Goal: Task Accomplishment & Management: Use online tool/utility

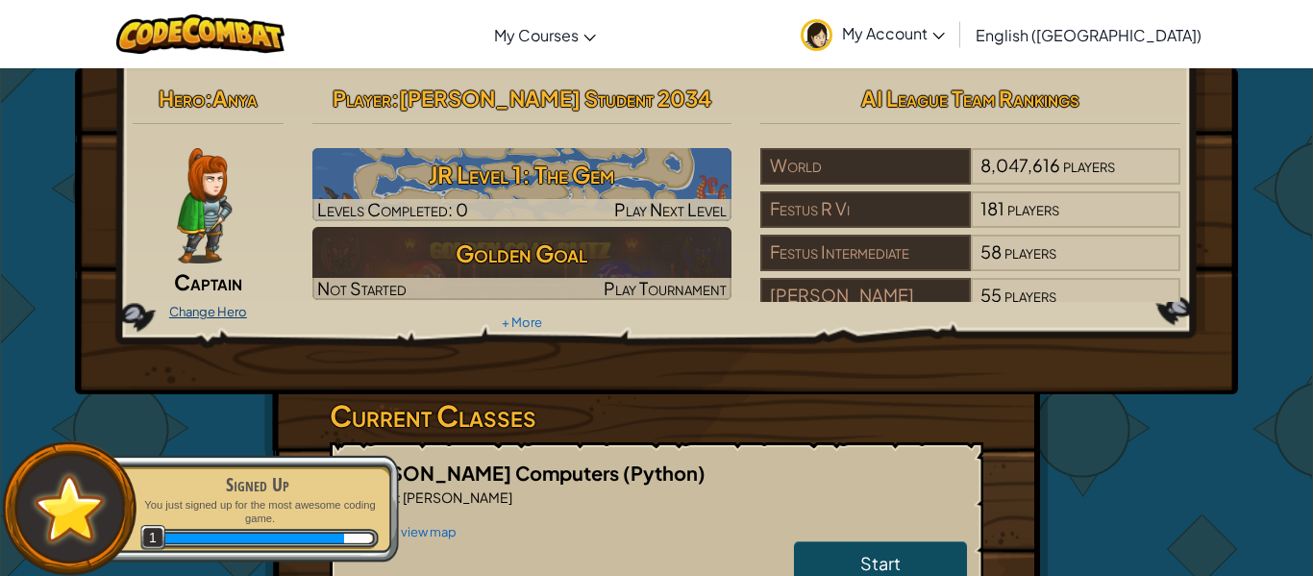
click at [235, 311] on link "Change Hero" at bounding box center [208, 311] width 78 height 15
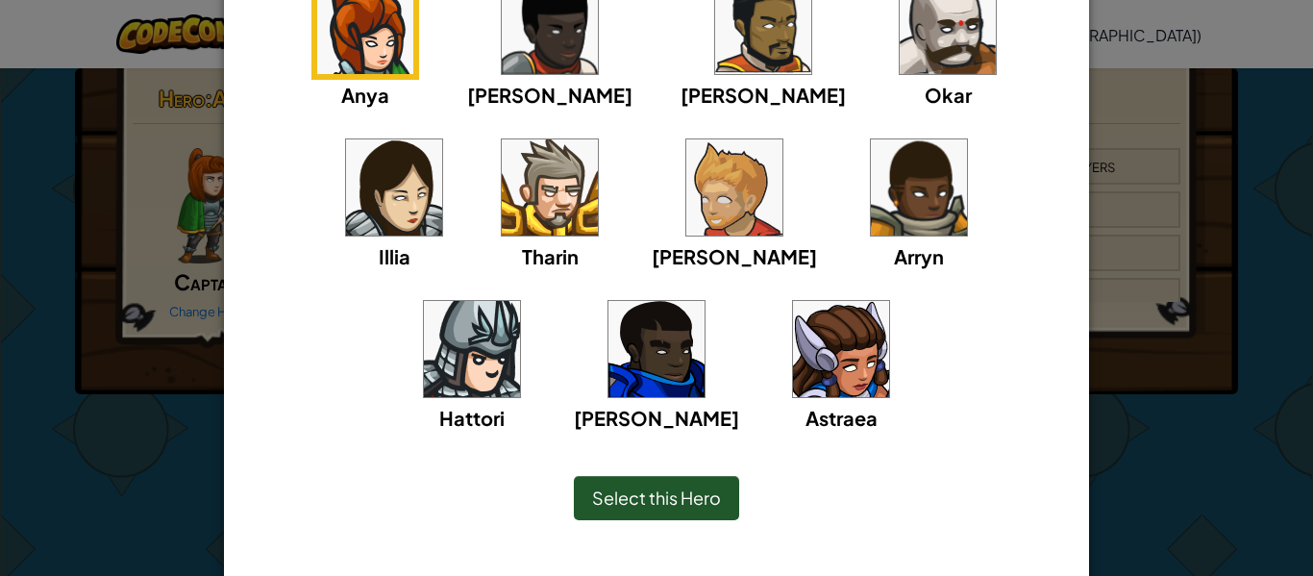
scroll to position [212, 0]
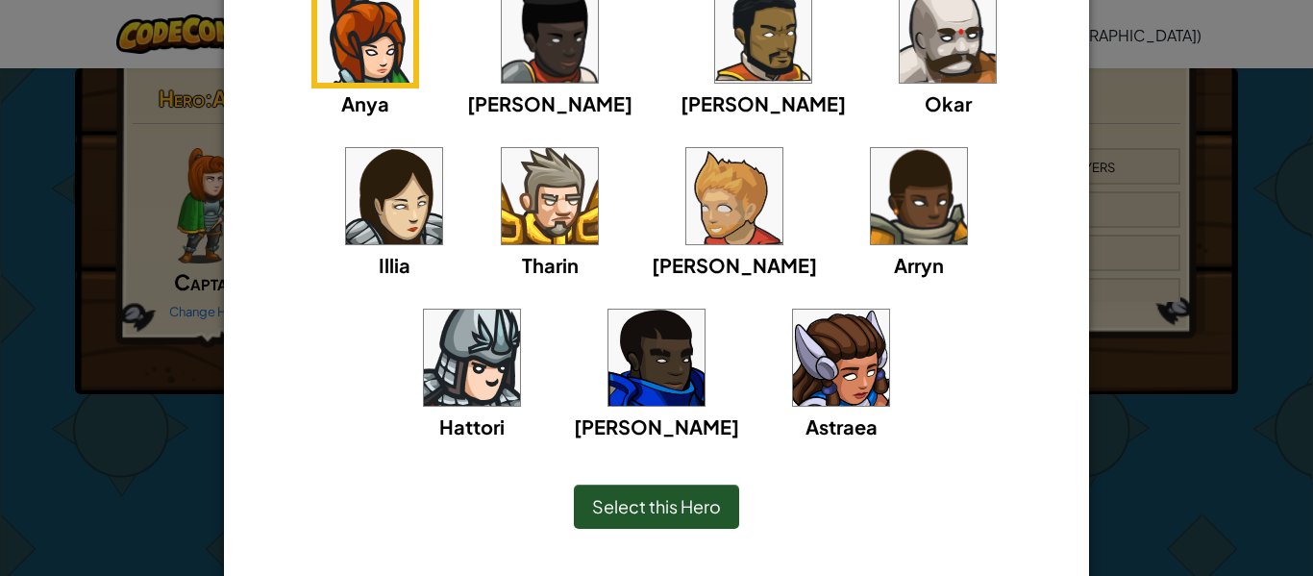
click at [442, 148] on img at bounding box center [394, 196] width 96 height 96
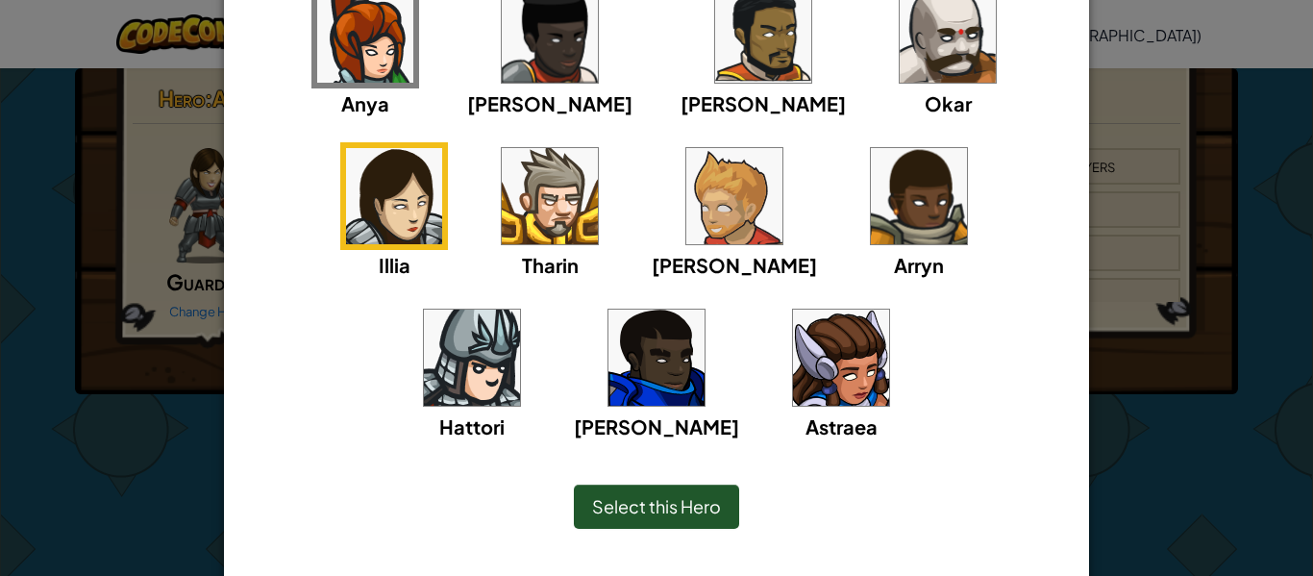
click at [632, 505] on span "Select this Hero" at bounding box center [656, 506] width 129 height 22
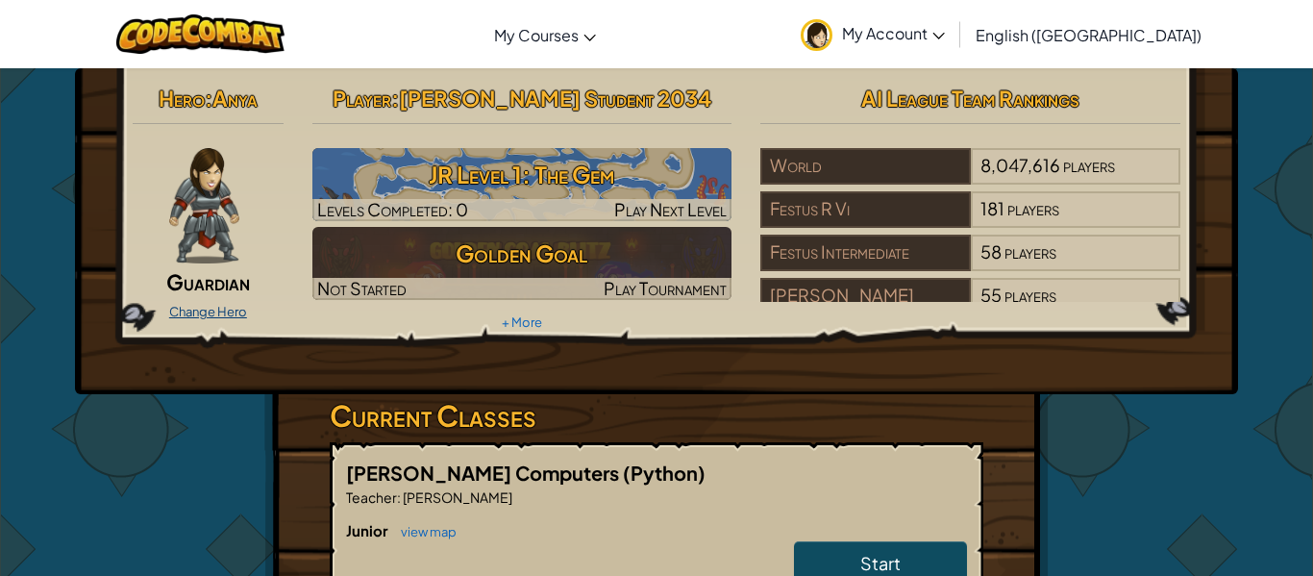
click at [225, 306] on link "Change Hero" at bounding box center [208, 311] width 78 height 15
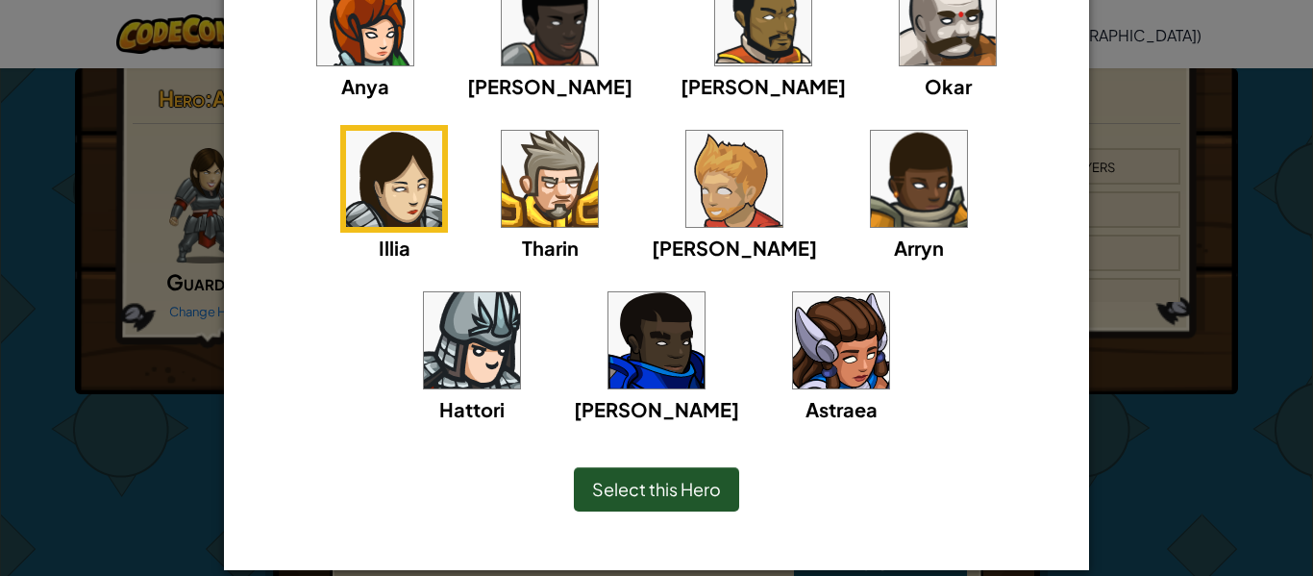
scroll to position [234, 0]
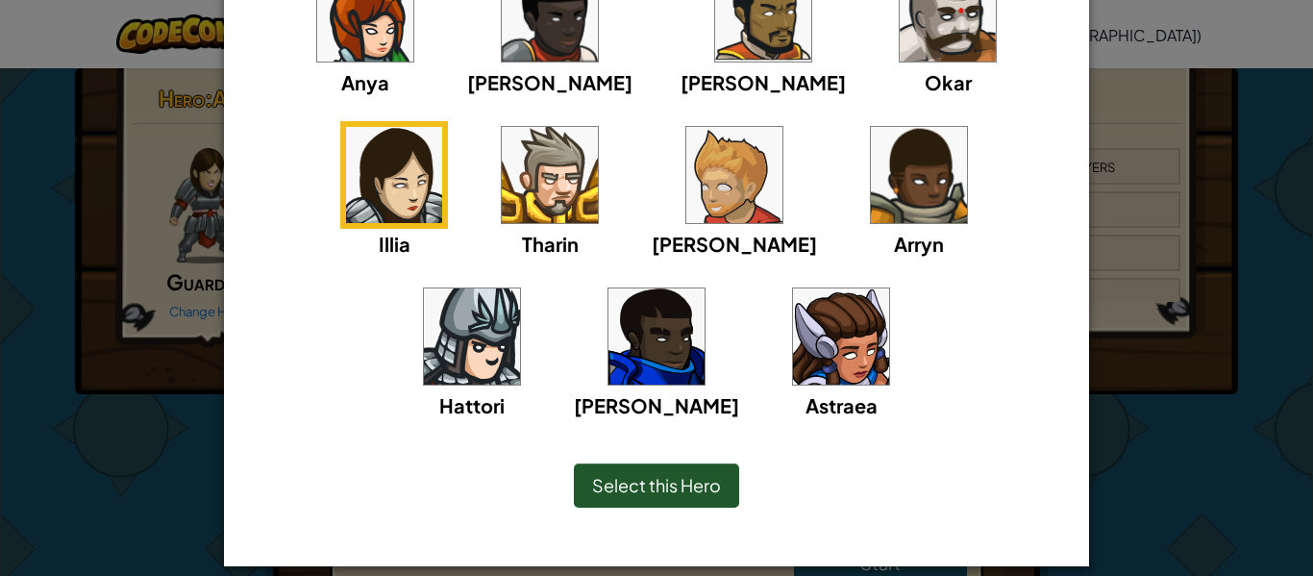
click at [709, 478] on span "Select this Hero" at bounding box center [656, 485] width 129 height 22
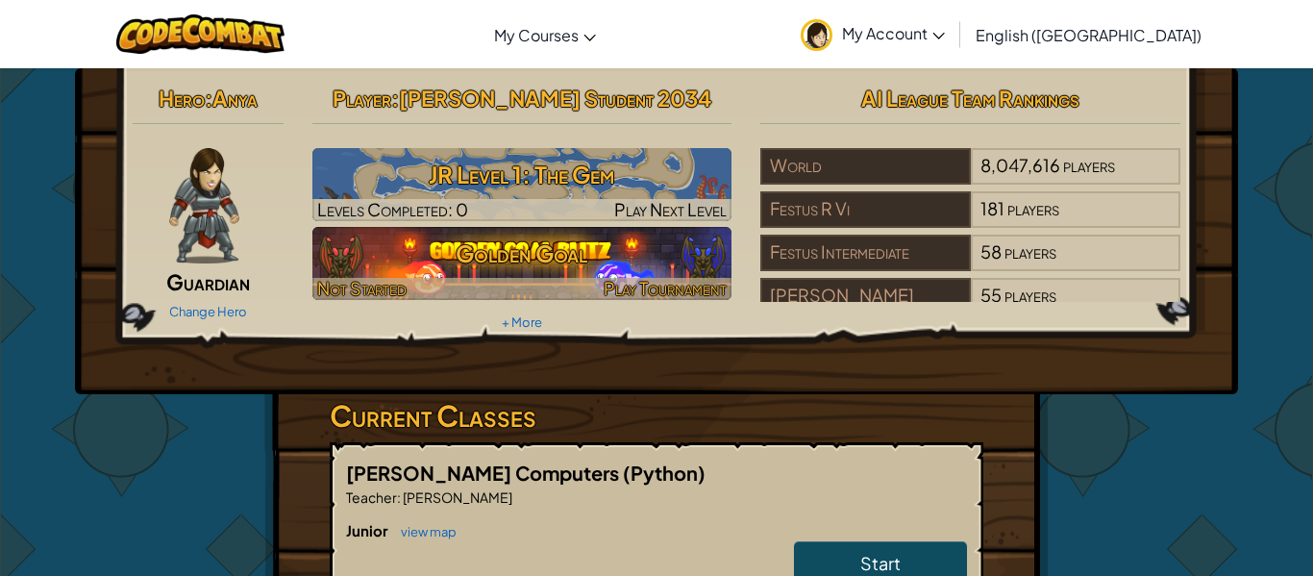
scroll to position [10, 0]
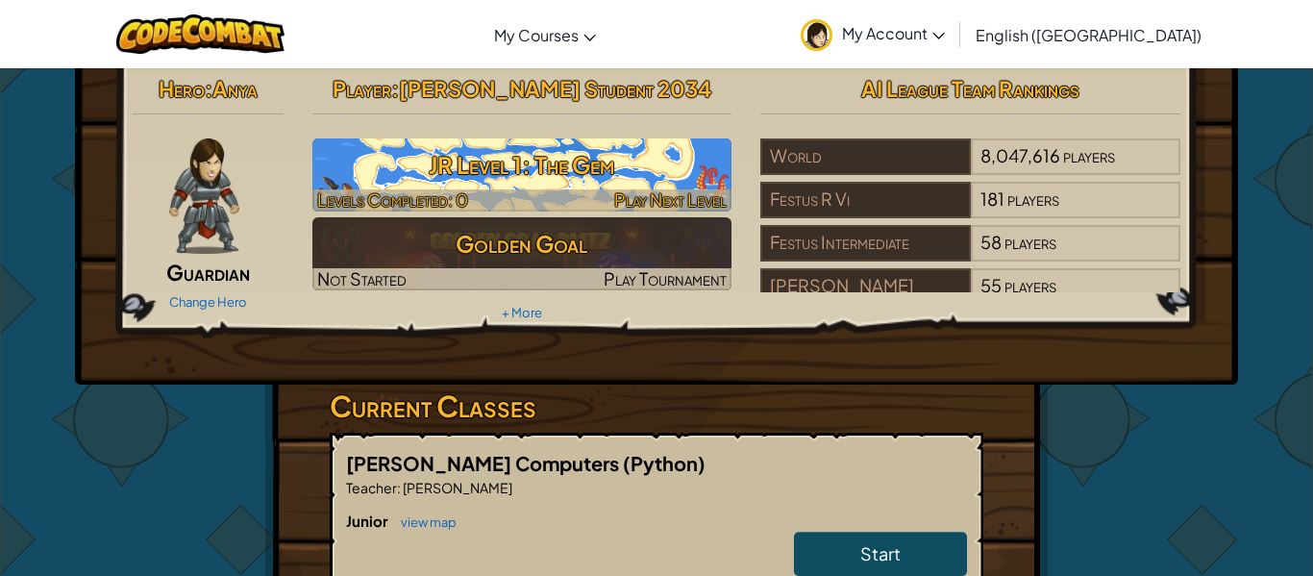
drag, startPoint x: 504, startPoint y: 169, endPoint x: 505, endPoint y: 179, distance: 9.8
click at [506, 171] on h3 "JR Level 1: The Gem" at bounding box center [522, 164] width 420 height 43
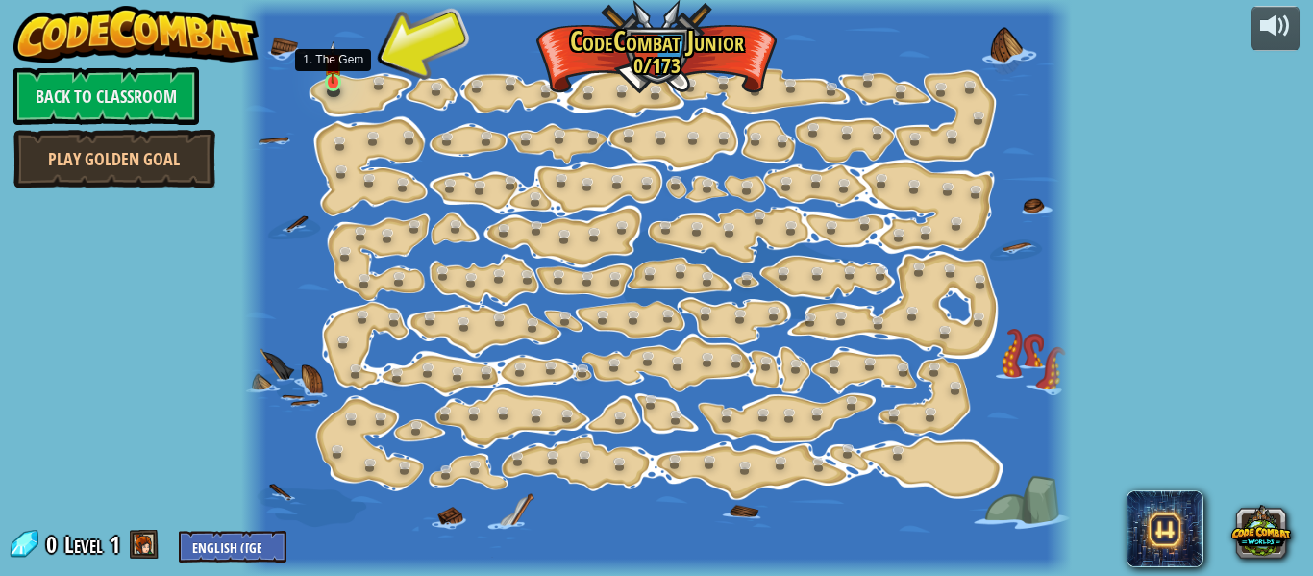
click at [332, 82] on img at bounding box center [333, 62] width 18 height 42
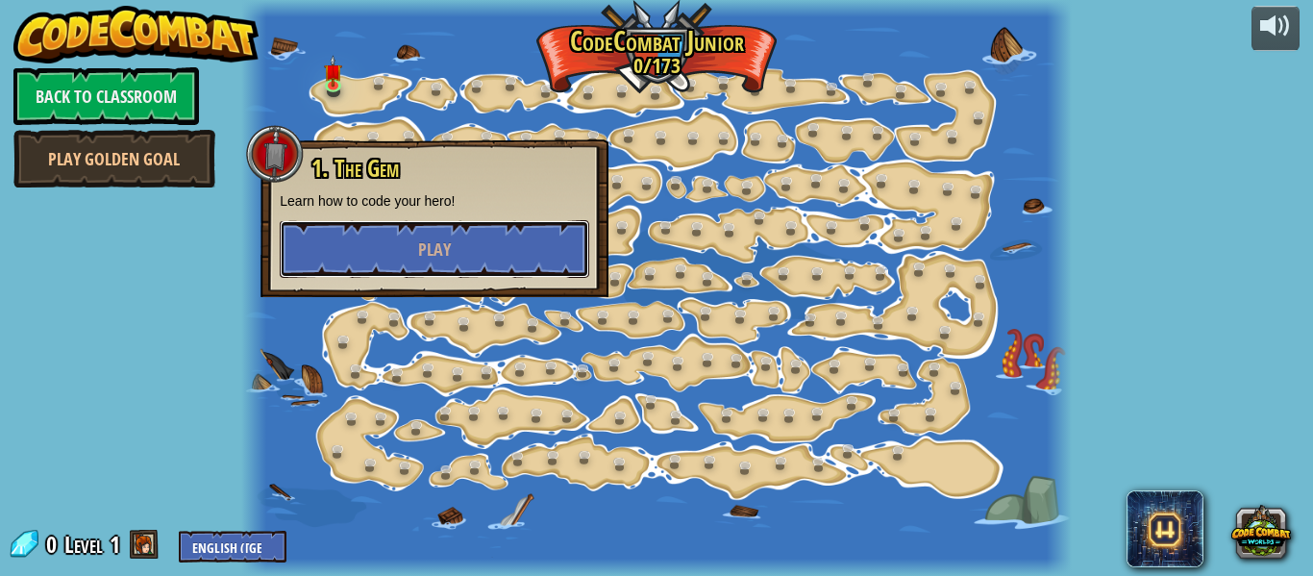
click at [361, 238] on button "Play" at bounding box center [434, 249] width 309 height 58
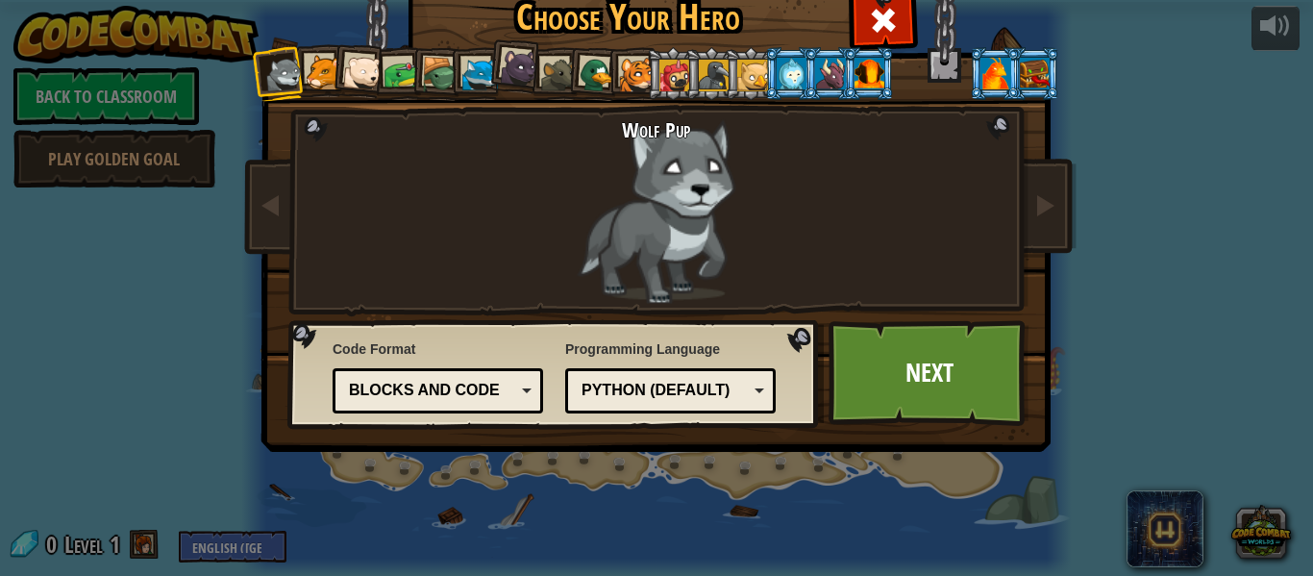
click at [331, 76] on li at bounding box center [359, 70] width 57 height 57
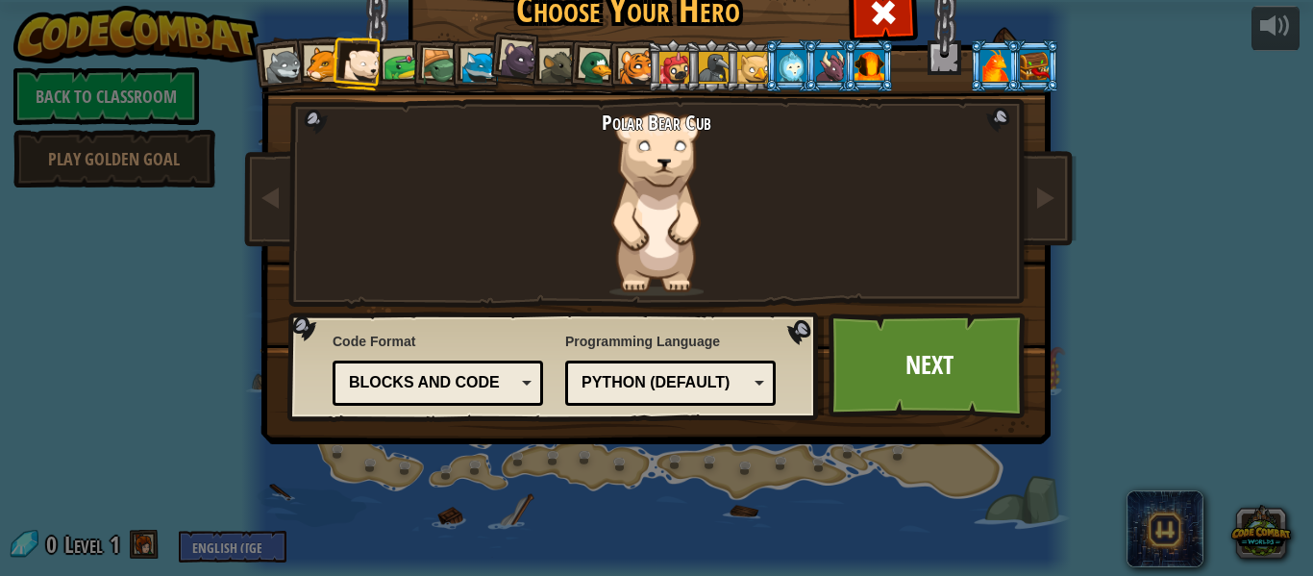
scroll to position [10, 0]
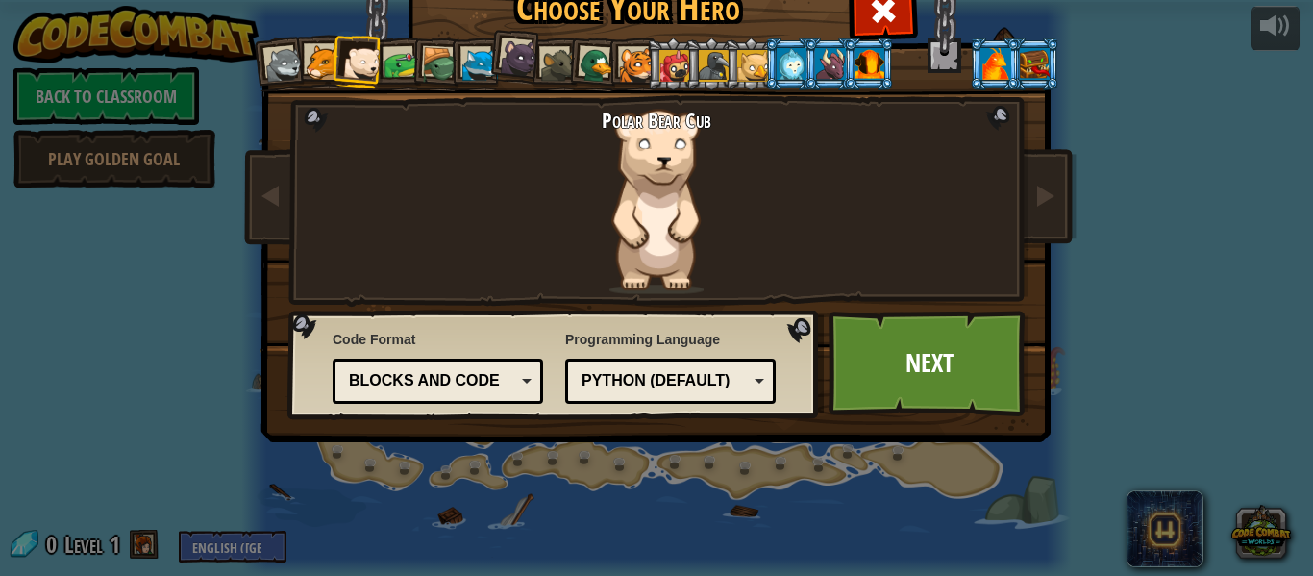
click at [313, 61] on div at bounding box center [324, 63] width 36 height 36
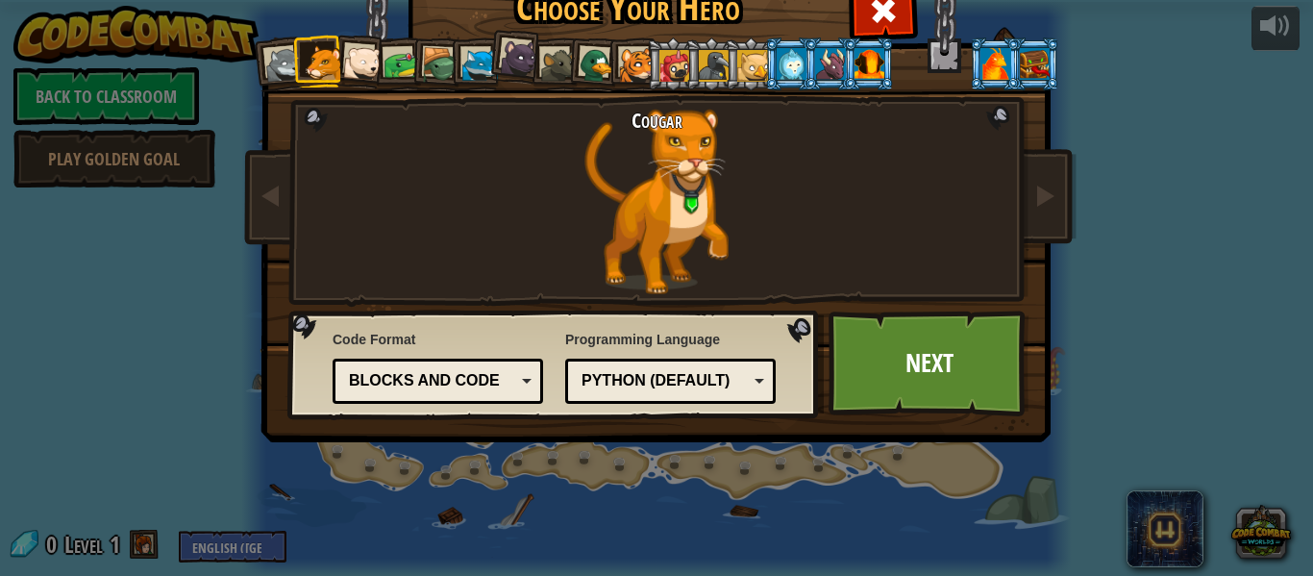
click at [645, 69] on div at bounding box center [637, 66] width 36 height 36
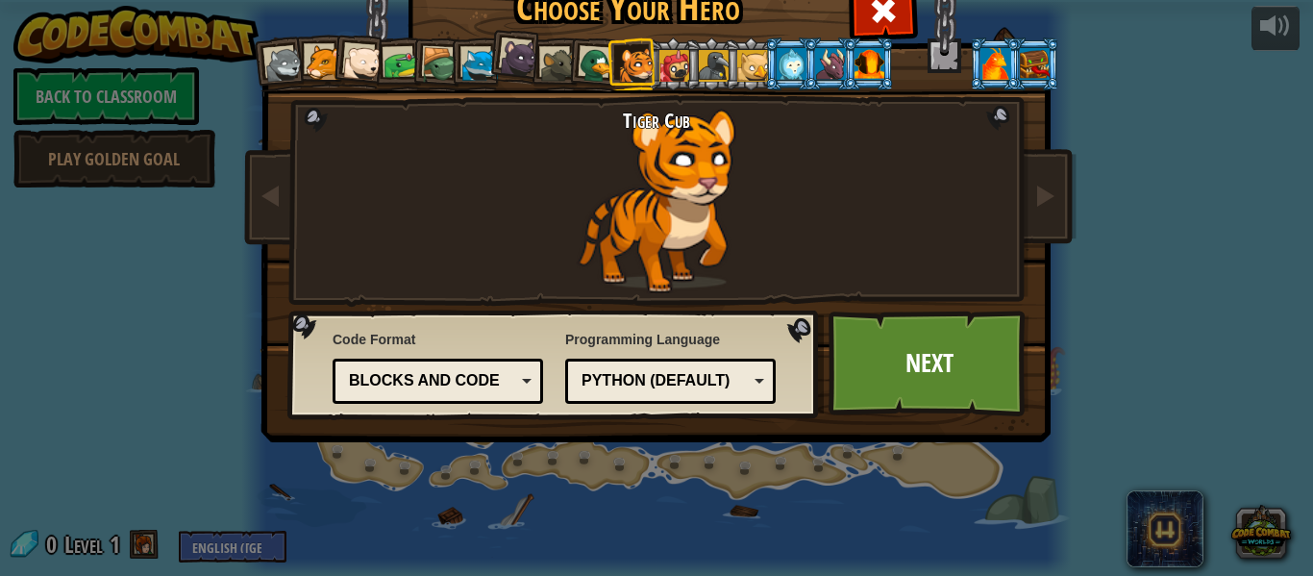
click at [365, 71] on div at bounding box center [362, 63] width 38 height 38
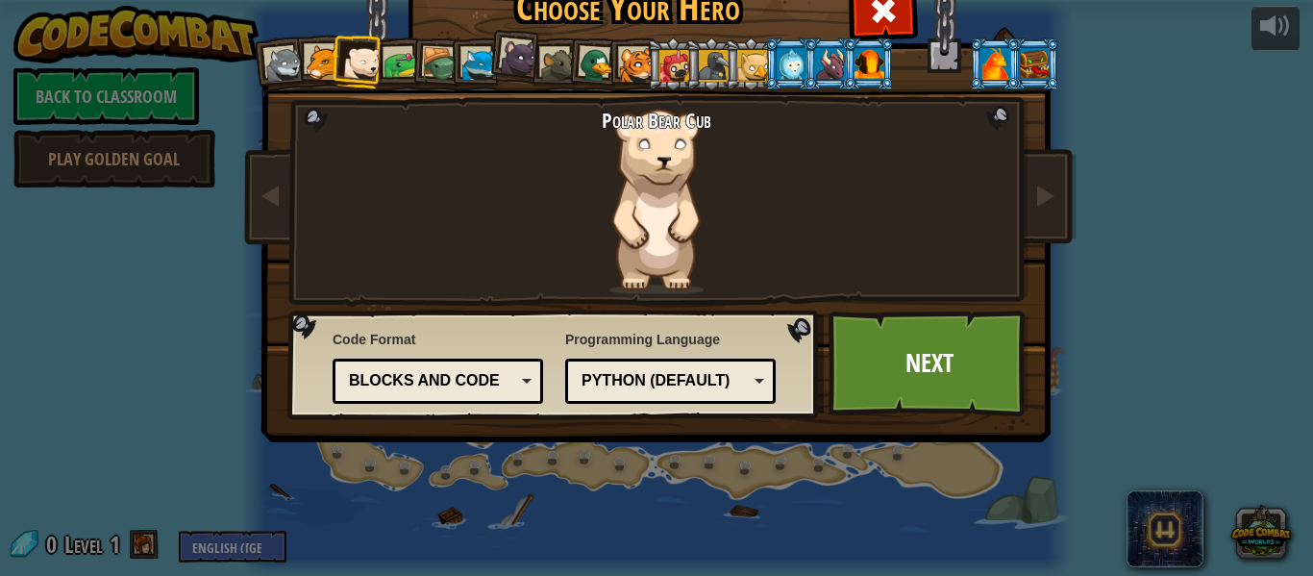
click at [292, 77] on div at bounding box center [284, 65] width 38 height 38
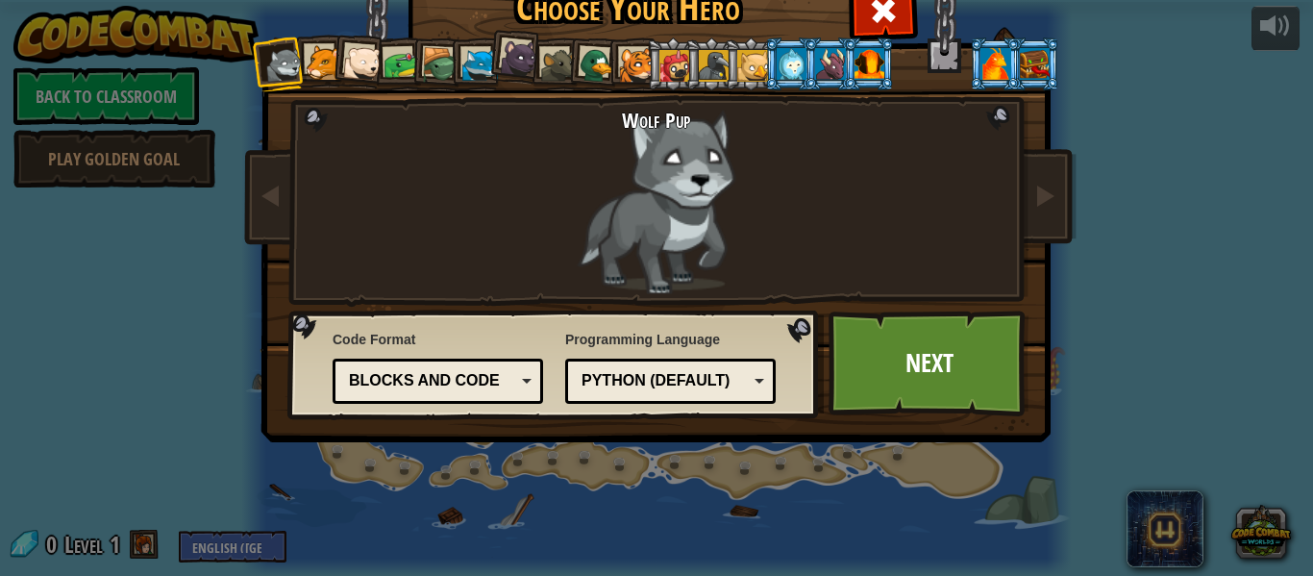
click at [371, 71] on div at bounding box center [362, 63] width 38 height 38
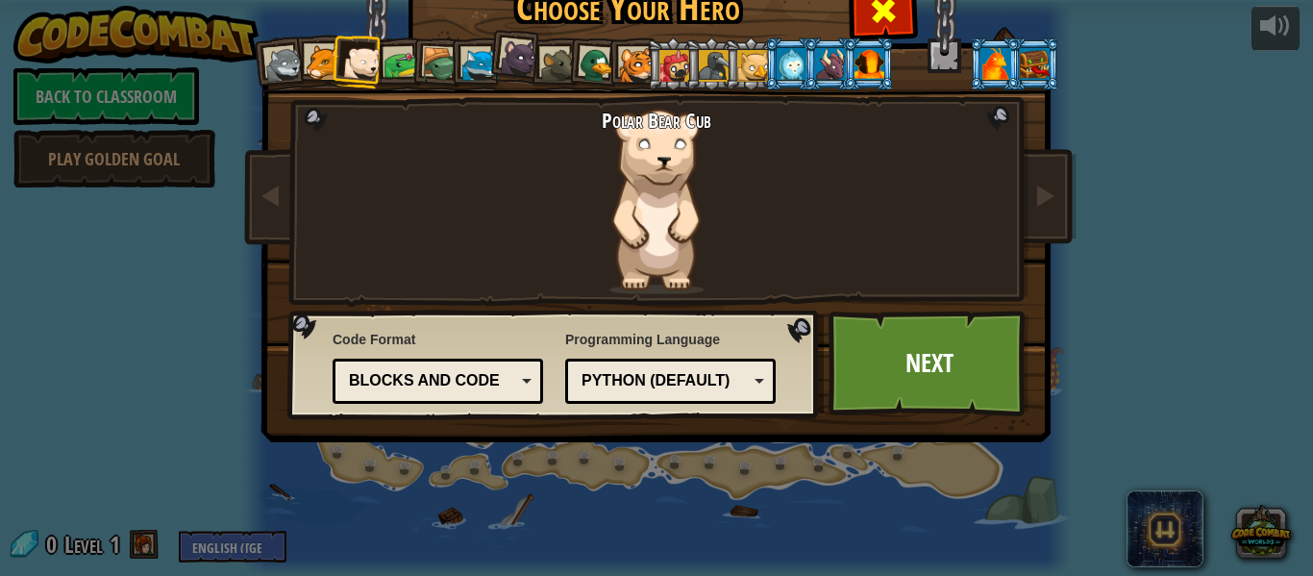
click at [894, 23] on span at bounding box center [883, 10] width 31 height 31
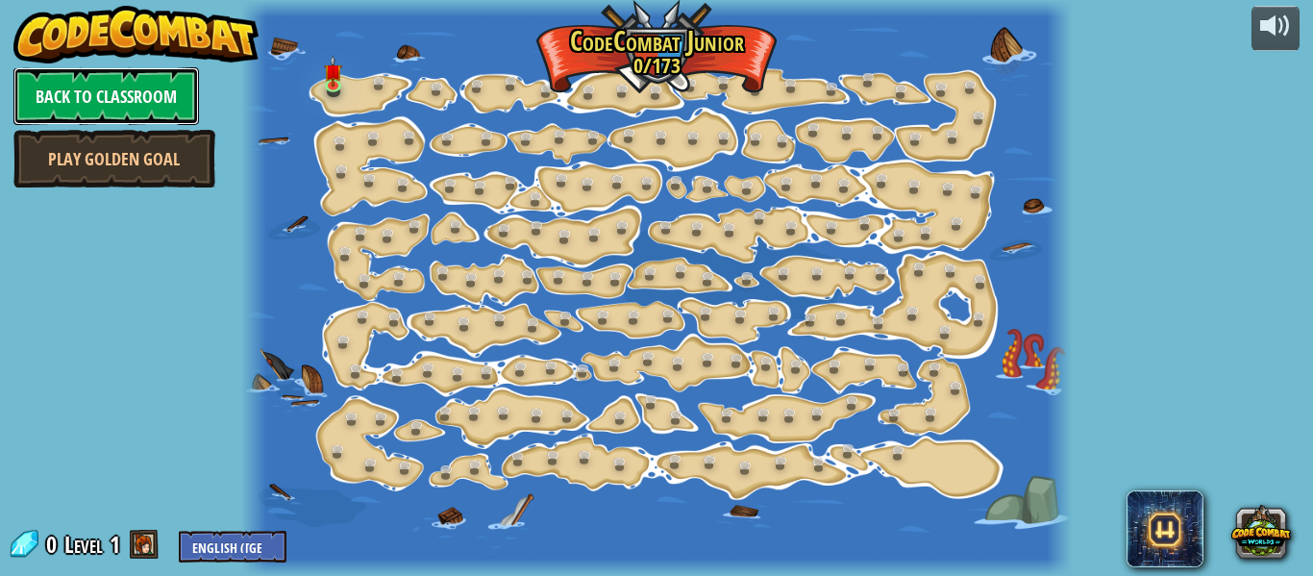
click at [156, 95] on link "Back to Classroom" at bounding box center [105, 96] width 185 height 58
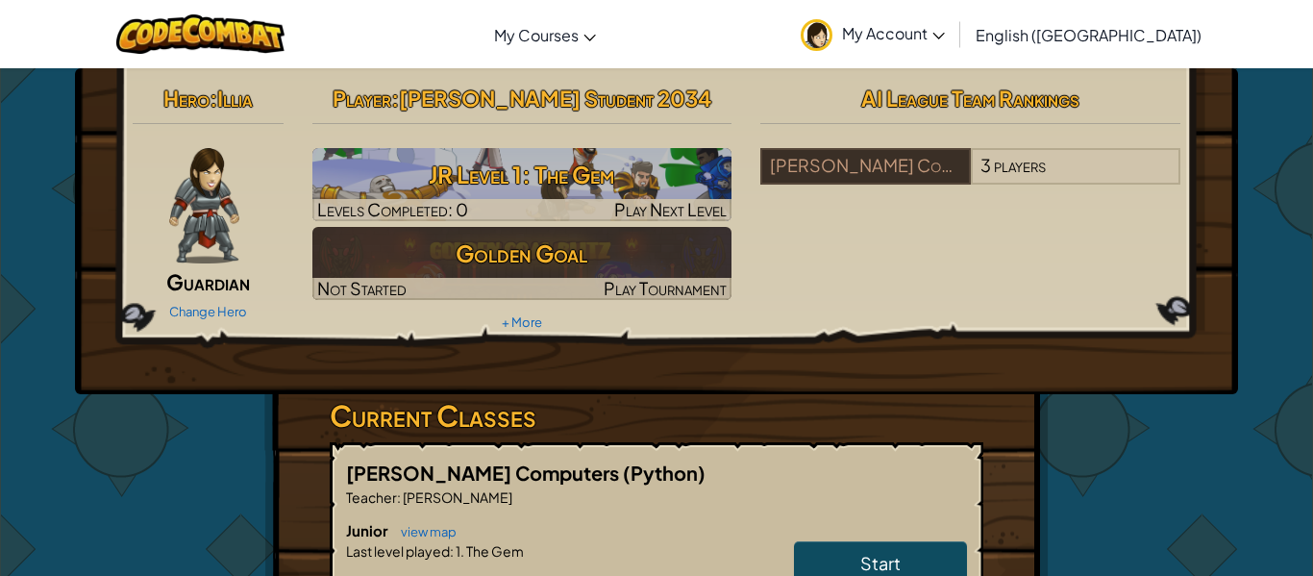
click at [543, 183] on h3 "JR Level 1: The Gem" at bounding box center [522, 174] width 420 height 43
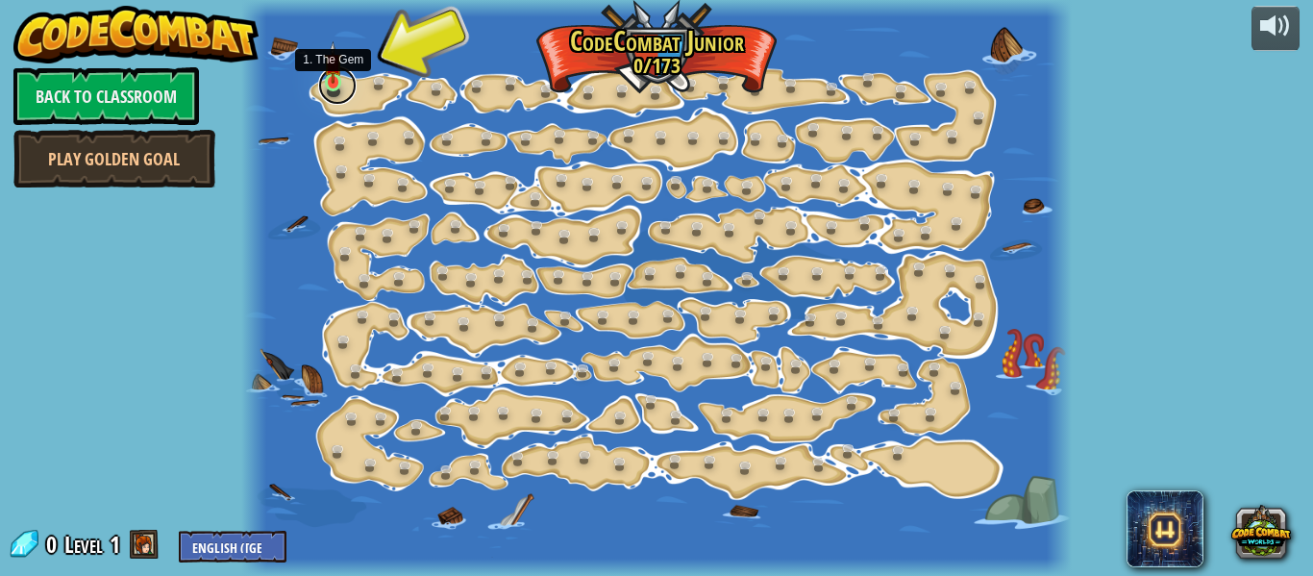
click at [332, 86] on link at bounding box center [337, 85] width 38 height 38
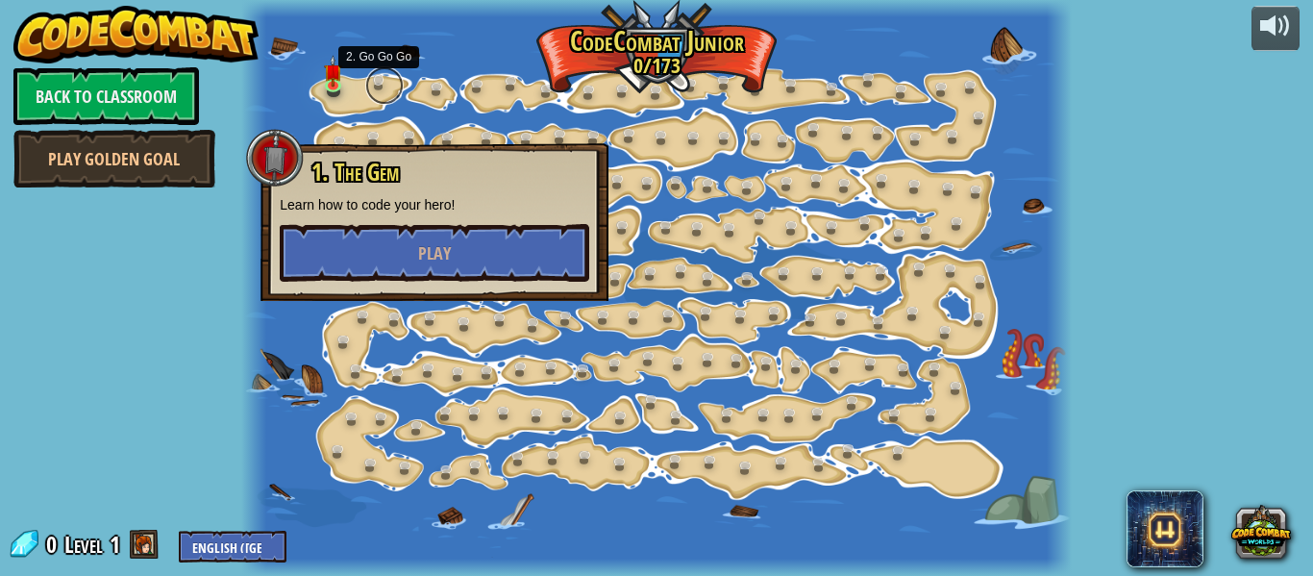
click at [377, 83] on link at bounding box center [384, 85] width 38 height 38
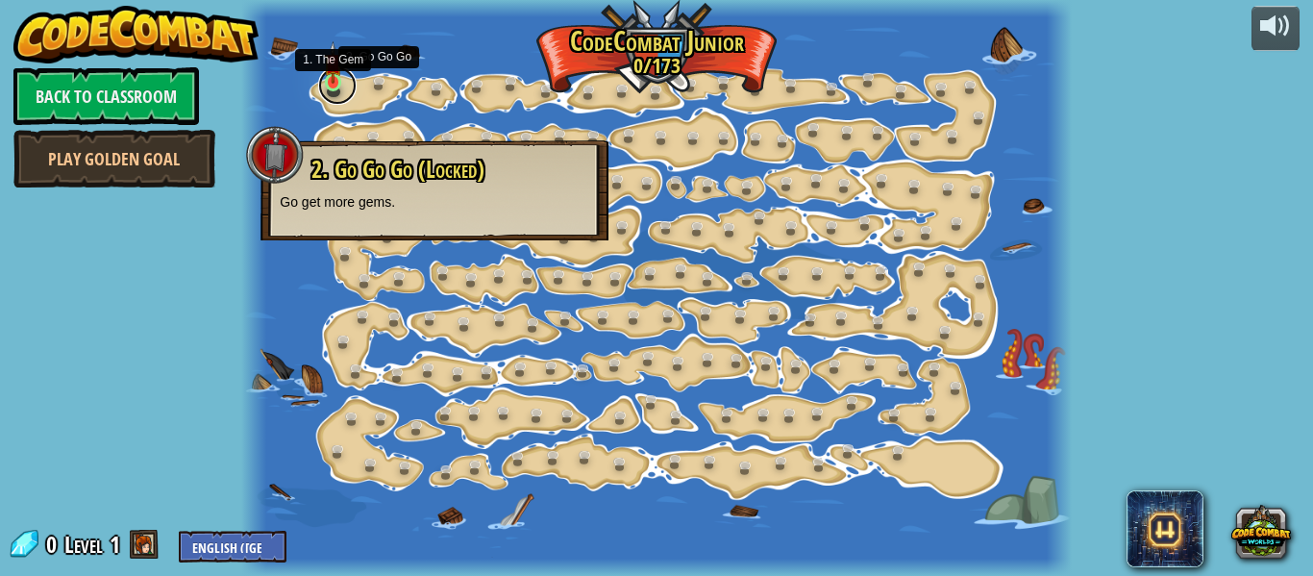
click at [348, 83] on link at bounding box center [337, 85] width 38 height 38
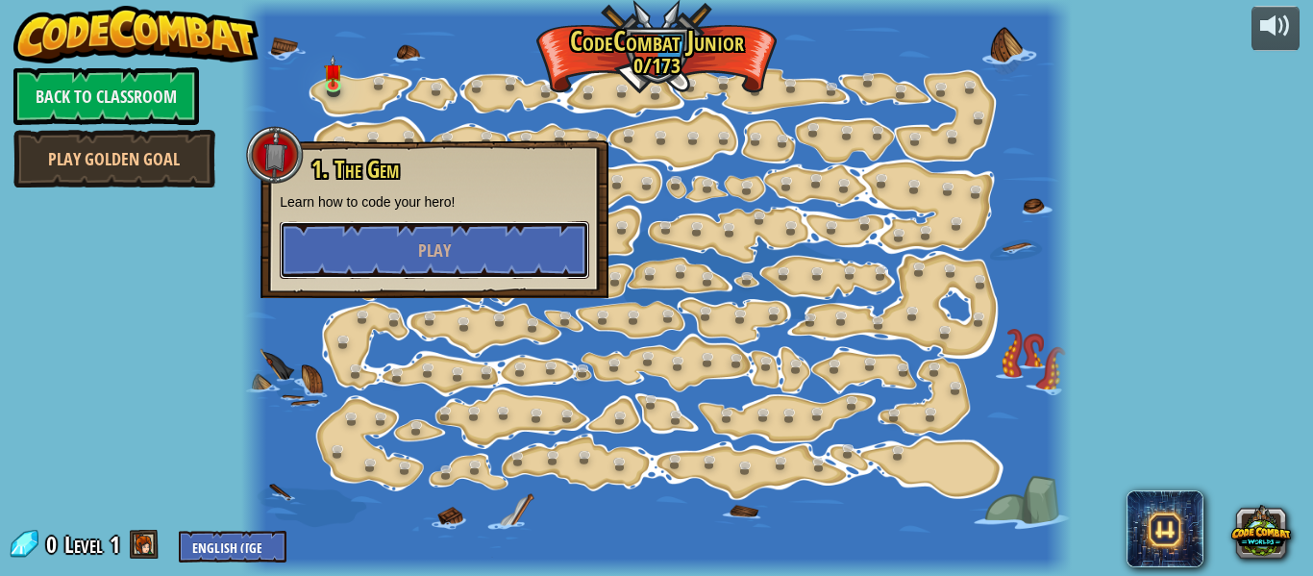
drag, startPoint x: 371, startPoint y: 233, endPoint x: 364, endPoint y: 211, distance: 22.2
click at [373, 216] on div "1. The Gem Learn how to code your hero! Play" at bounding box center [434, 218] width 309 height 122
click at [387, 246] on button "Play" at bounding box center [434, 250] width 309 height 58
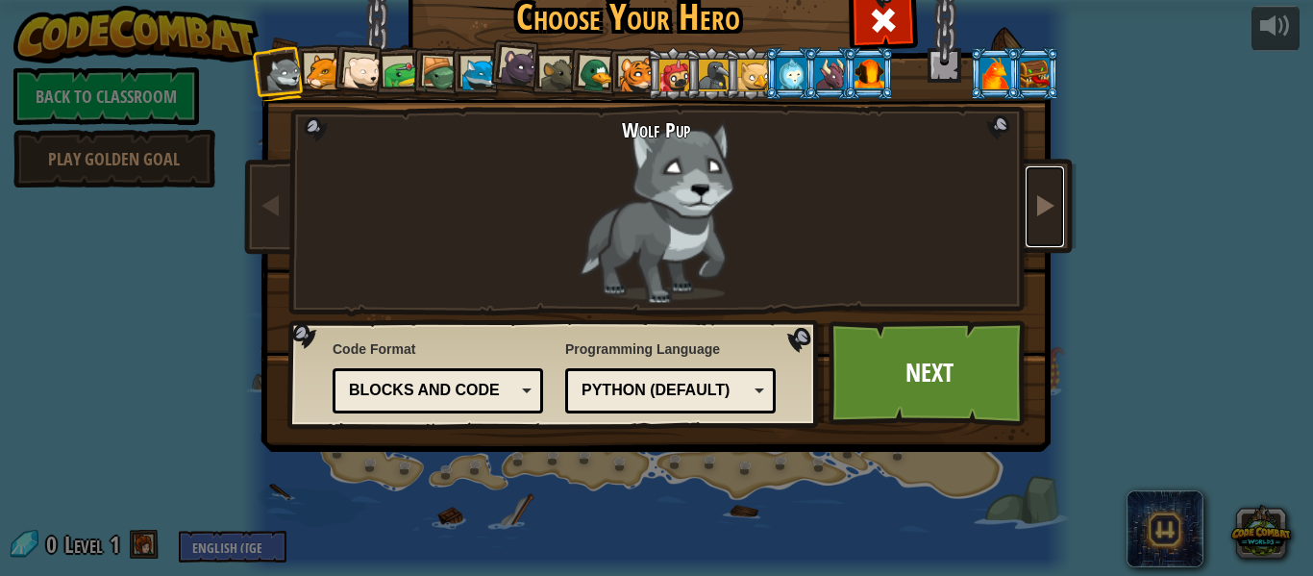
click at [1027, 198] on link at bounding box center [1044, 206] width 38 height 81
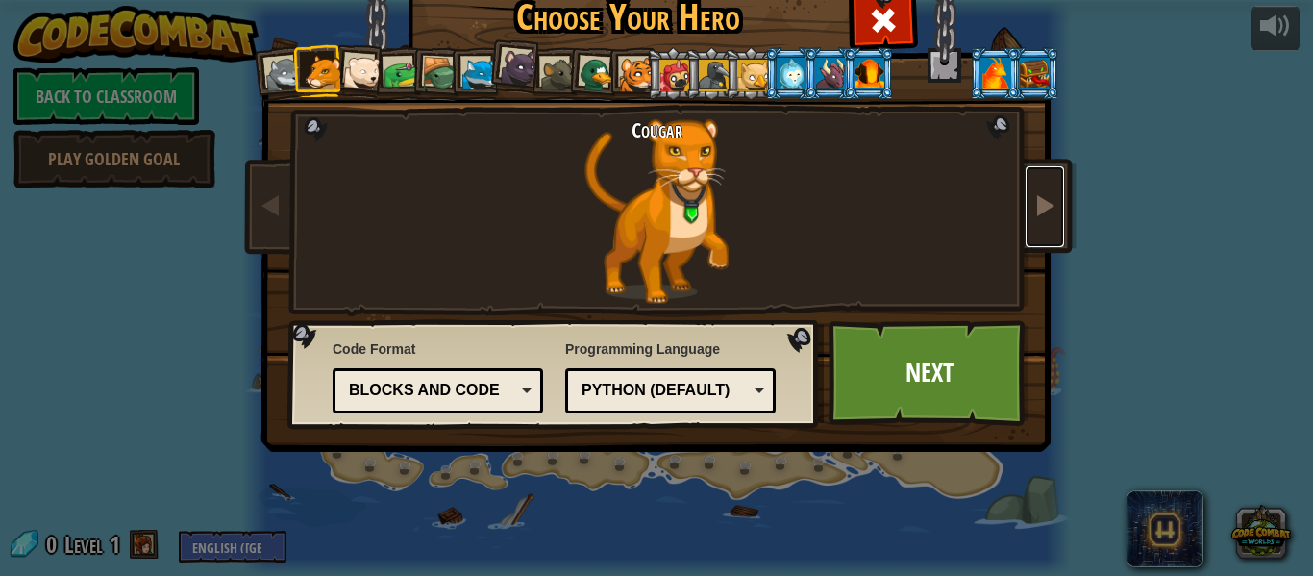
click at [1027, 198] on link at bounding box center [1044, 206] width 38 height 81
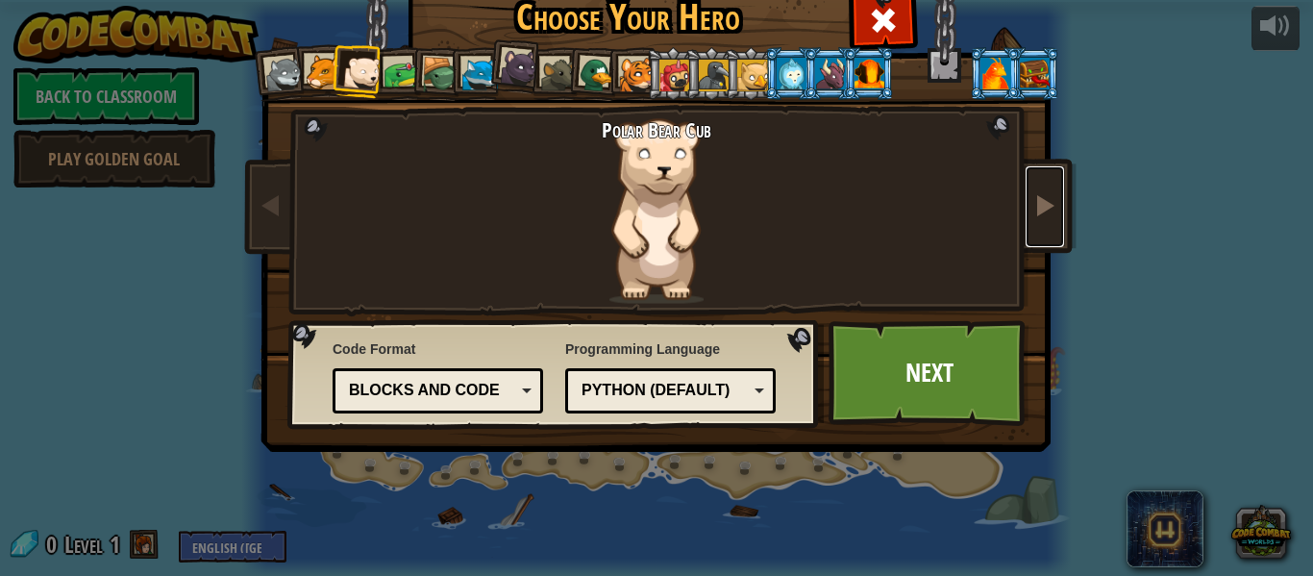
click at [1026, 199] on link at bounding box center [1044, 206] width 38 height 81
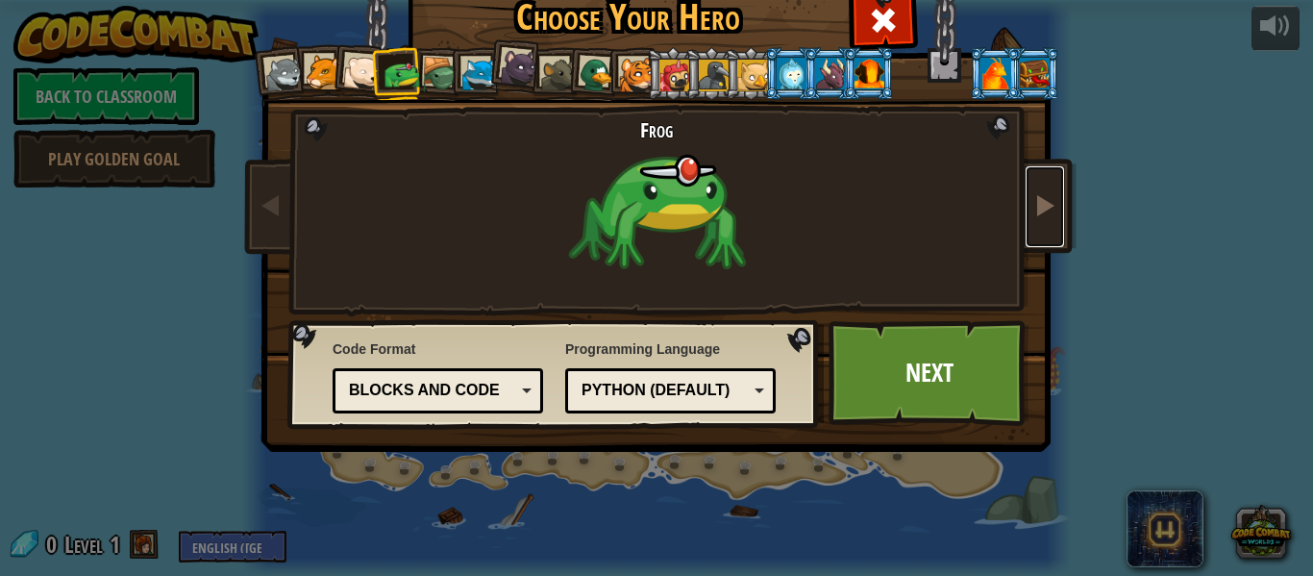
click at [1025, 204] on link at bounding box center [1044, 206] width 38 height 81
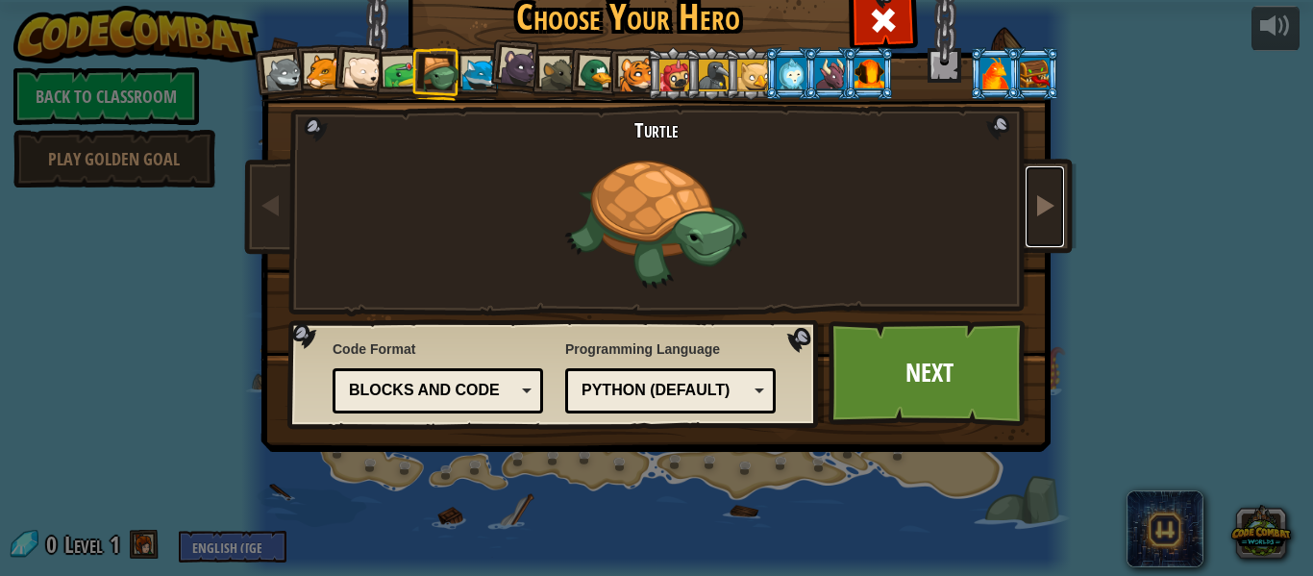
click at [1025, 204] on link at bounding box center [1044, 206] width 38 height 81
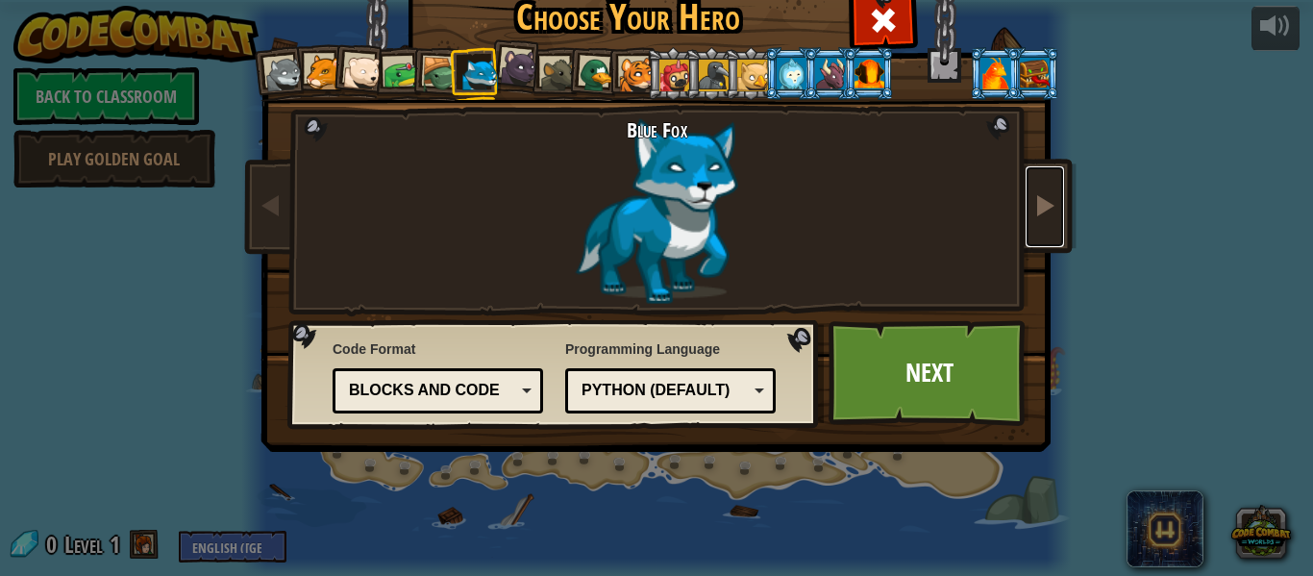
click at [1029, 206] on link at bounding box center [1044, 206] width 38 height 81
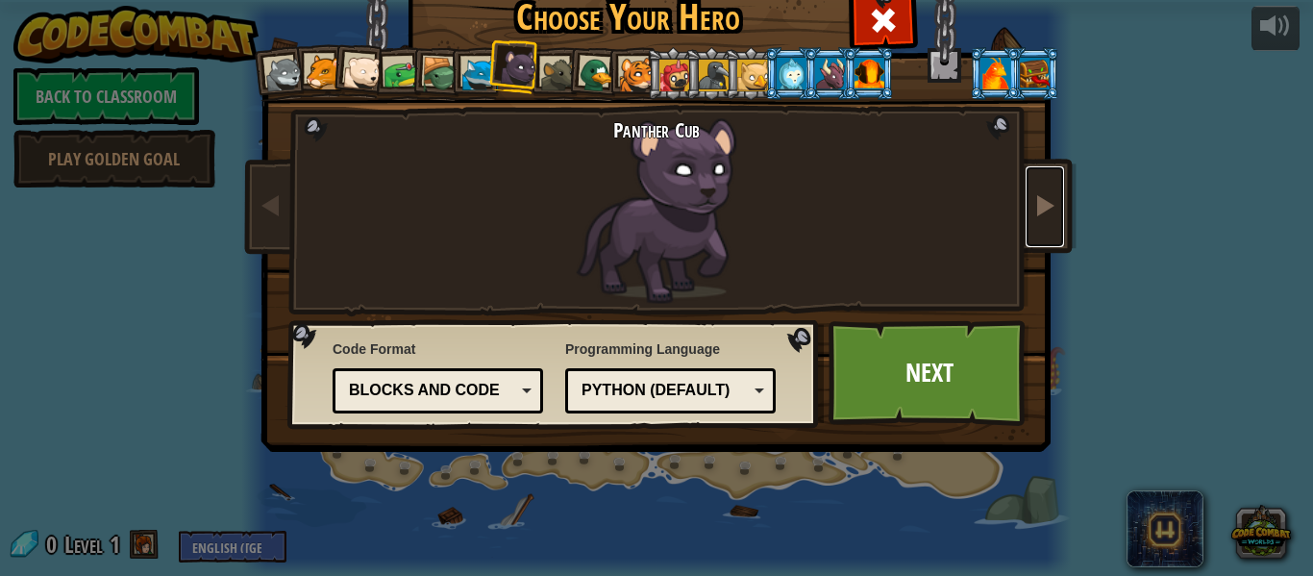
click at [1029, 206] on link at bounding box center [1044, 206] width 38 height 81
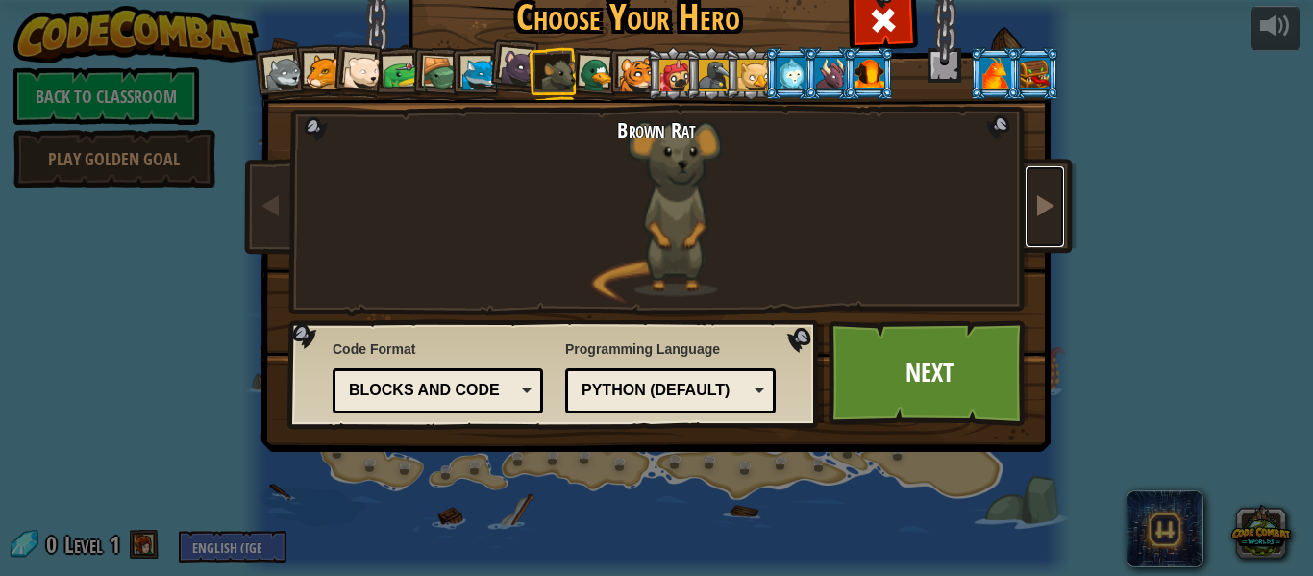
click at [1029, 206] on link at bounding box center [1044, 206] width 38 height 81
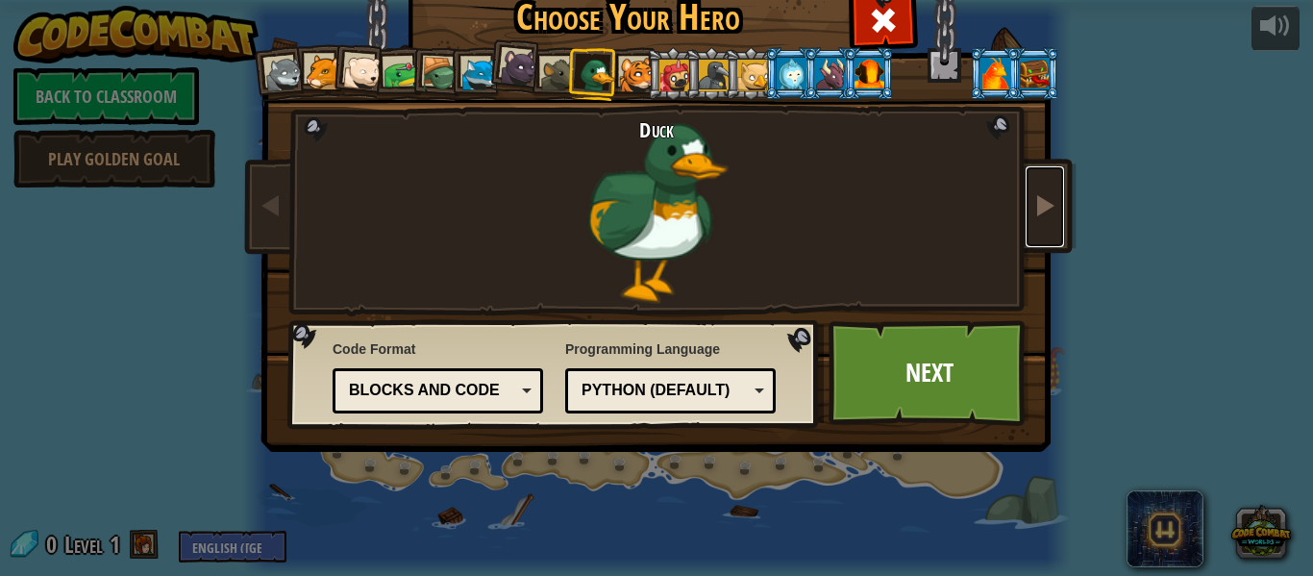
click at [1029, 206] on link at bounding box center [1044, 206] width 38 height 81
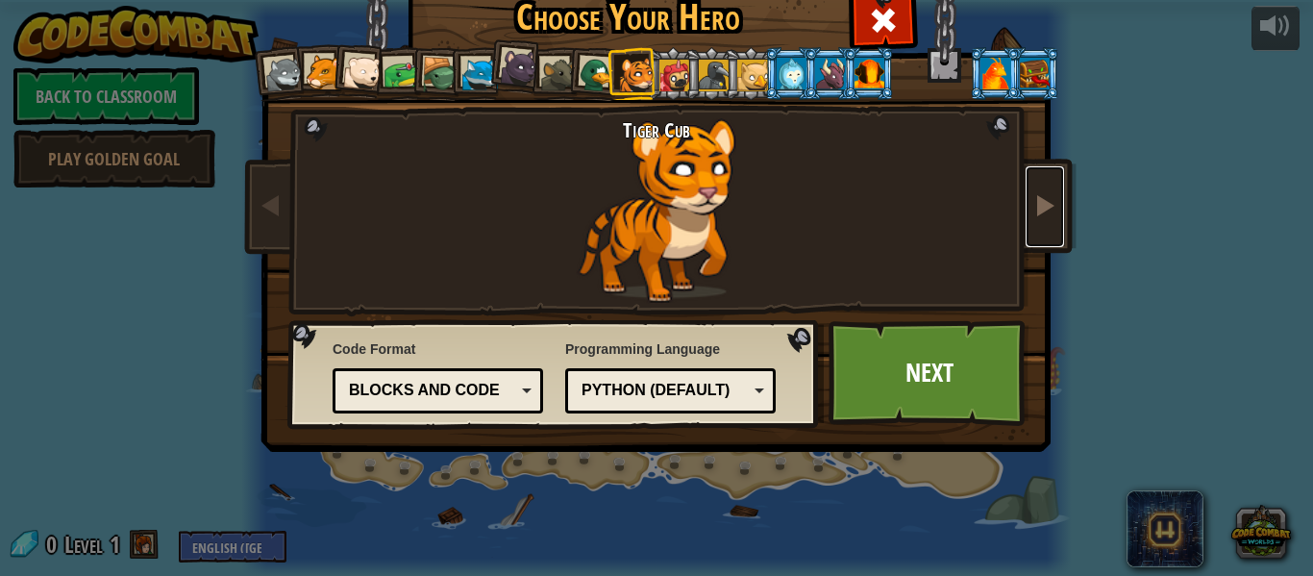
click at [1029, 206] on link at bounding box center [1044, 206] width 38 height 81
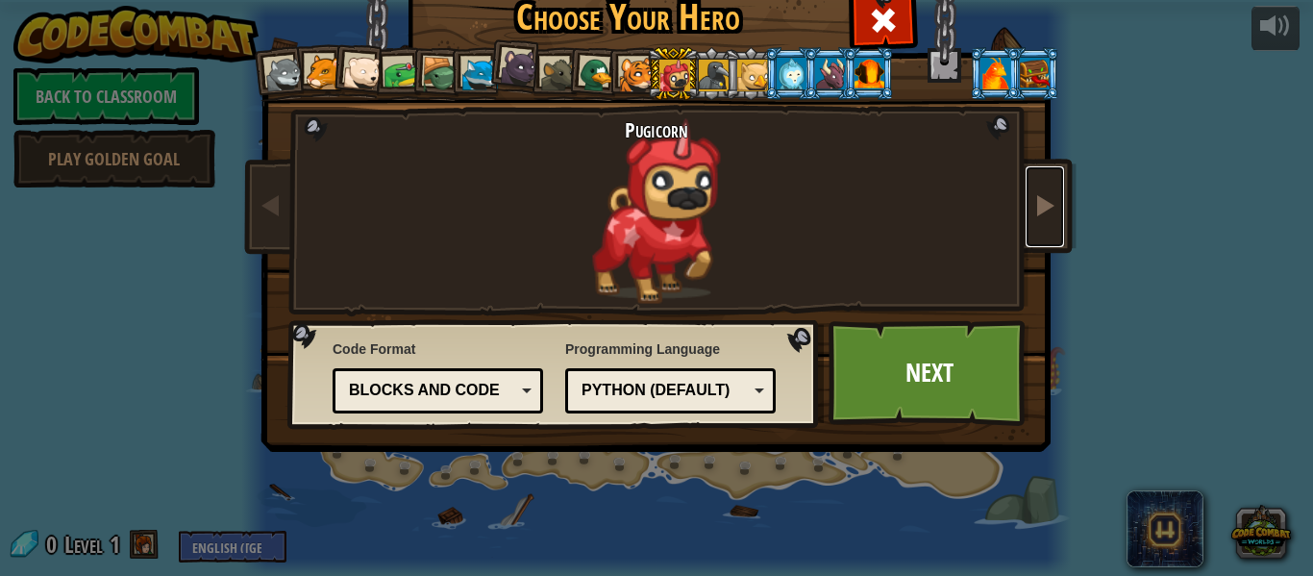
click at [1029, 206] on link at bounding box center [1044, 206] width 38 height 81
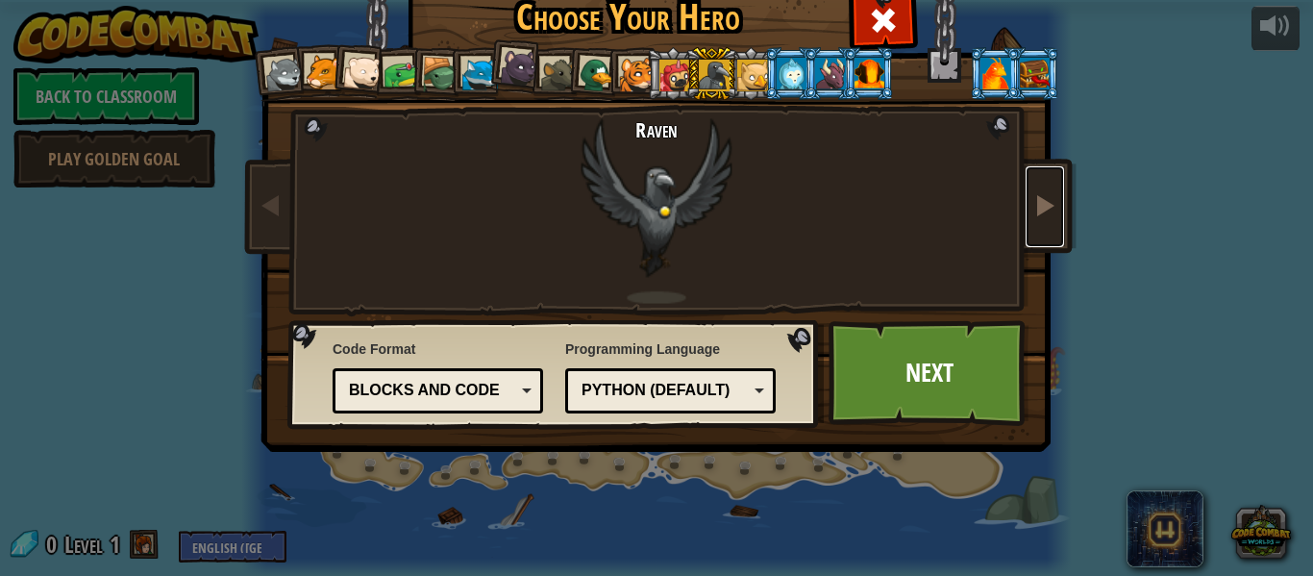
click at [1027, 207] on link at bounding box center [1044, 206] width 38 height 81
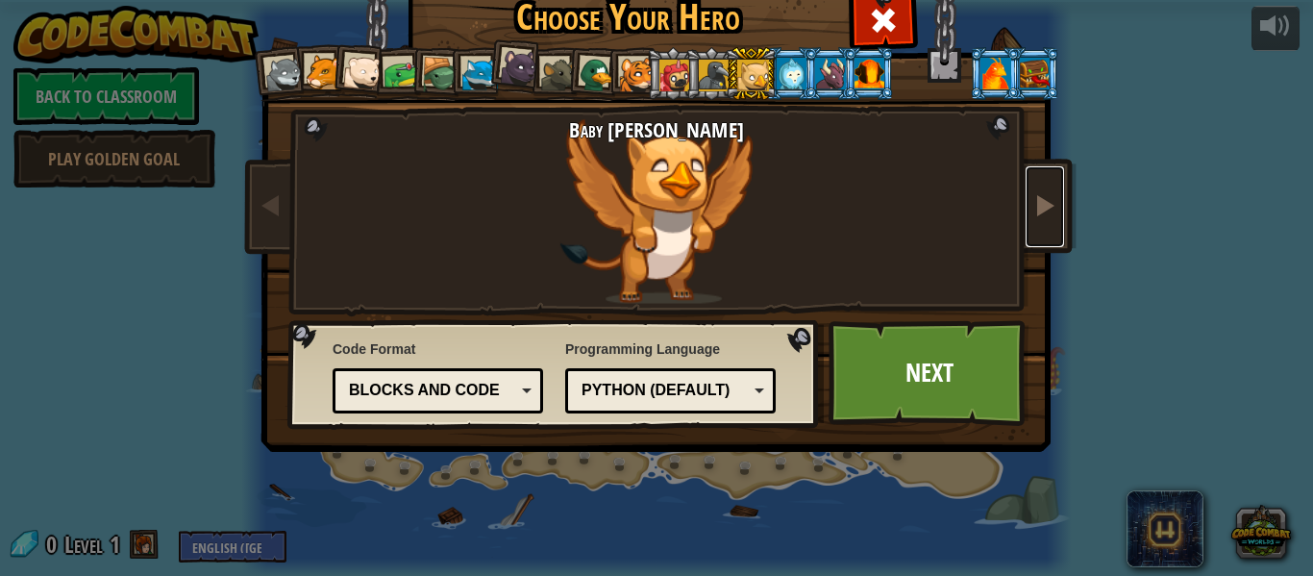
click at [1053, 215] on span at bounding box center [1044, 204] width 23 height 23
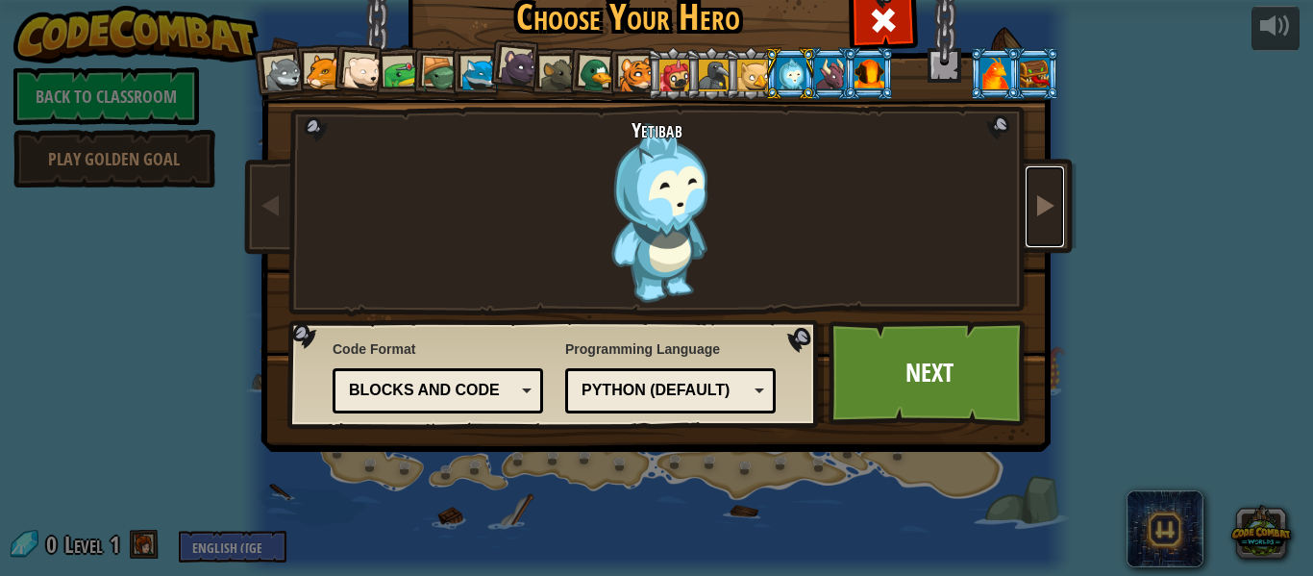
click at [1062, 216] on link at bounding box center [1044, 206] width 38 height 81
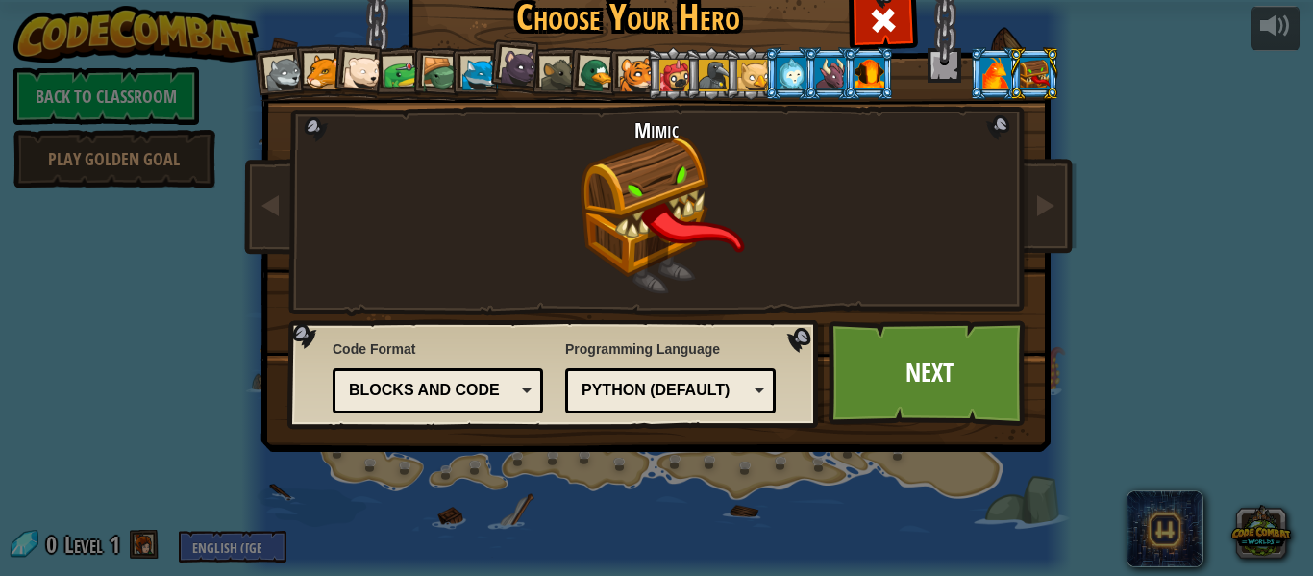
click at [1085, 210] on div "Choose Your Hero 0 Wolf Pup Cougar Polar Bear Cub Frog Turtle Blue Fox Panther …" at bounding box center [656, 288] width 1313 height 576
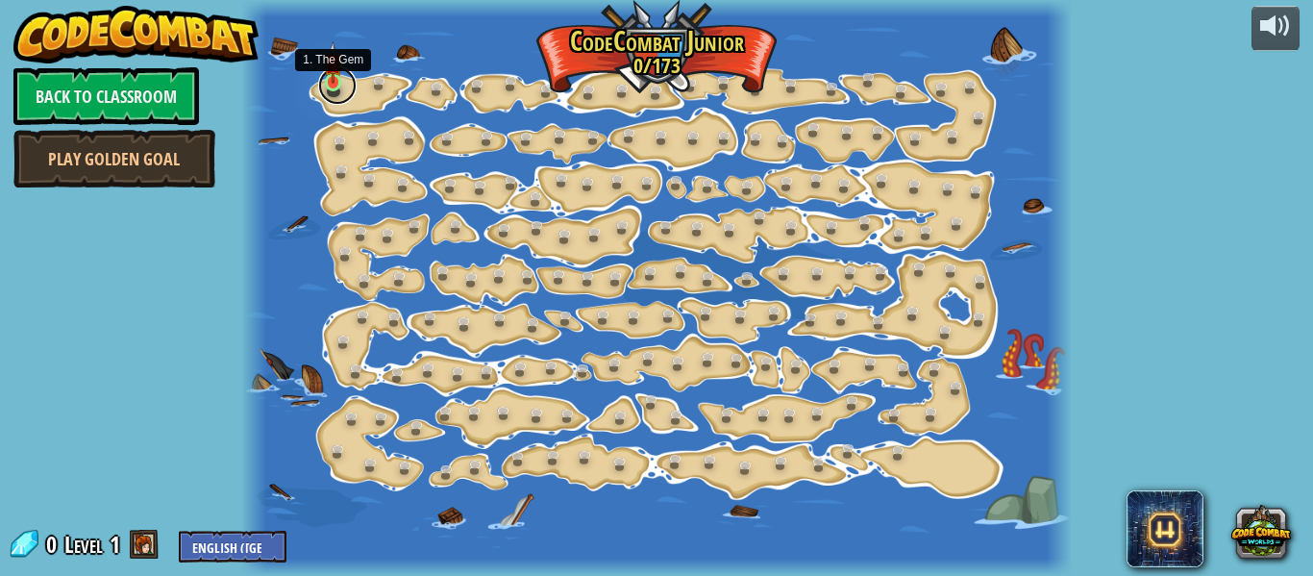
click at [339, 89] on link at bounding box center [337, 85] width 38 height 38
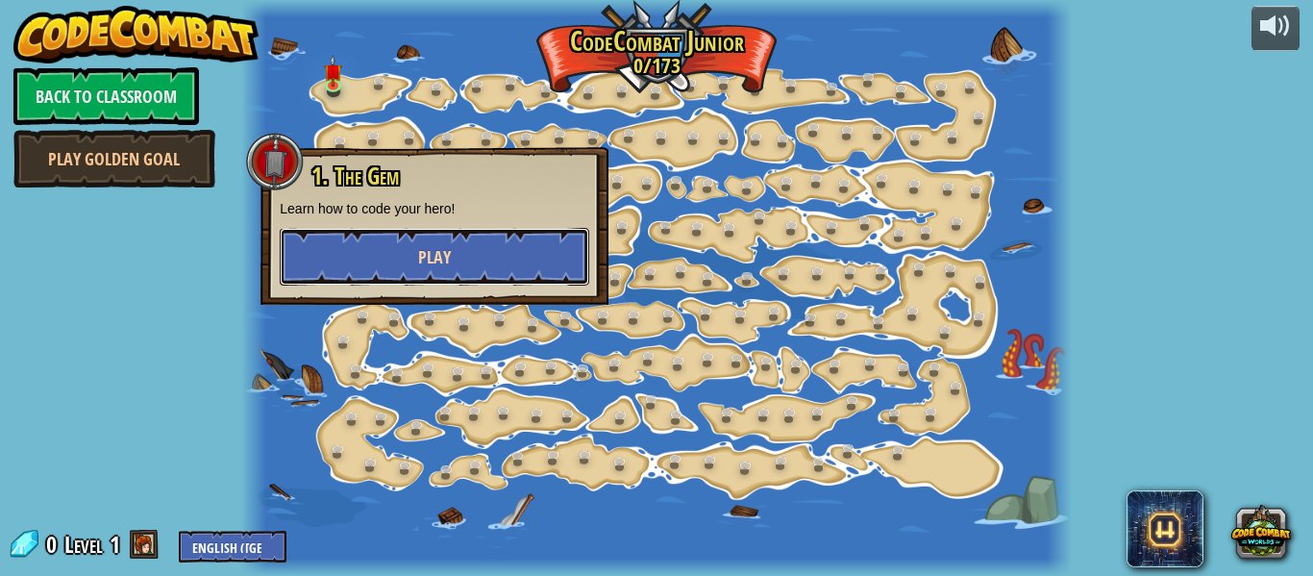
click at [410, 245] on button "Play" at bounding box center [434, 257] width 309 height 58
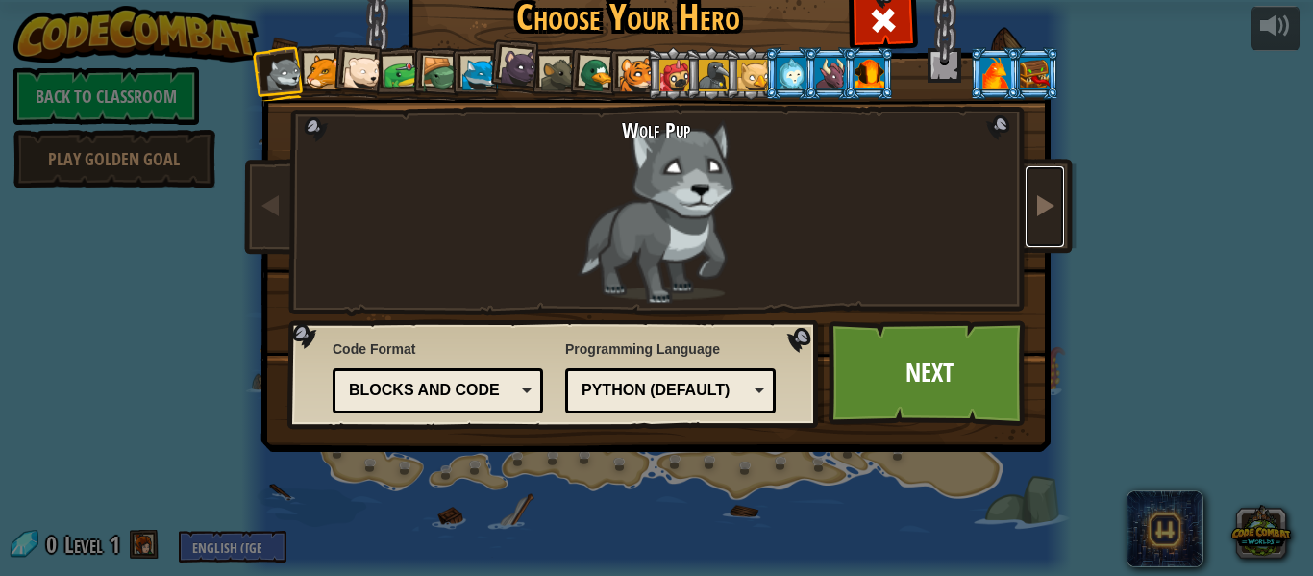
click at [1050, 222] on link at bounding box center [1044, 206] width 38 height 81
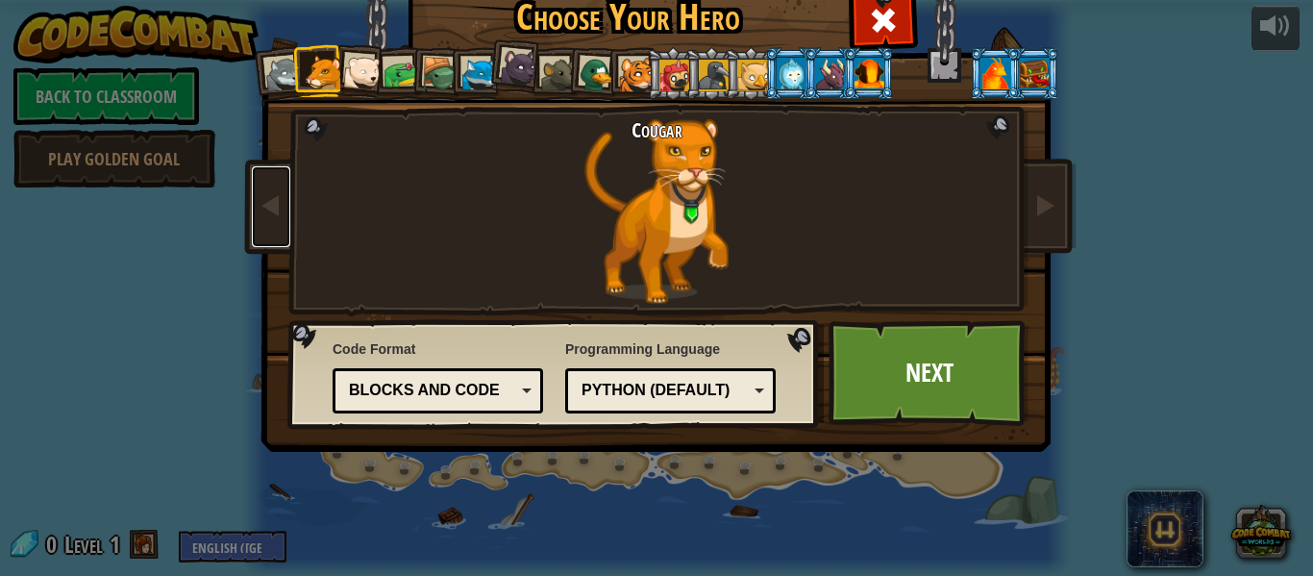
drag, startPoint x: 283, startPoint y: 203, endPoint x: 304, endPoint y: 198, distance: 20.7
click at [282, 202] on link at bounding box center [271, 206] width 38 height 81
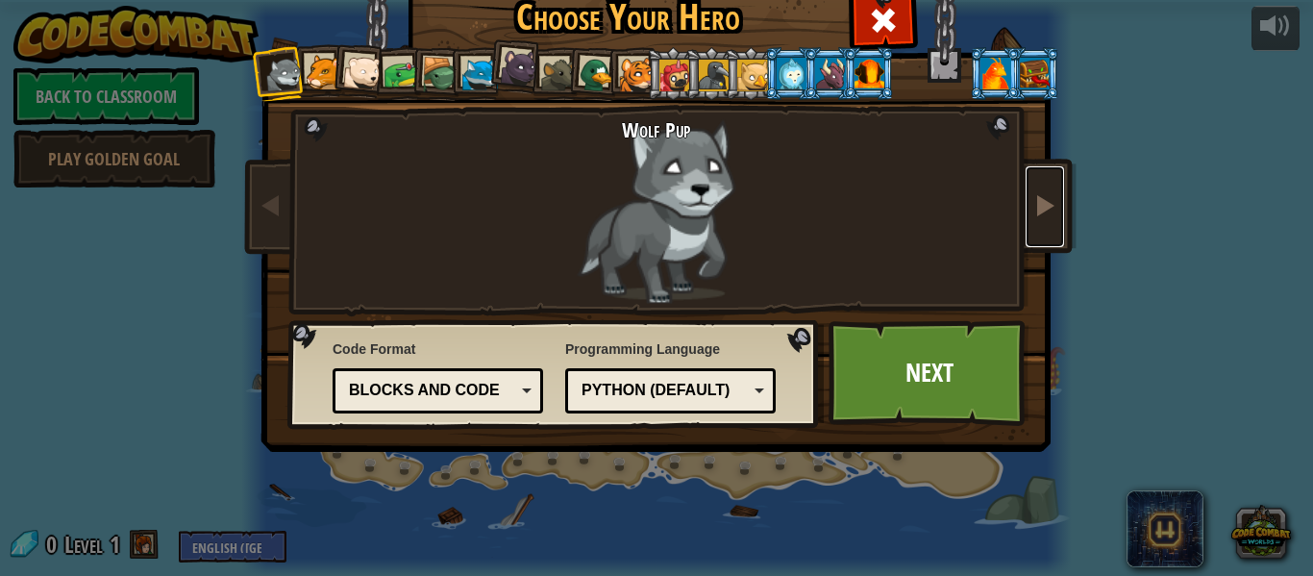
drag, startPoint x: 1040, startPoint y: 208, endPoint x: 1040, endPoint y: 194, distance: 13.5
click at [1040, 206] on span at bounding box center [1044, 204] width 23 height 23
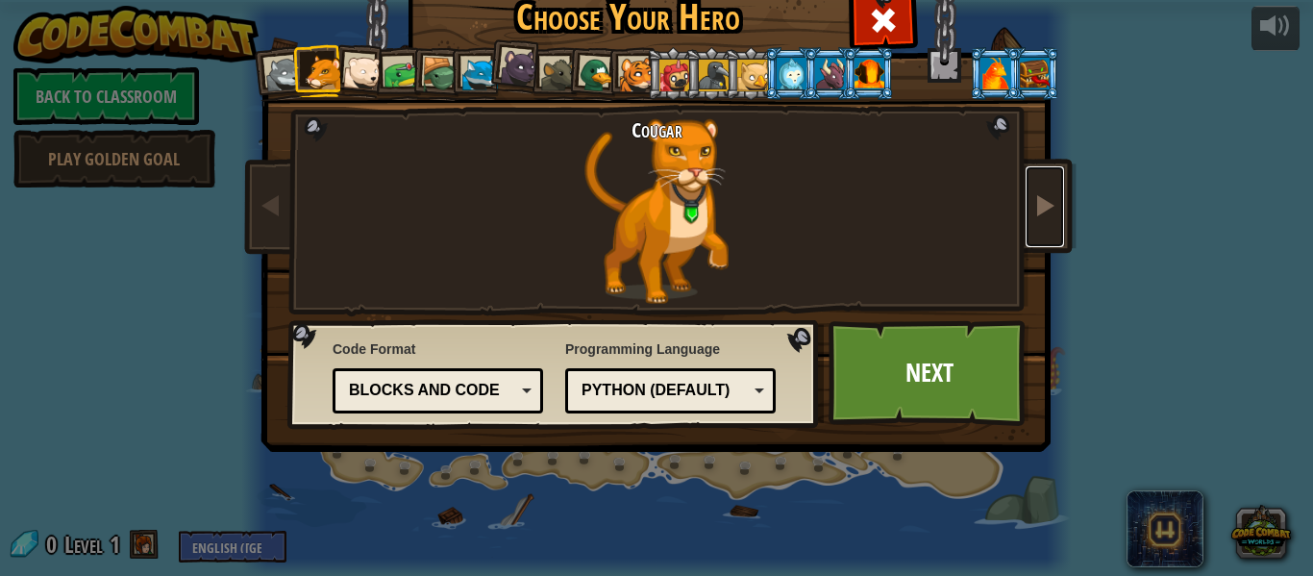
click at [1040, 194] on span at bounding box center [1044, 204] width 23 height 23
click at [1030, 213] on link at bounding box center [1044, 206] width 38 height 81
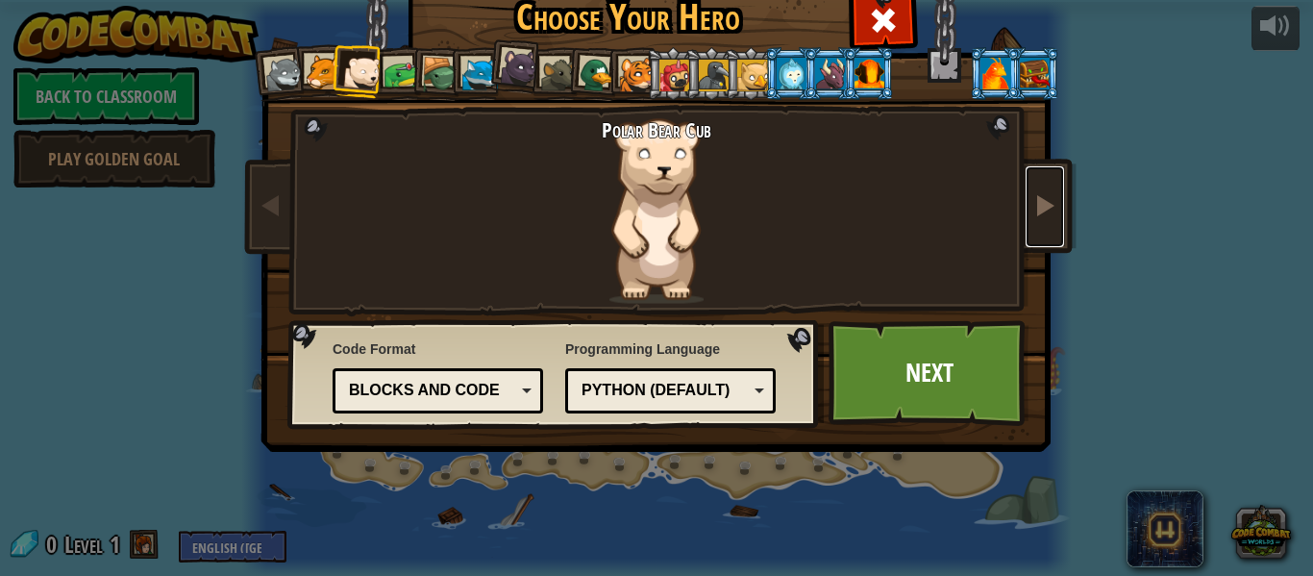
click at [1036, 216] on span at bounding box center [1044, 204] width 23 height 23
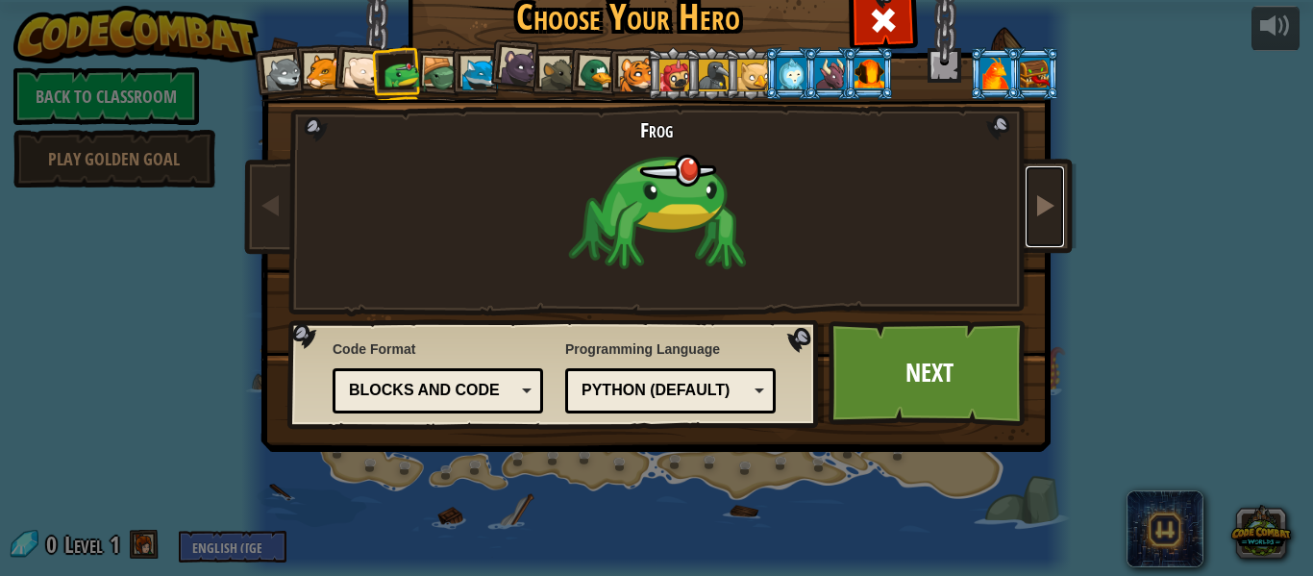
click at [1038, 223] on link at bounding box center [1044, 206] width 38 height 81
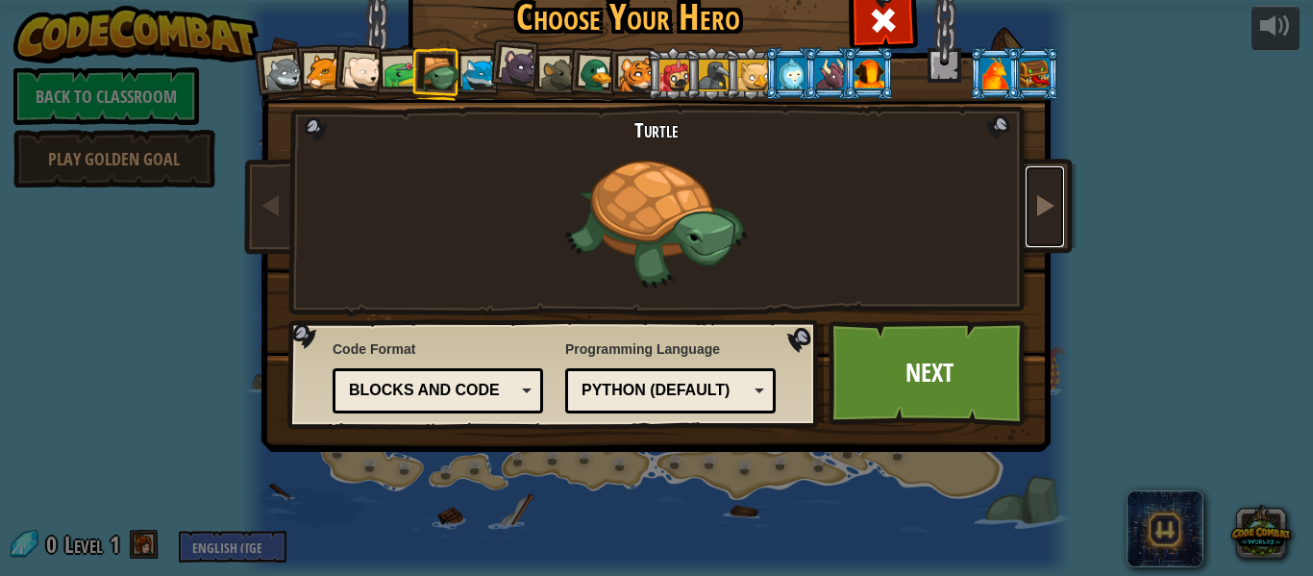
click at [1038, 223] on link at bounding box center [1044, 206] width 38 height 81
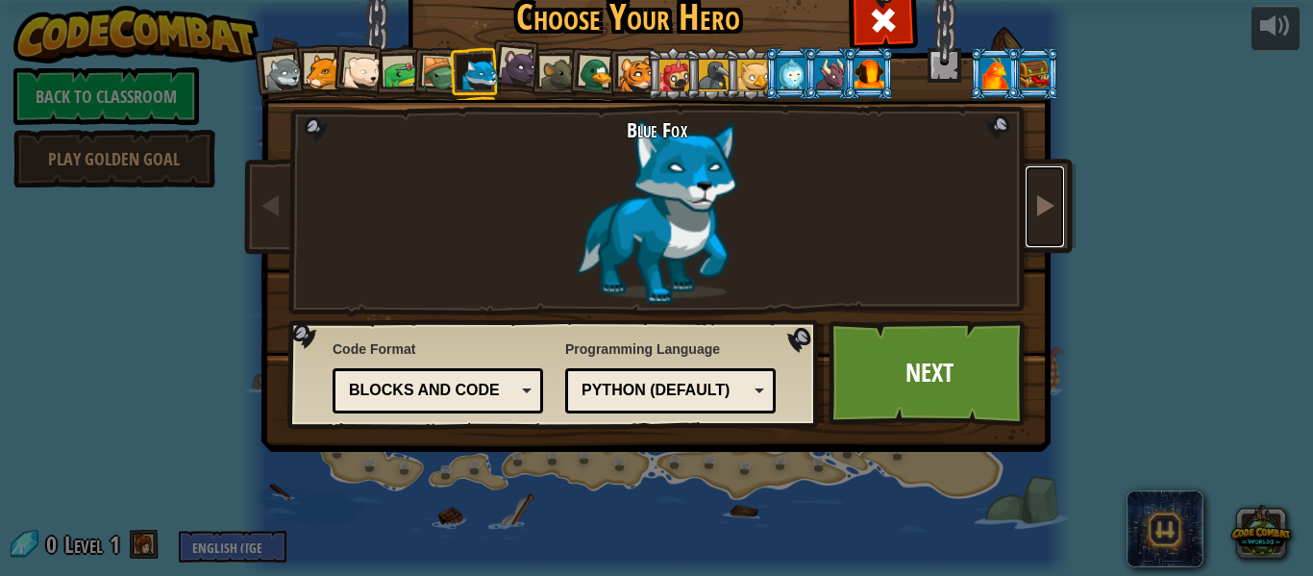
click at [1038, 223] on link at bounding box center [1044, 206] width 38 height 81
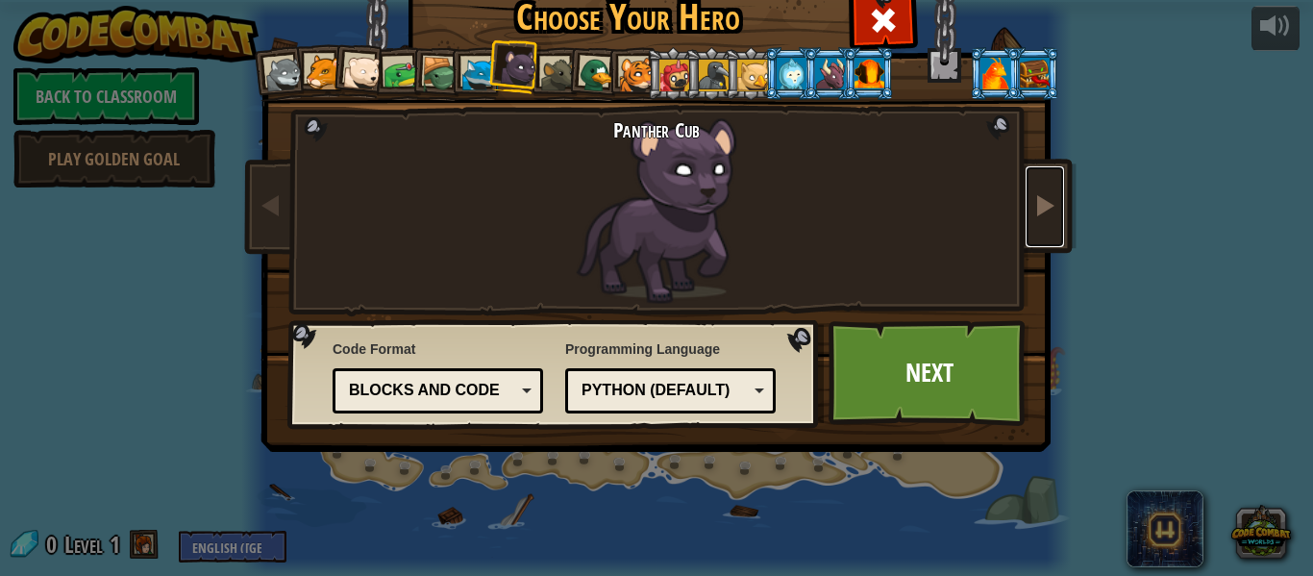
click at [1038, 223] on link at bounding box center [1044, 206] width 38 height 81
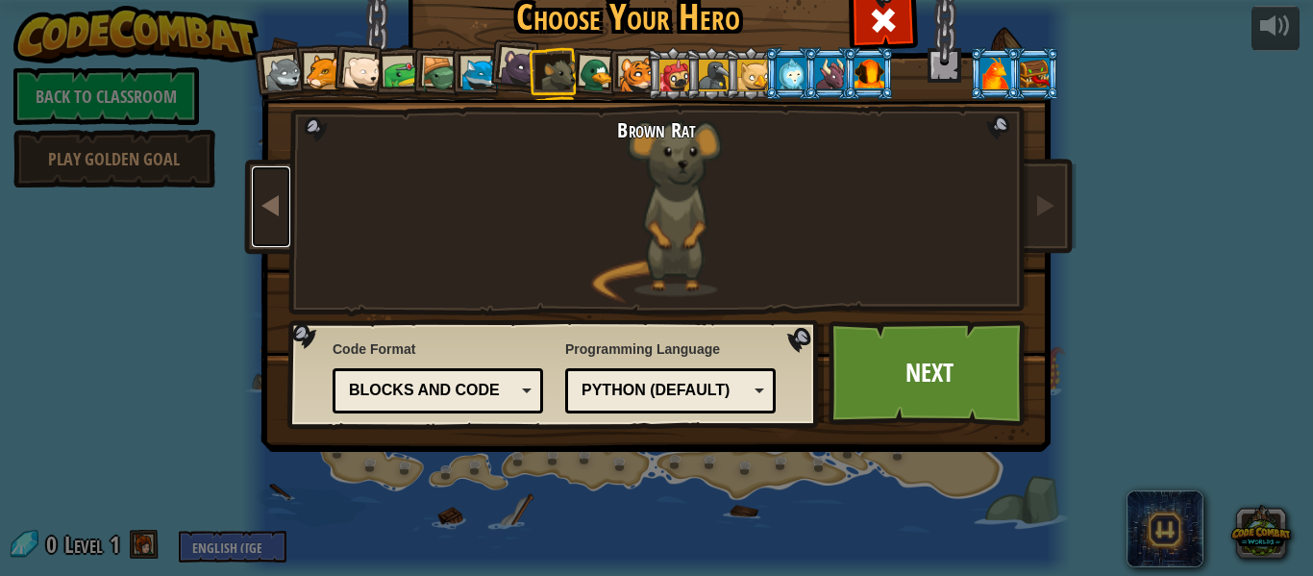
click at [277, 200] on span at bounding box center [270, 204] width 23 height 23
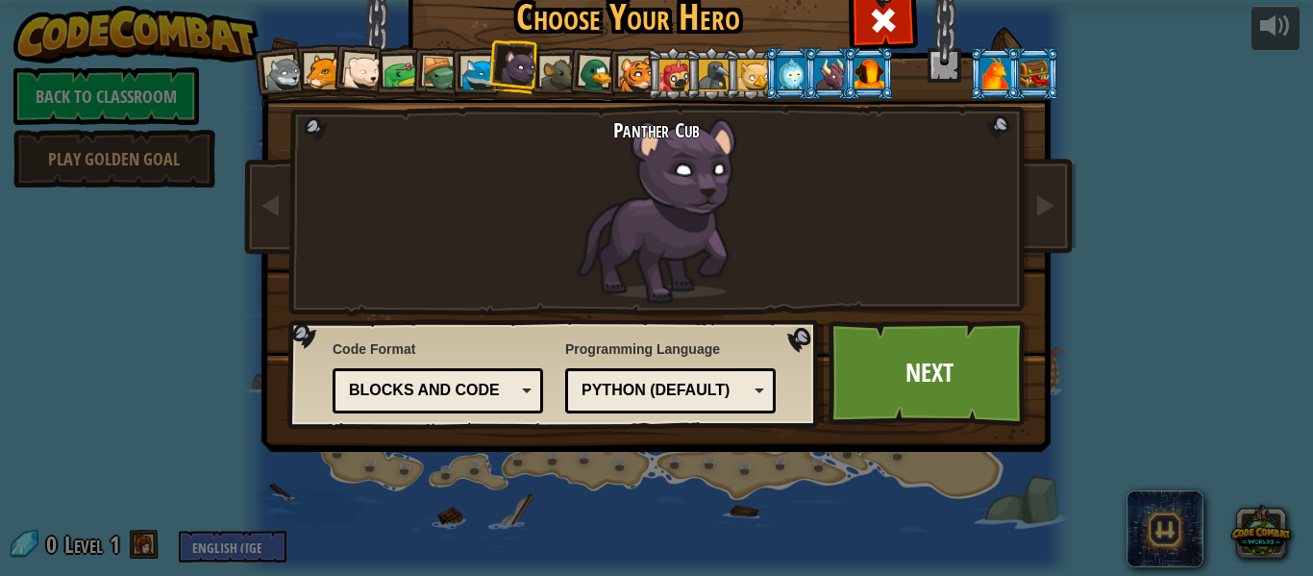
click at [639, 82] on div at bounding box center [637, 76] width 36 height 36
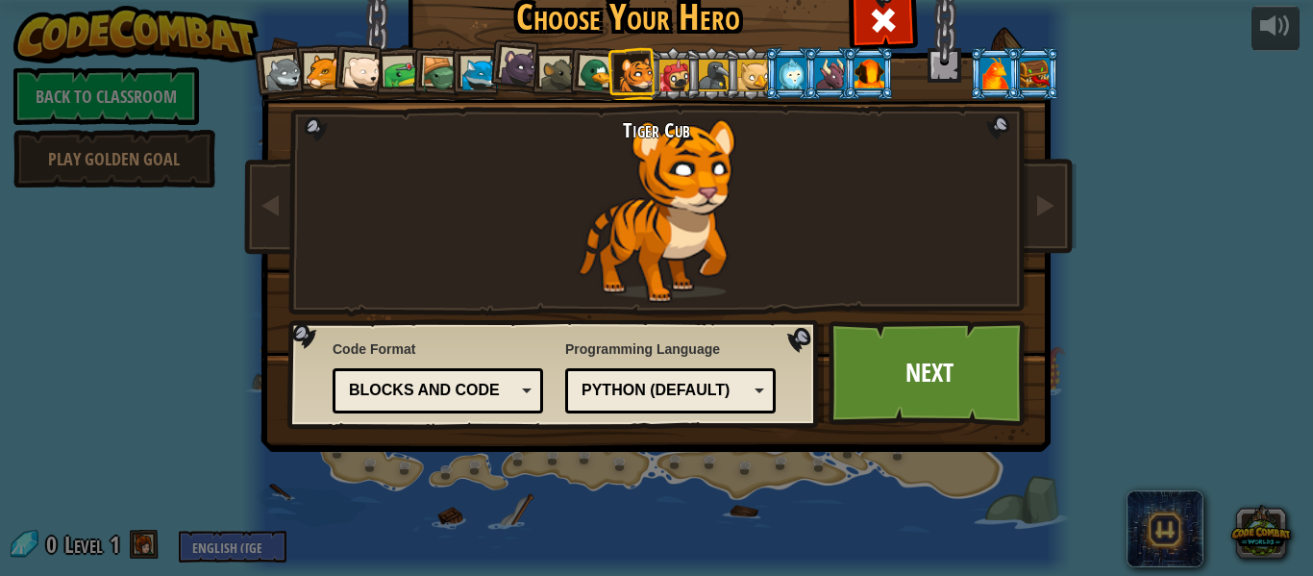
click at [505, 70] on div at bounding box center [519, 67] width 38 height 38
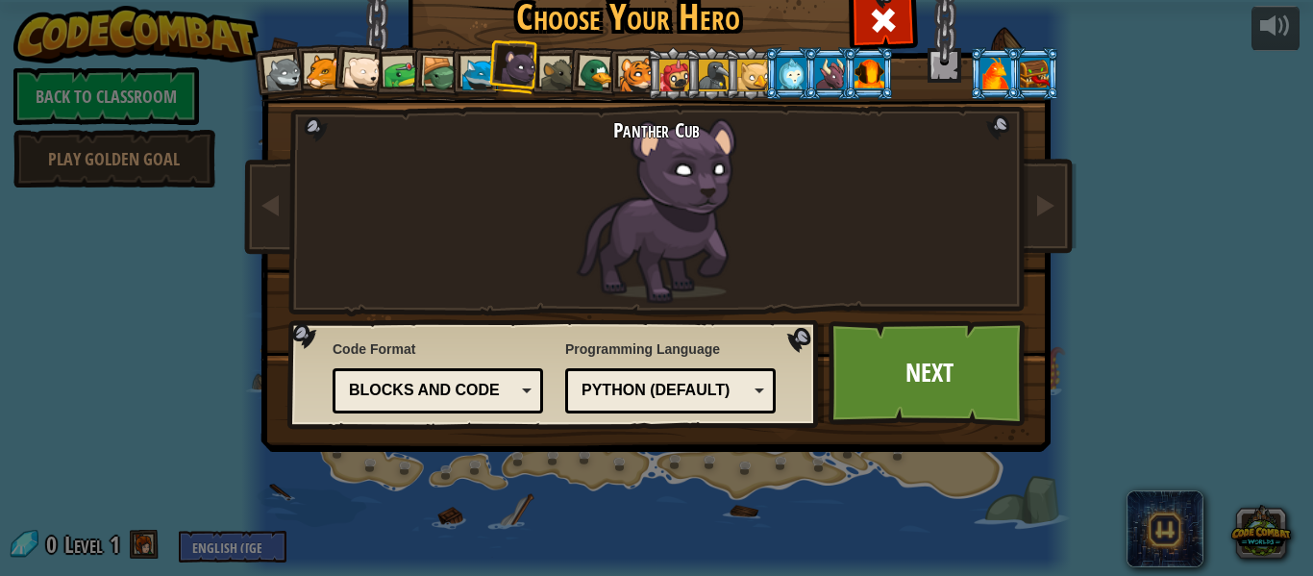
drag, startPoint x: 300, startPoint y: 70, endPoint x: 309, endPoint y: 68, distance: 9.8
click at [299, 68] on div at bounding box center [284, 75] width 38 height 38
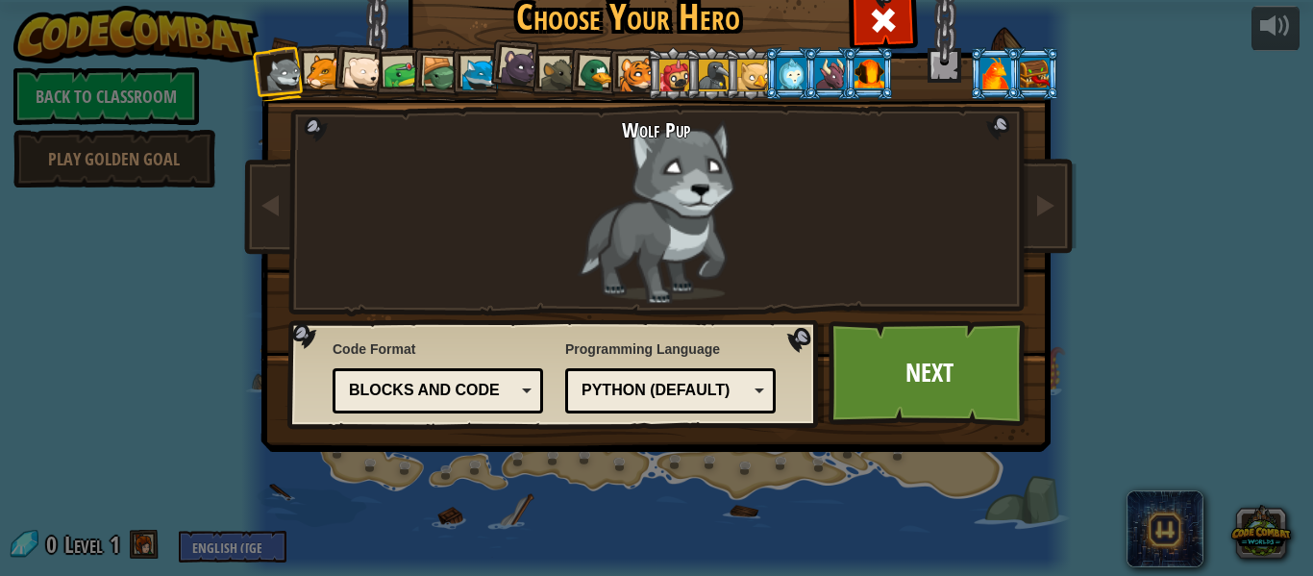
click at [358, 76] on div at bounding box center [362, 73] width 38 height 38
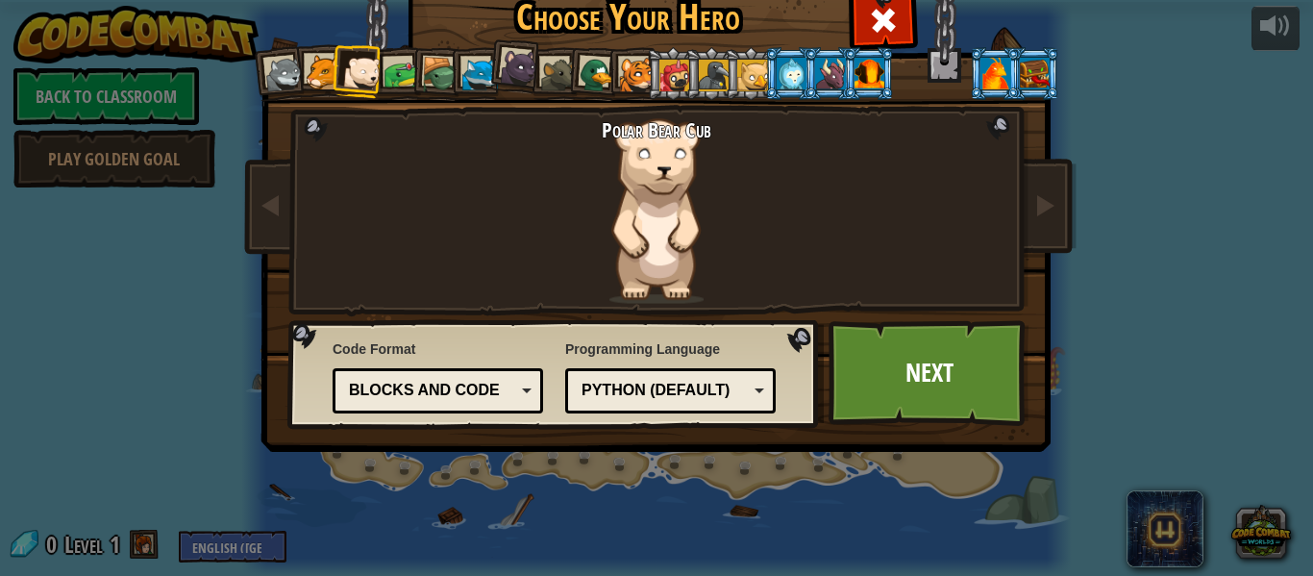
click at [281, 73] on div at bounding box center [284, 75] width 38 height 38
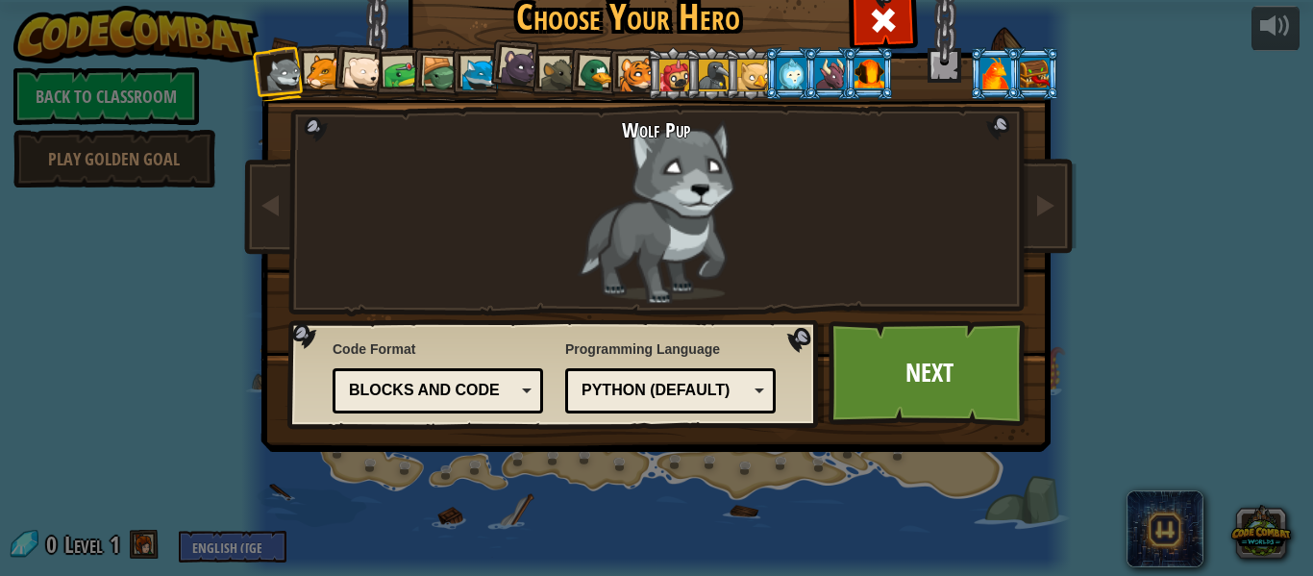
click at [596, 85] on div at bounding box center [596, 75] width 37 height 37
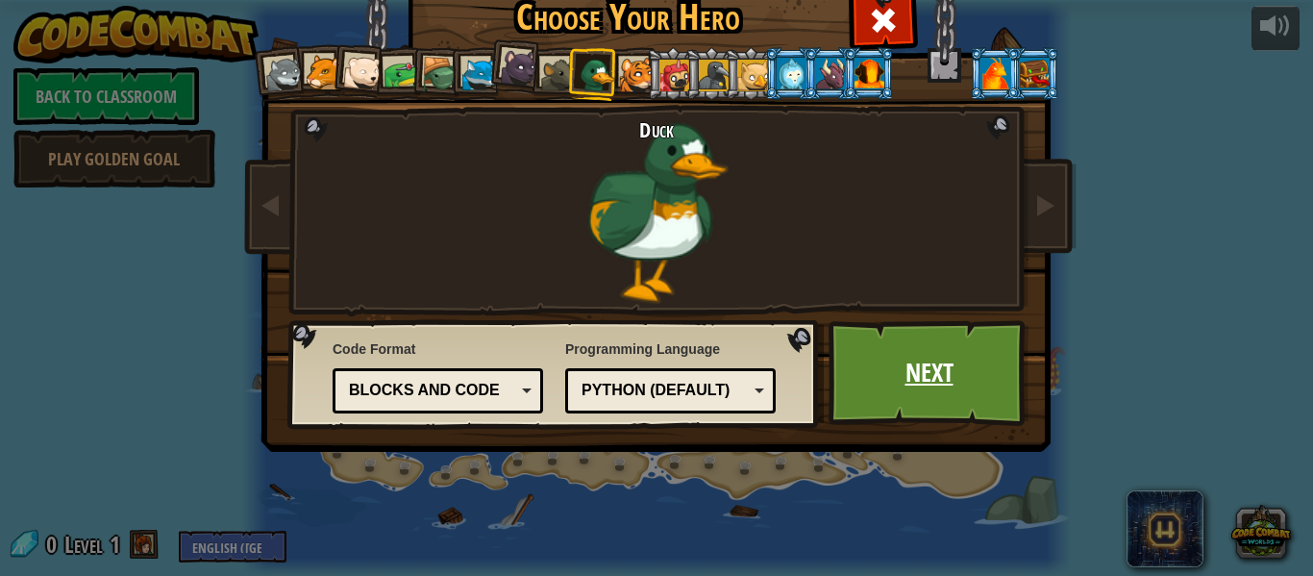
click at [936, 346] on link "Next" at bounding box center [928, 373] width 201 height 106
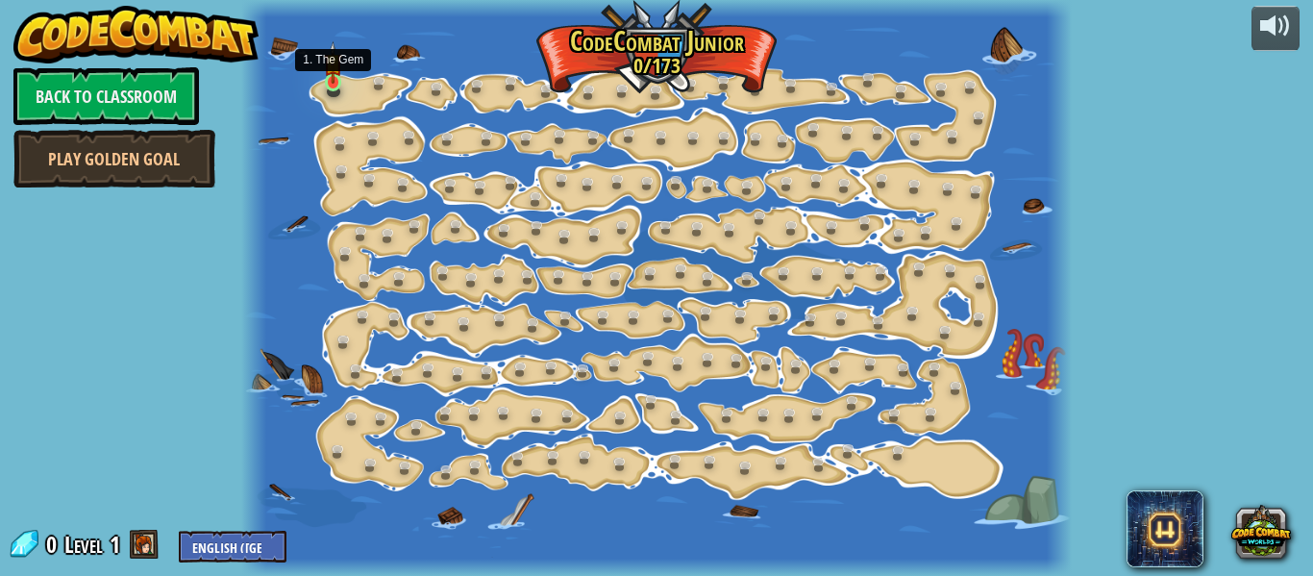
click at [336, 83] on img at bounding box center [333, 62] width 18 height 42
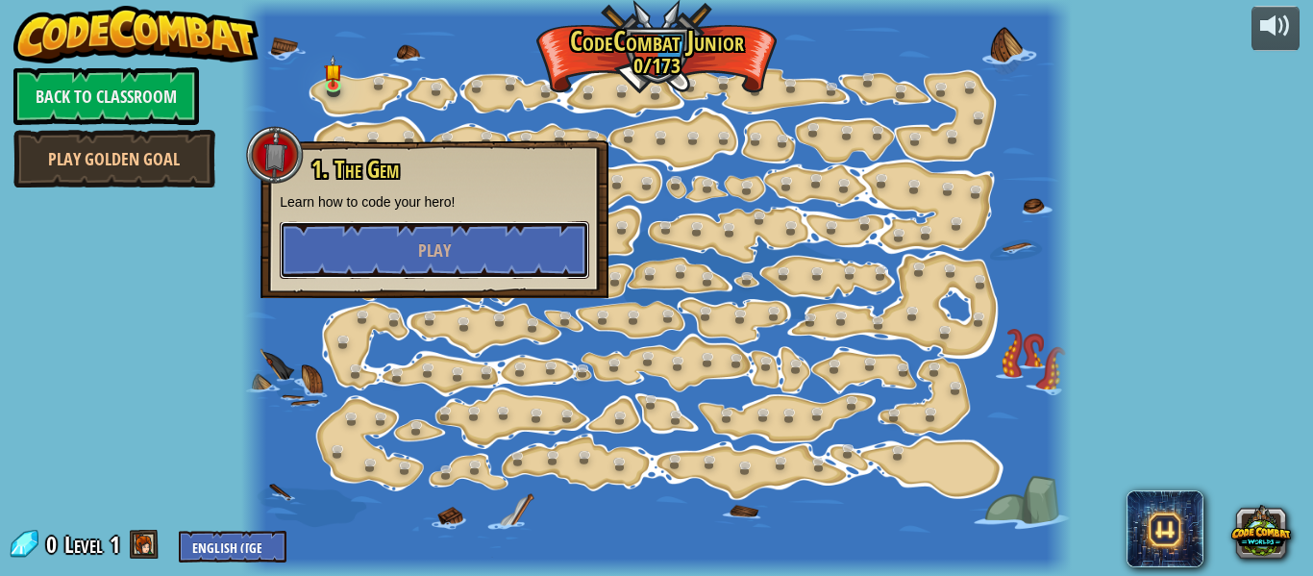
click at [375, 239] on button "Play" at bounding box center [434, 250] width 309 height 58
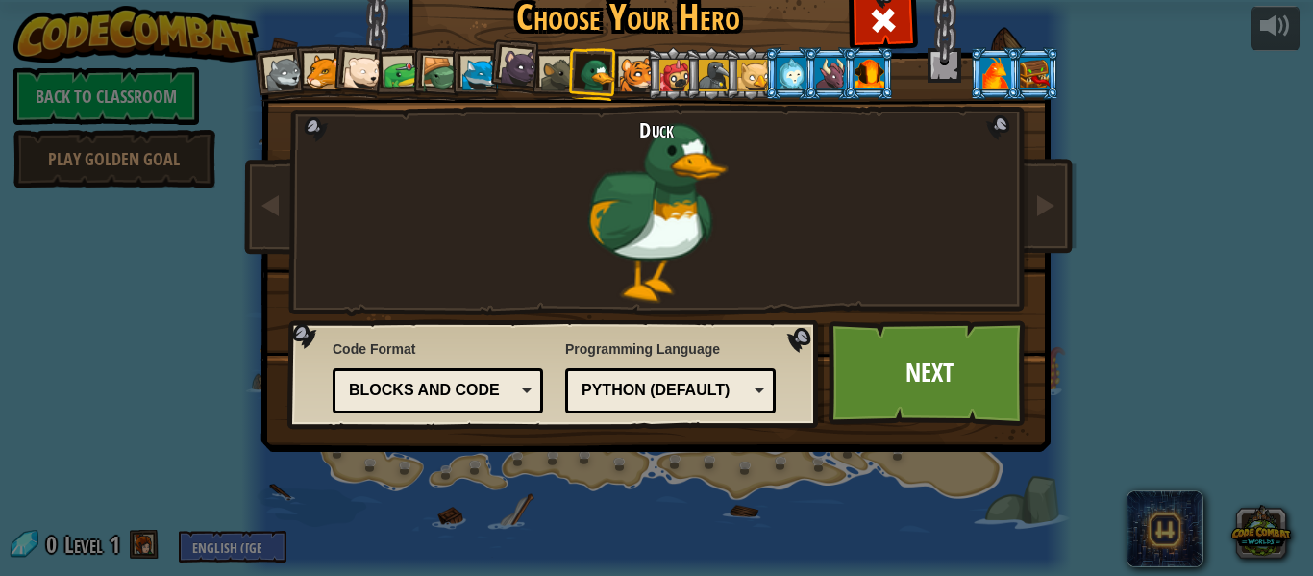
click at [283, 68] on div at bounding box center [284, 75] width 38 height 38
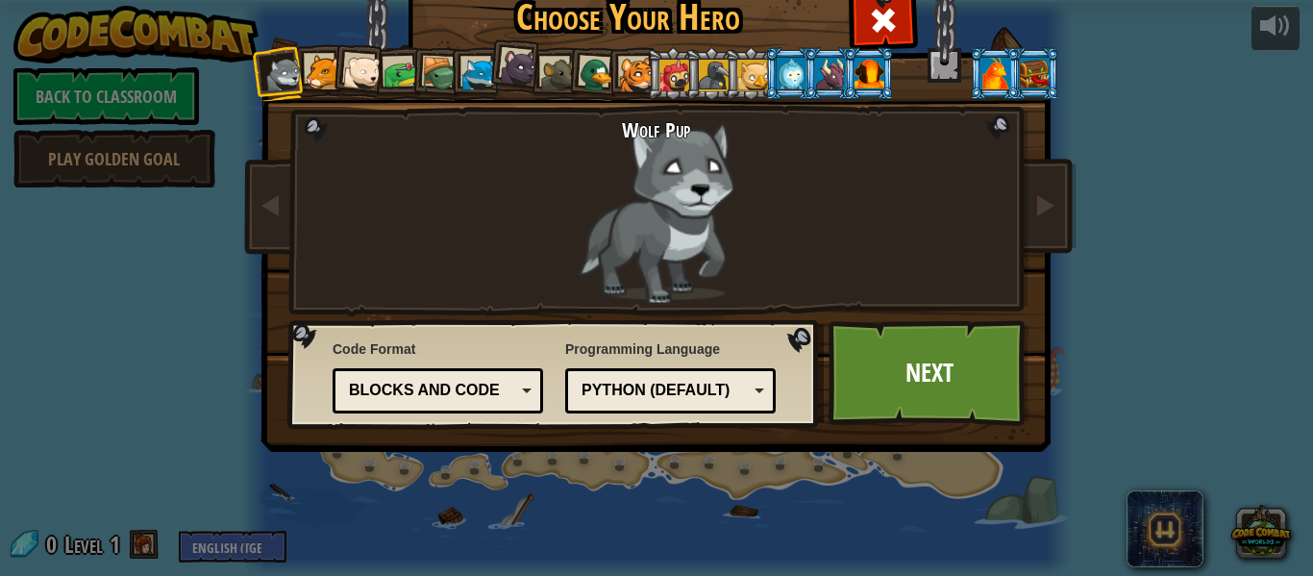
click at [357, 52] on li at bounding box center [359, 70] width 57 height 57
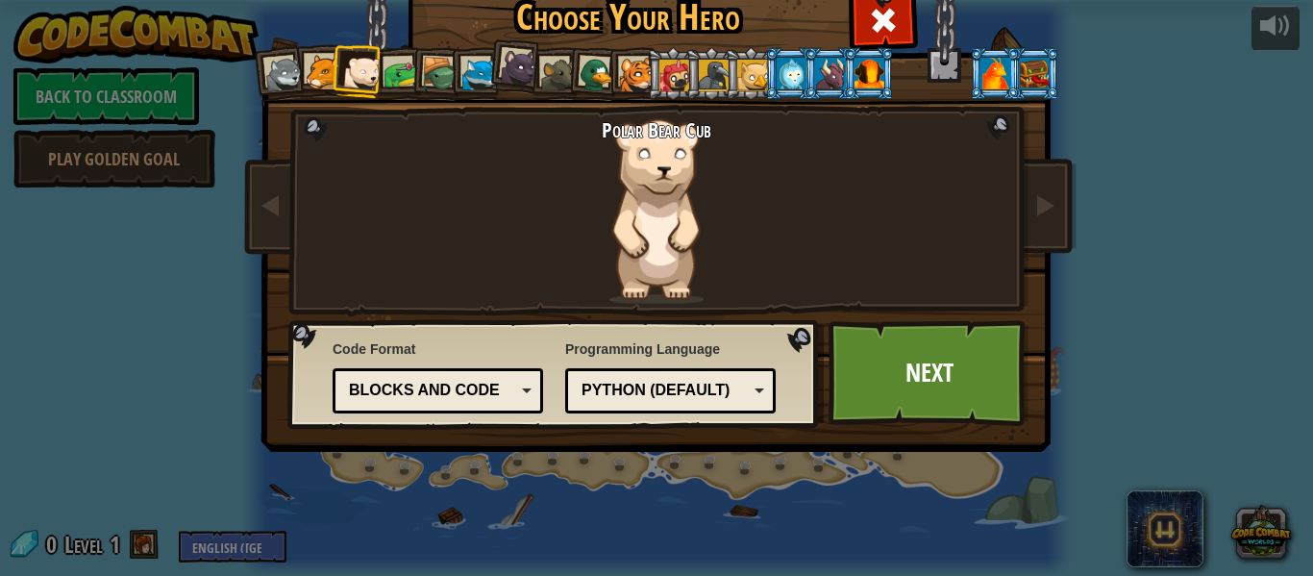
click at [522, 76] on div at bounding box center [519, 67] width 38 height 38
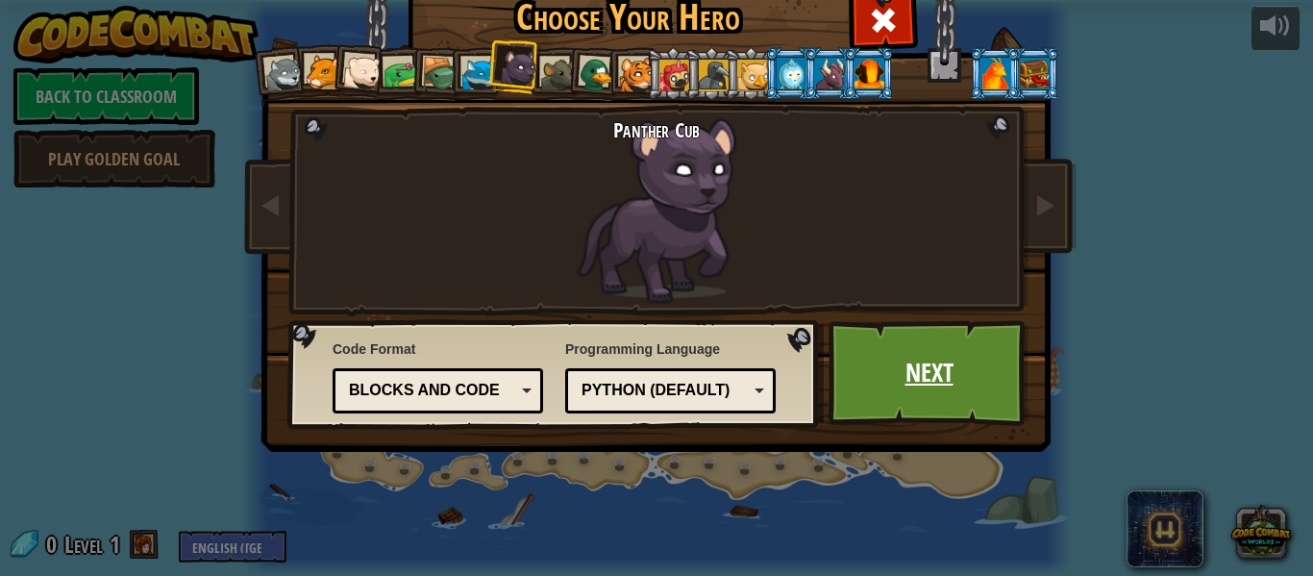
click at [911, 352] on link "Next" at bounding box center [928, 373] width 201 height 106
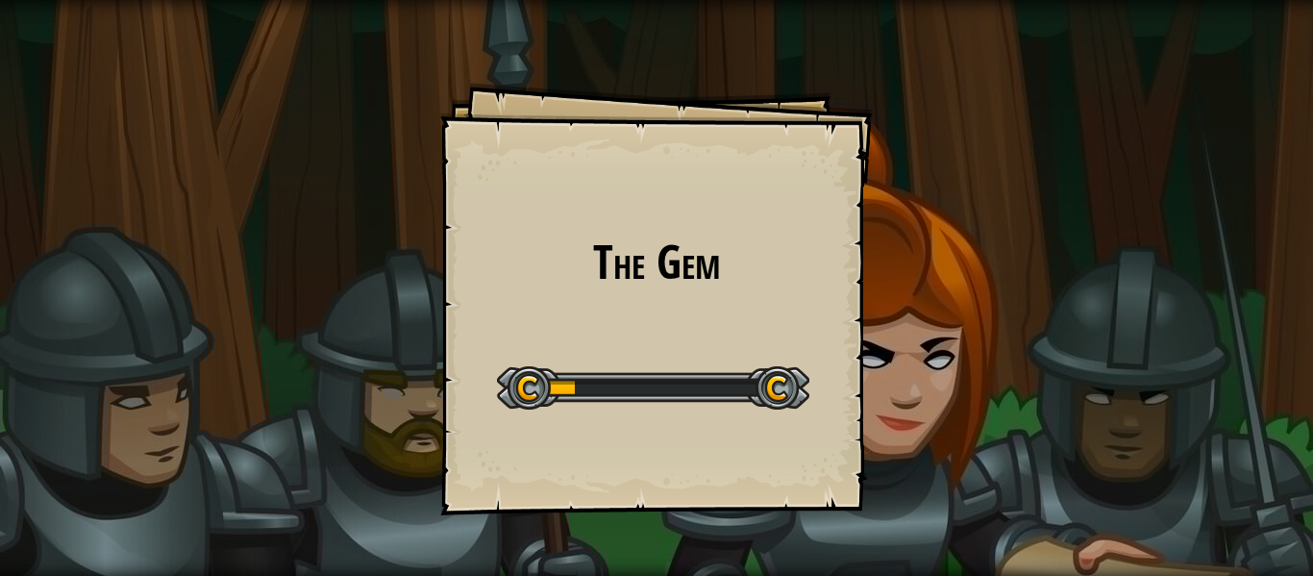
click at [760, 292] on div "The Gem Goals Start Level Error loading from server. Try refreshing the page. Y…" at bounding box center [656, 299] width 432 height 432
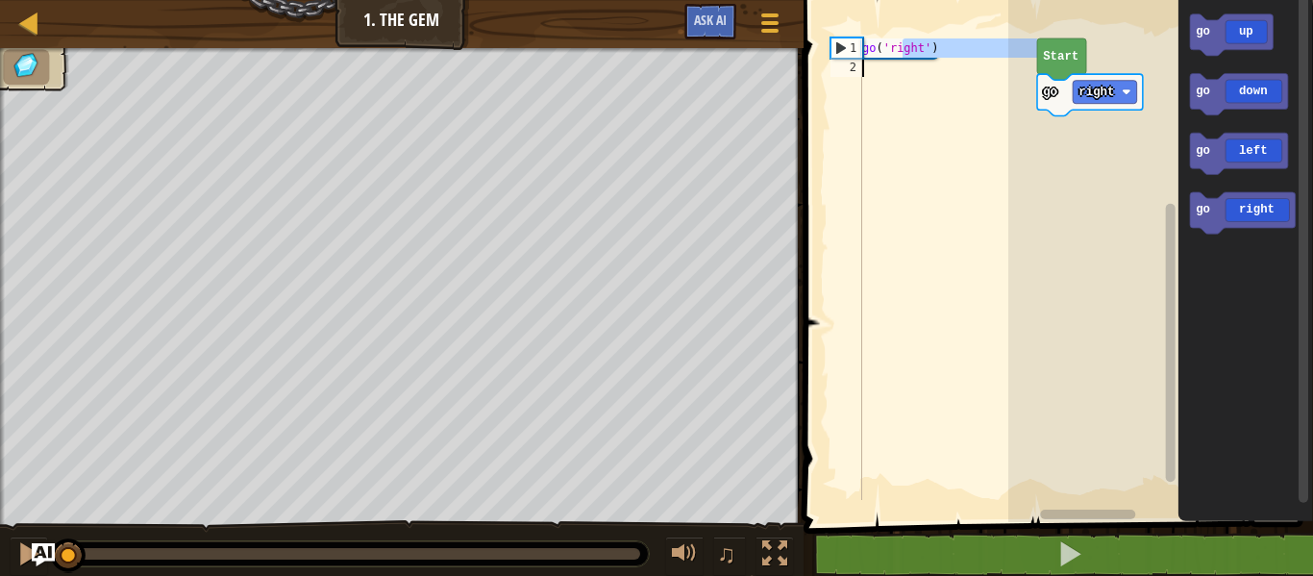
drag, startPoint x: 900, startPoint y: 49, endPoint x: 906, endPoint y: 61, distance: 12.9
click at [903, 60] on div "go ( 'right' )" at bounding box center [948, 288] width 180 height 500
type textarea "go('right')"
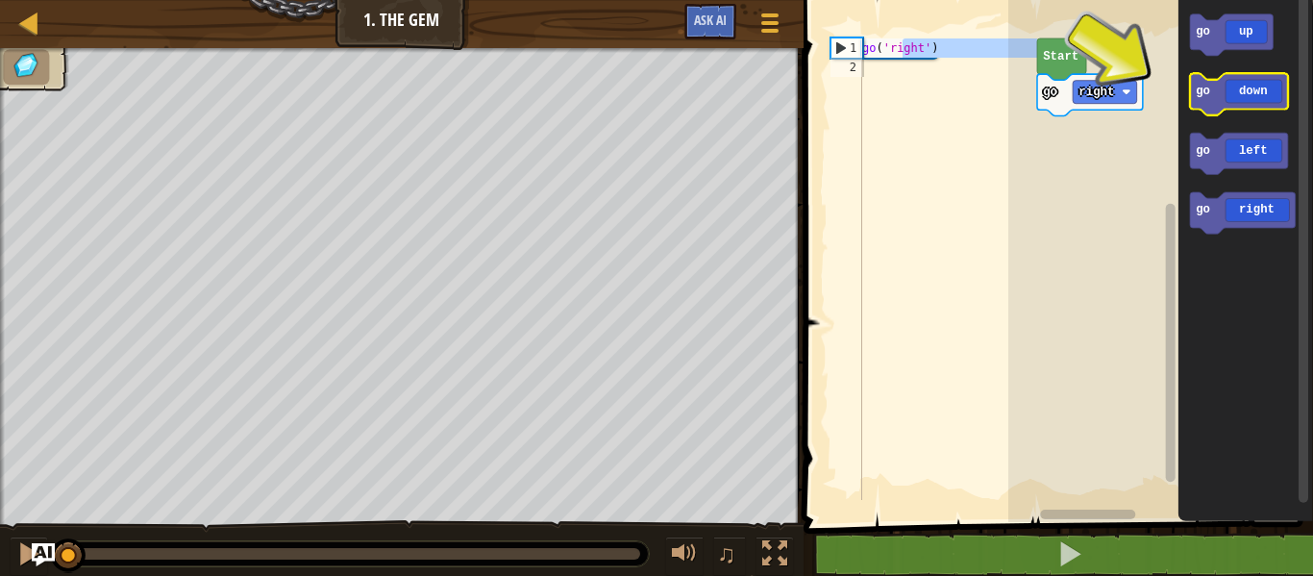
click at [1202, 94] on text "go" at bounding box center [1202, 91] width 14 height 13
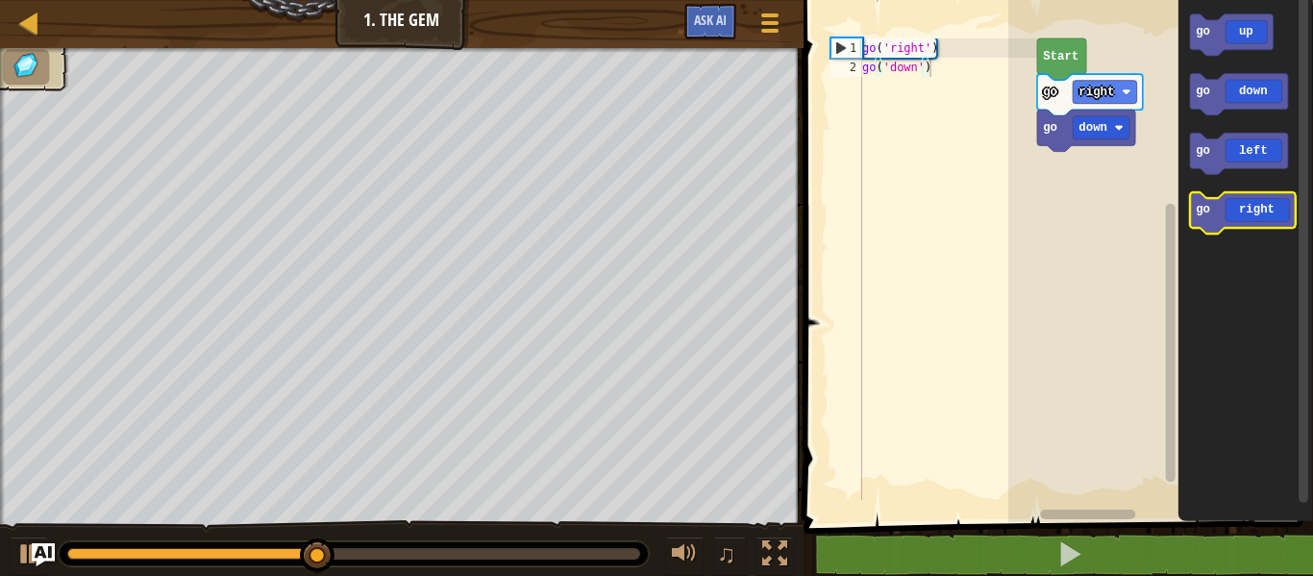
click at [1232, 203] on icon "Blockly Workspace" at bounding box center [1243, 212] width 106 height 41
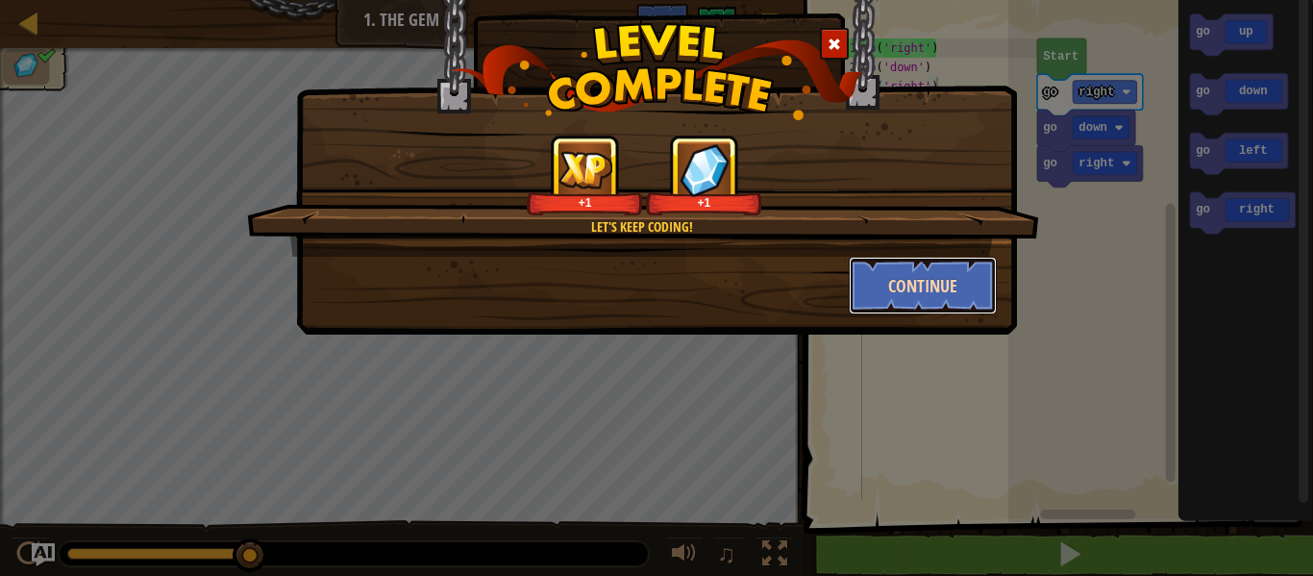
click at [923, 286] on button "Continue" at bounding box center [923, 286] width 149 height 58
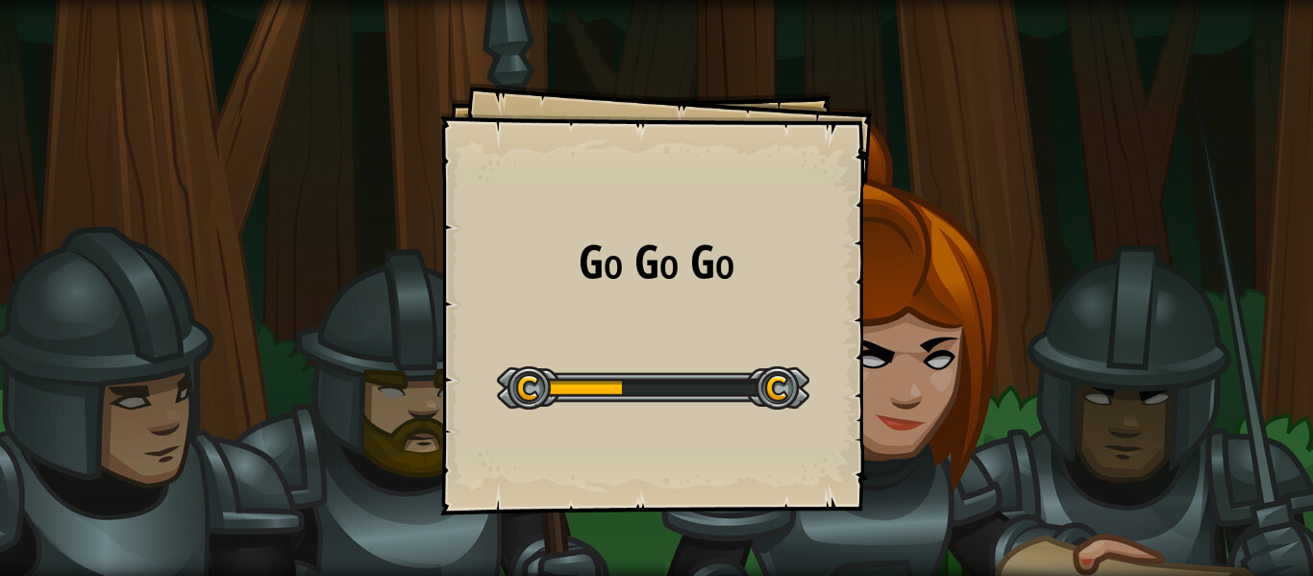
drag, startPoint x: 878, startPoint y: 381, endPoint x: 897, endPoint y: 395, distance: 23.3
click at [894, 394] on div "Go Go Go Goals Start Level Error loading from server. Try refreshing the page. …" at bounding box center [656, 288] width 1313 height 576
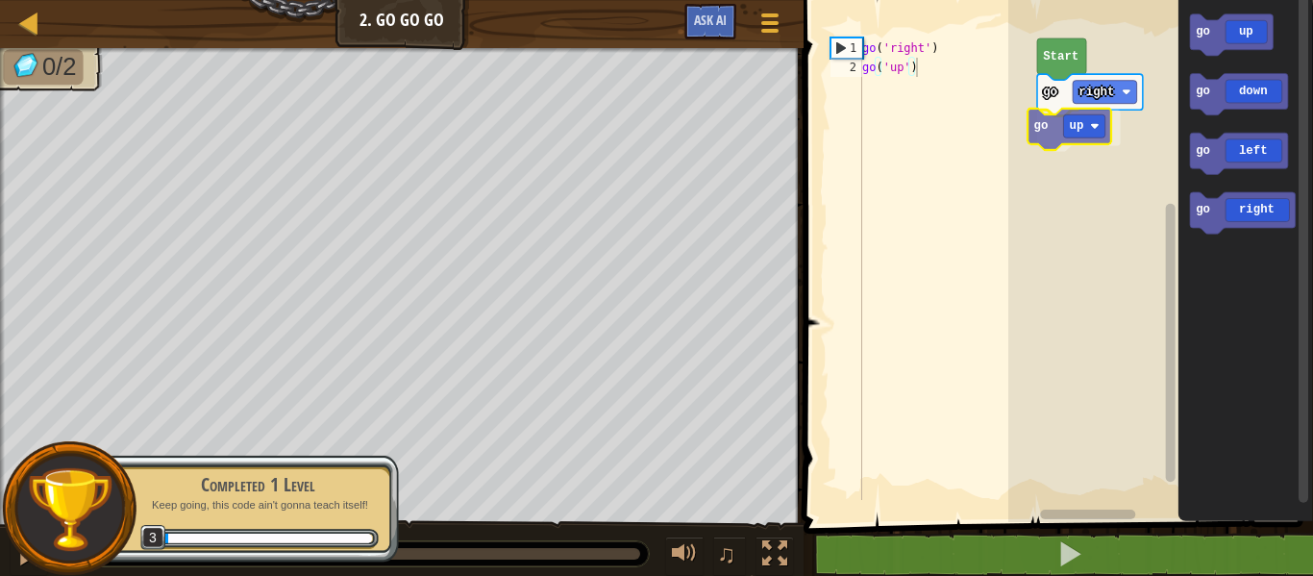
click at [1063, 132] on div "go right go up Start go up go down go left go right go up" at bounding box center [1160, 255] width 305 height 531
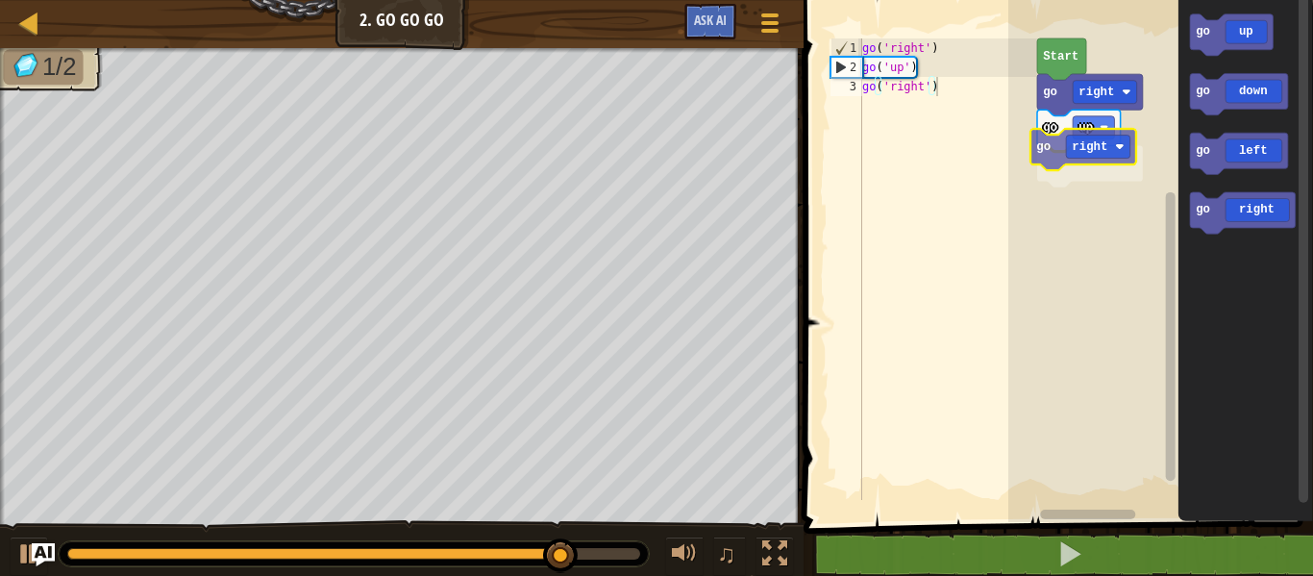
click at [1073, 146] on div "go right go up go right Start go up go down go left go right go right" at bounding box center [1160, 255] width 305 height 531
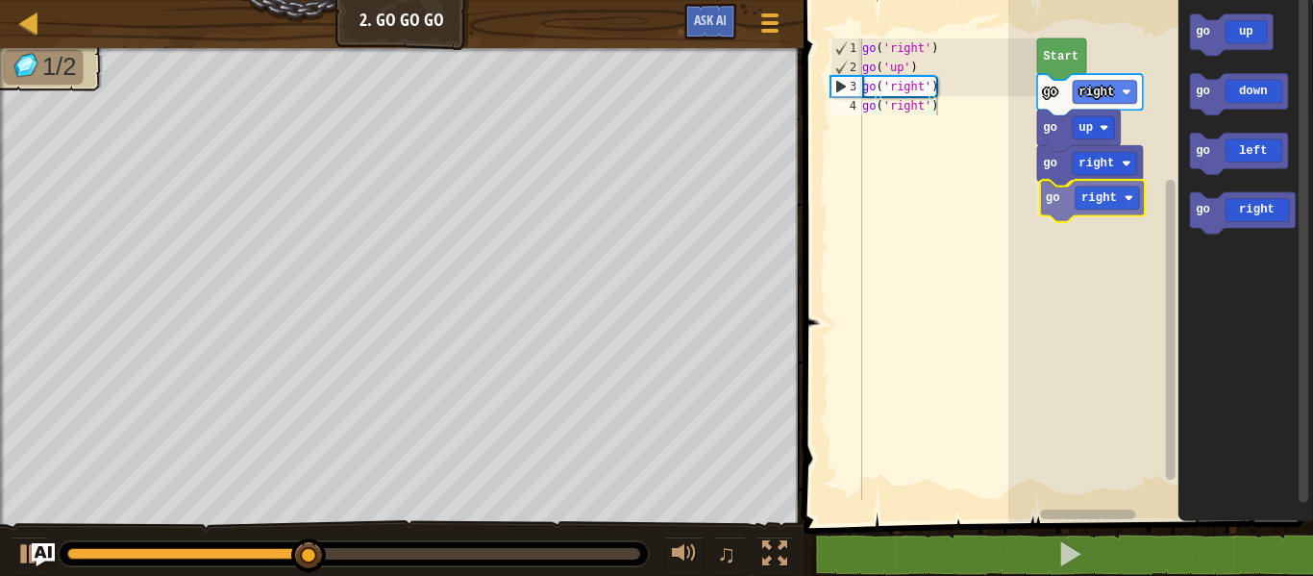
click at [1100, 190] on div "go right go up go right go right Start go up go down go left go right go right" at bounding box center [1160, 255] width 305 height 531
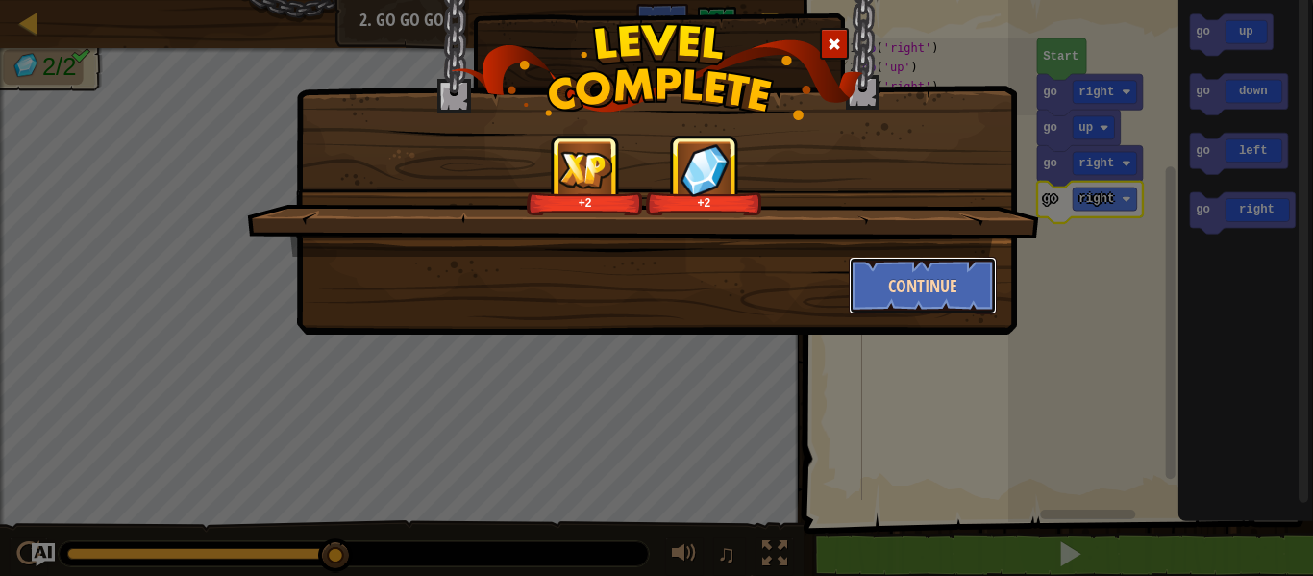
click at [933, 292] on button "Continue" at bounding box center [923, 286] width 149 height 58
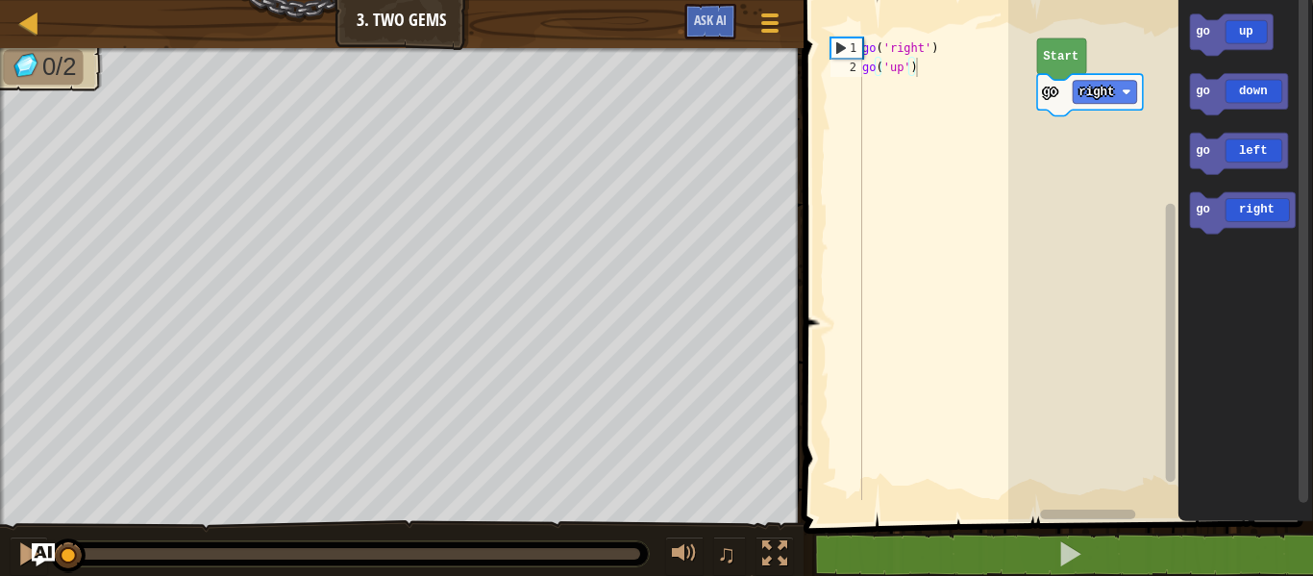
click at [969, 112] on div "1 2 go ( 'right' ) go ( 'up' ) הההההההההההההההההההההההההההההההההההההההההההההההה…" at bounding box center [1055, 300] width 515 height 581
click at [752, 207] on div "Map Junior 3. Two Gems Game Menu Ask AI 1 ההההההההההההההההההההההההההההההההההההה…" at bounding box center [656, 288] width 1313 height 576
click at [1104, 138] on div "go right go right Start go up go down go left go right go right" at bounding box center [1160, 255] width 305 height 531
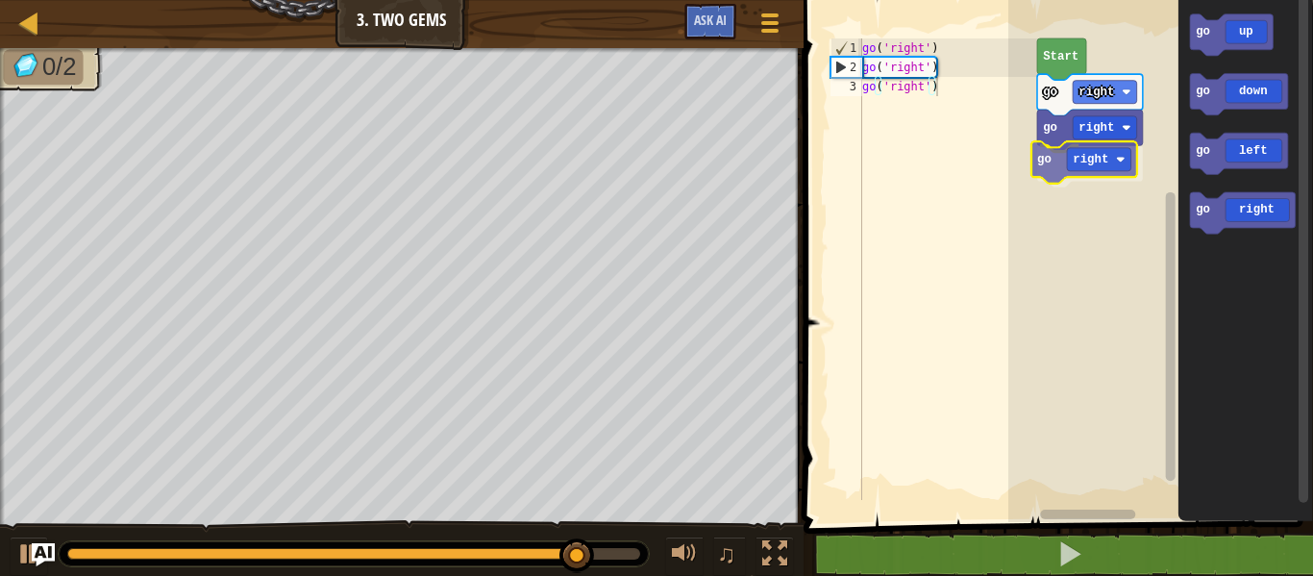
click at [1103, 146] on div "go right go right go right Start go up go down go left go right go right" at bounding box center [1160, 255] width 305 height 531
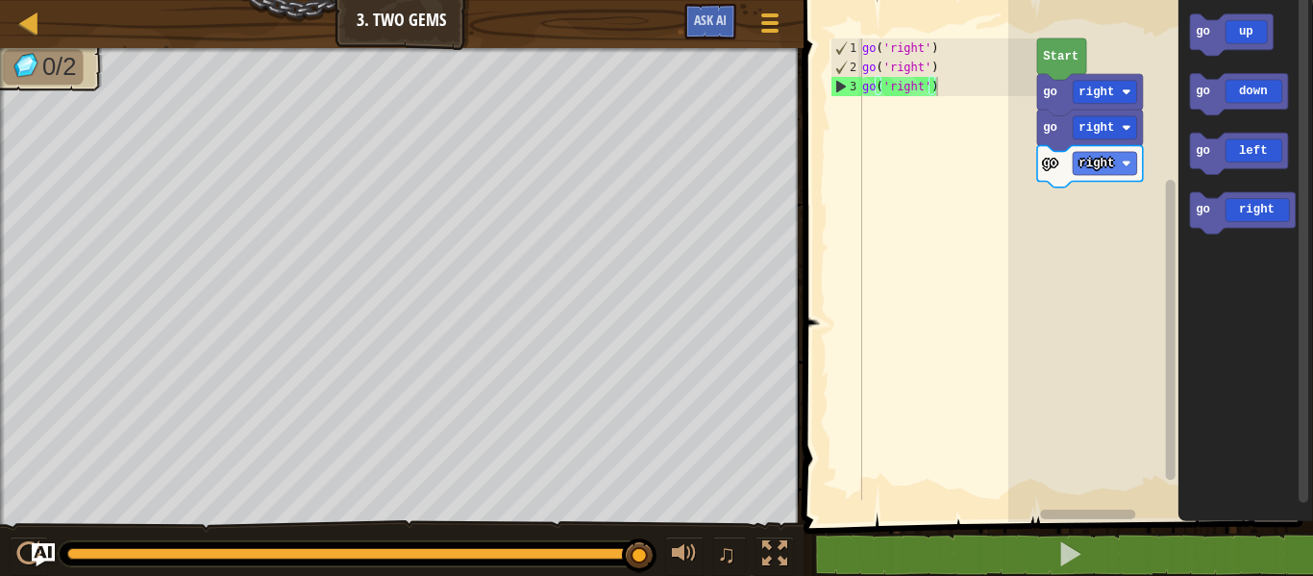
click at [1211, 102] on g "go up go down go left go right" at bounding box center [1243, 124] width 106 height 220
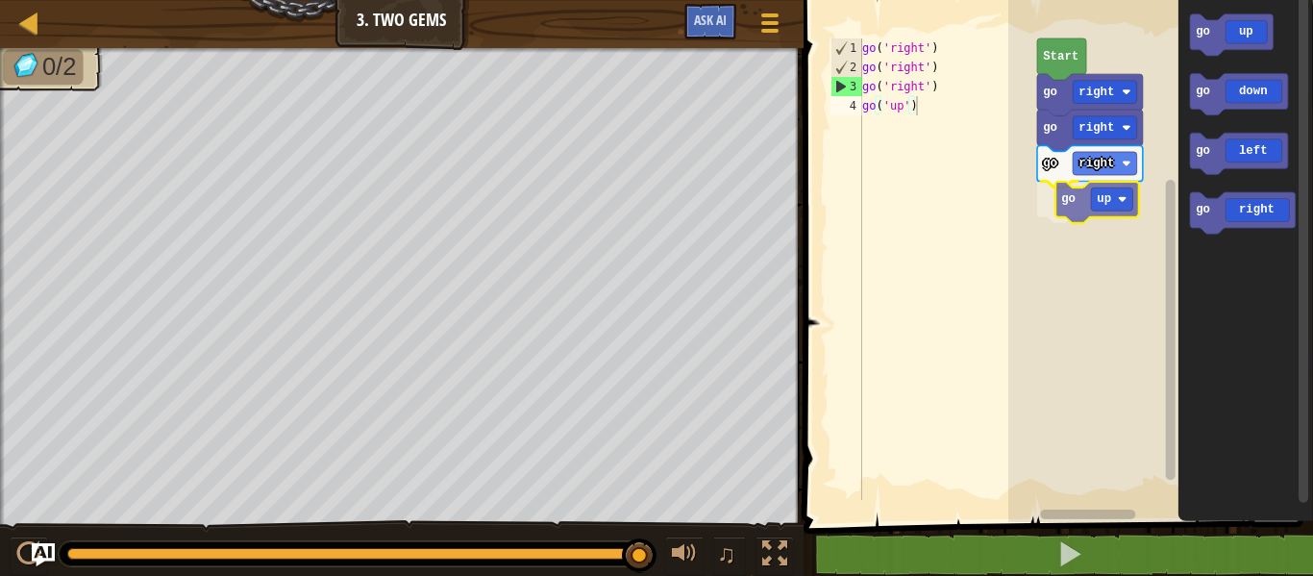
click at [1103, 201] on div "go right go right go right go up Start go up go down go left go right go up" at bounding box center [1160, 255] width 305 height 531
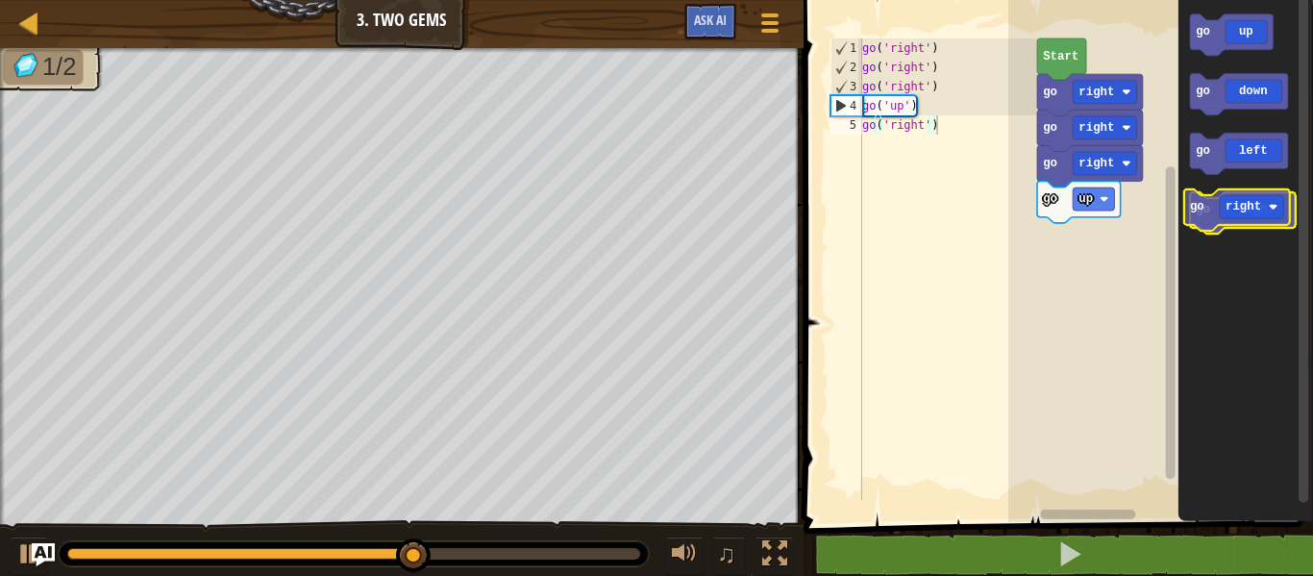
click at [1217, 201] on icon "Blockly Workspace" at bounding box center [1243, 212] width 106 height 41
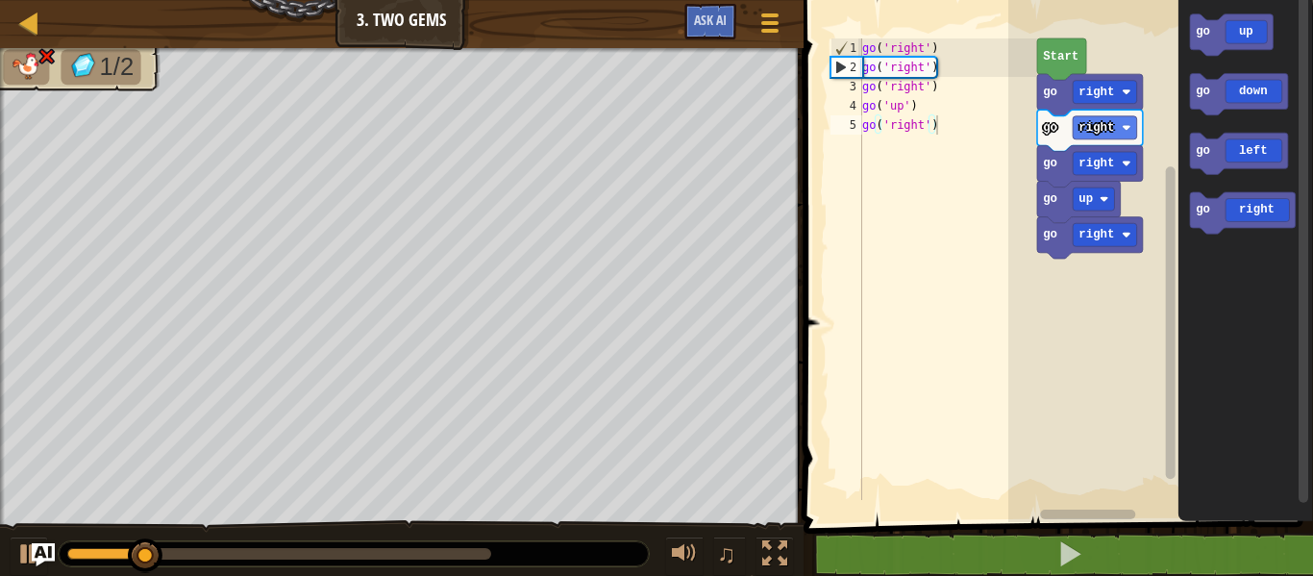
click at [1159, 192] on div "go right go right go right go up go right Start go up go down go left go right" at bounding box center [1160, 255] width 305 height 531
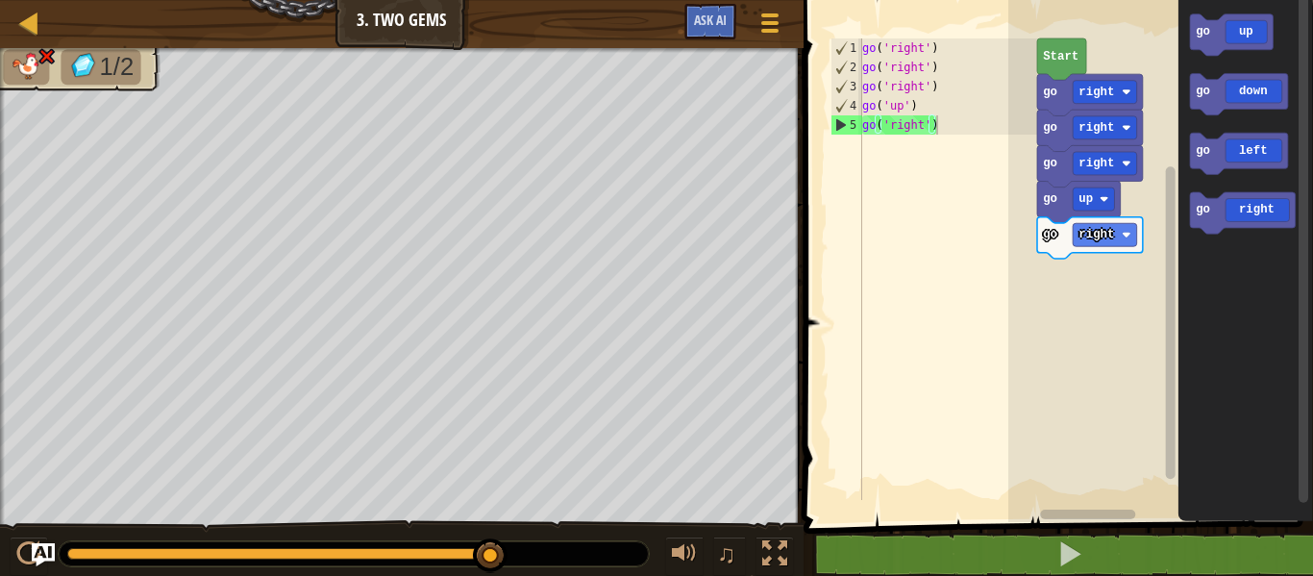
type textarea "go('right')"
drag, startPoint x: 905, startPoint y: 126, endPoint x: 875, endPoint y: 131, distance: 30.2
click at [875, 131] on div "go ( 'right' ) go ( 'right' ) go ( 'right' ) go ( 'up' ) go ( 'right' )" at bounding box center [948, 288] width 180 height 500
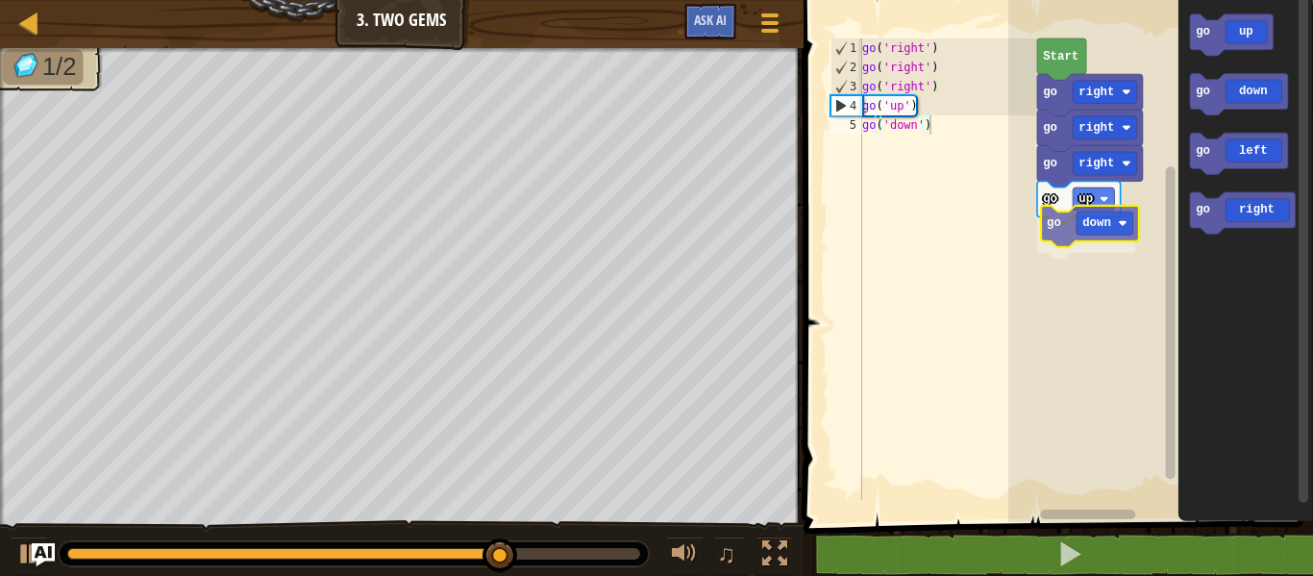
click at [1107, 223] on div "go right go right go right go up go down Start go up go down go left go right g…" at bounding box center [1160, 255] width 305 height 531
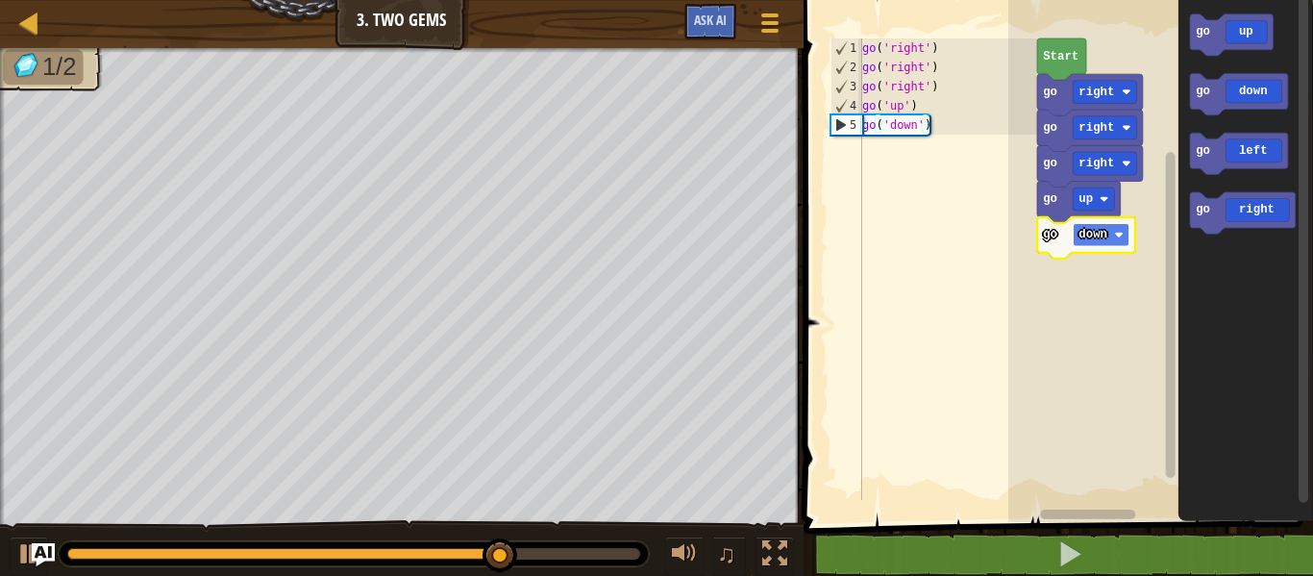
click at [1119, 233] on image "Blockly Workspace" at bounding box center [1119, 235] width 9 height 9
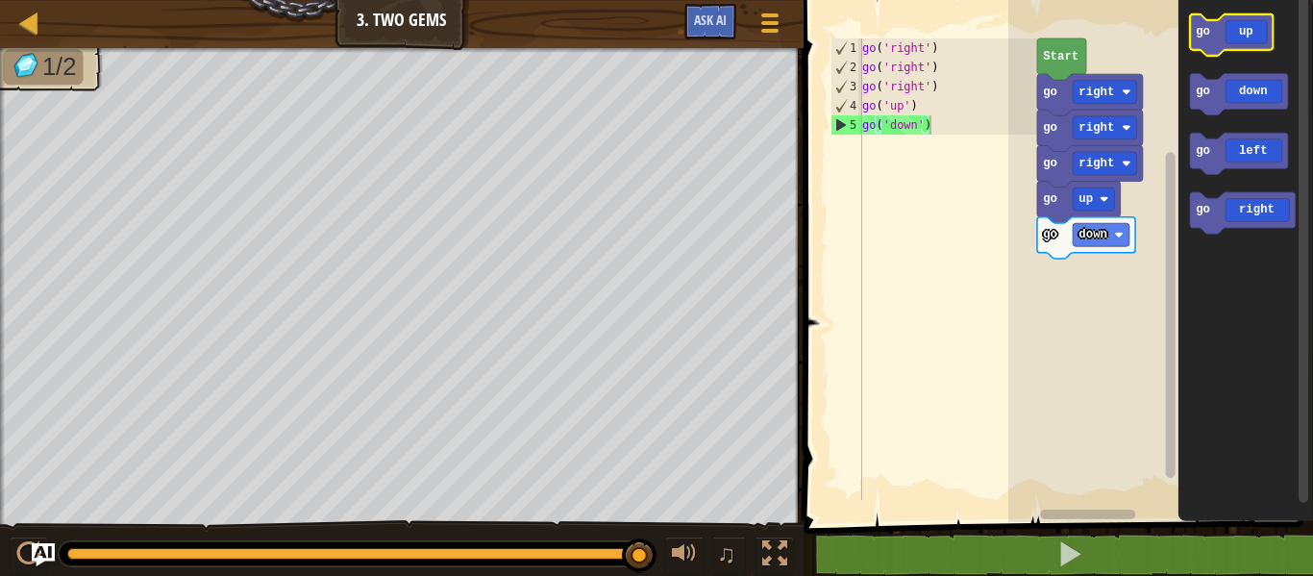
click at [1224, 40] on icon "Blockly Workspace" at bounding box center [1232, 34] width 84 height 41
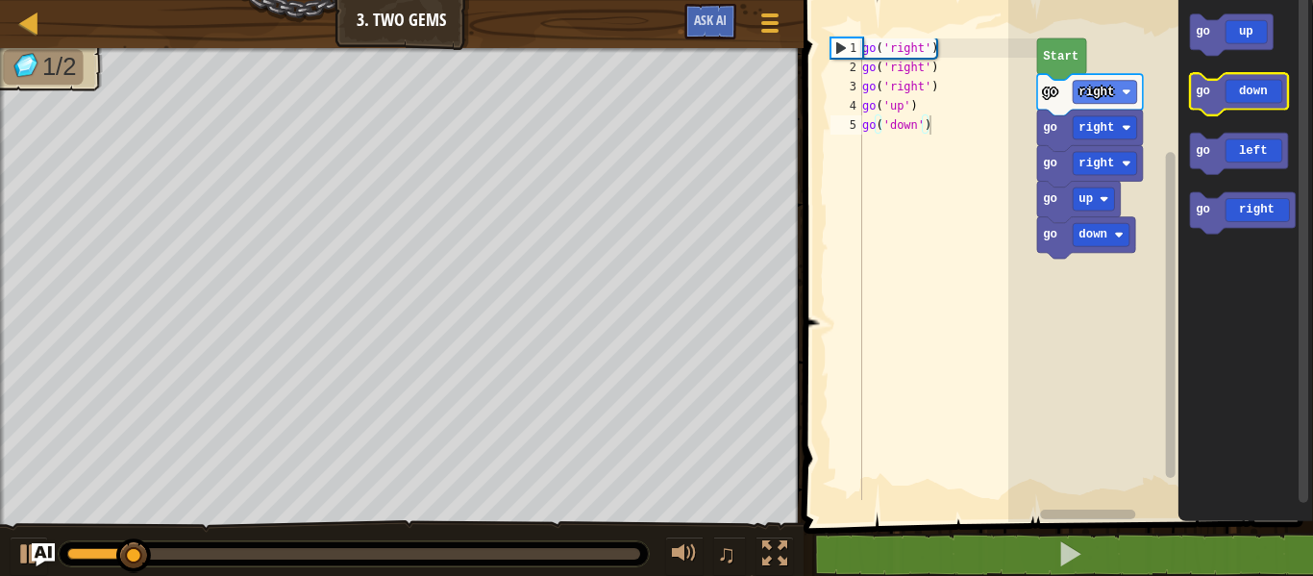
click at [1212, 82] on icon "Blockly Workspace" at bounding box center [1239, 94] width 98 height 41
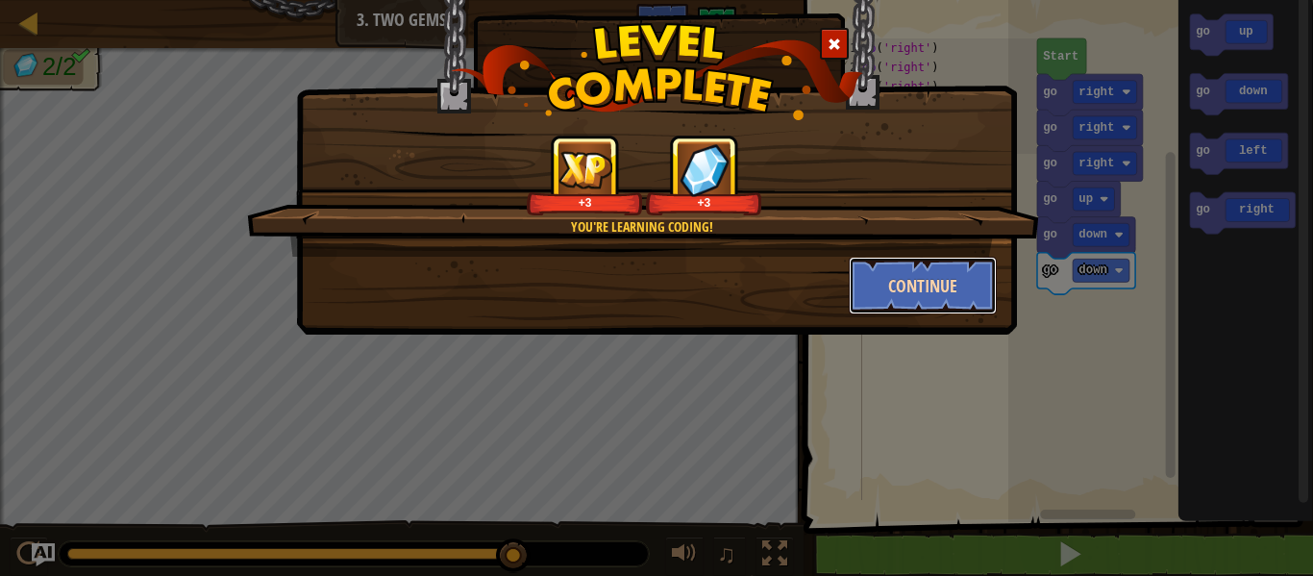
click at [927, 274] on button "Continue" at bounding box center [923, 286] width 149 height 58
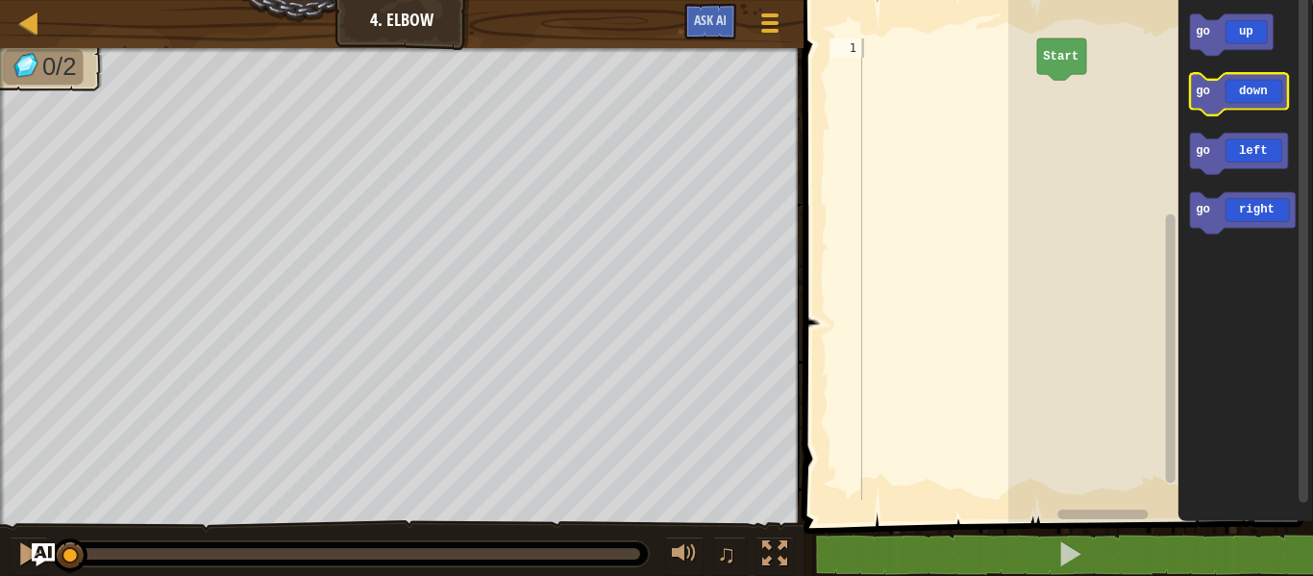
click at [1240, 91] on icon "Blockly Workspace" at bounding box center [1239, 94] width 98 height 41
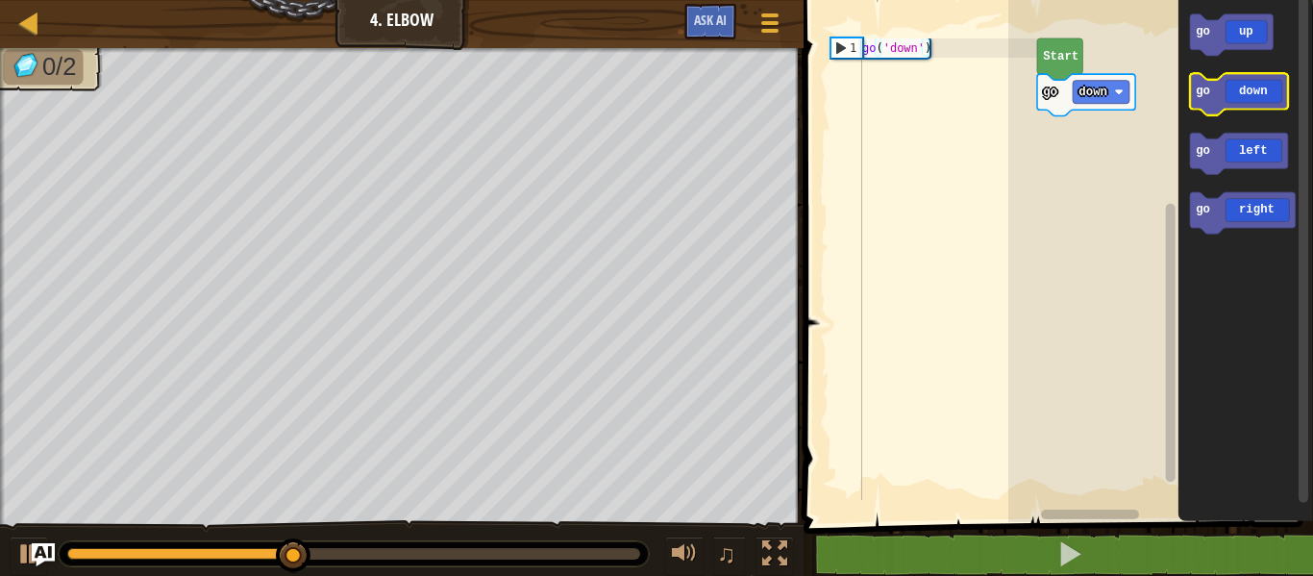
click at [1247, 102] on icon "Blockly Workspace" at bounding box center [1239, 94] width 98 height 41
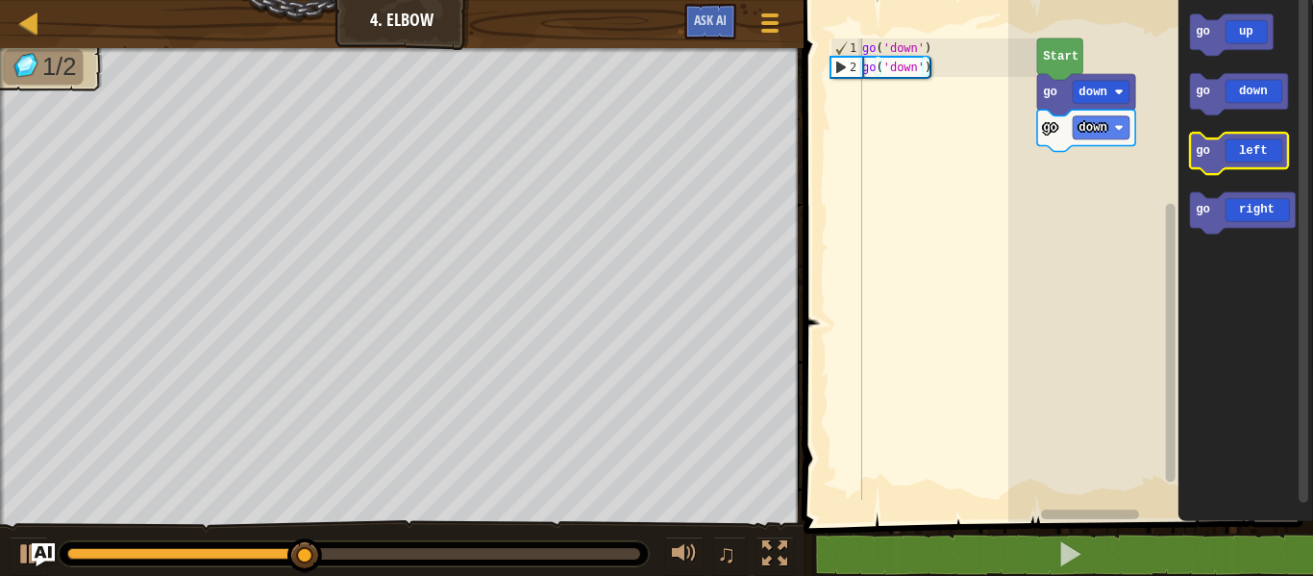
click at [1259, 147] on icon "Blockly Workspace" at bounding box center [1239, 154] width 98 height 41
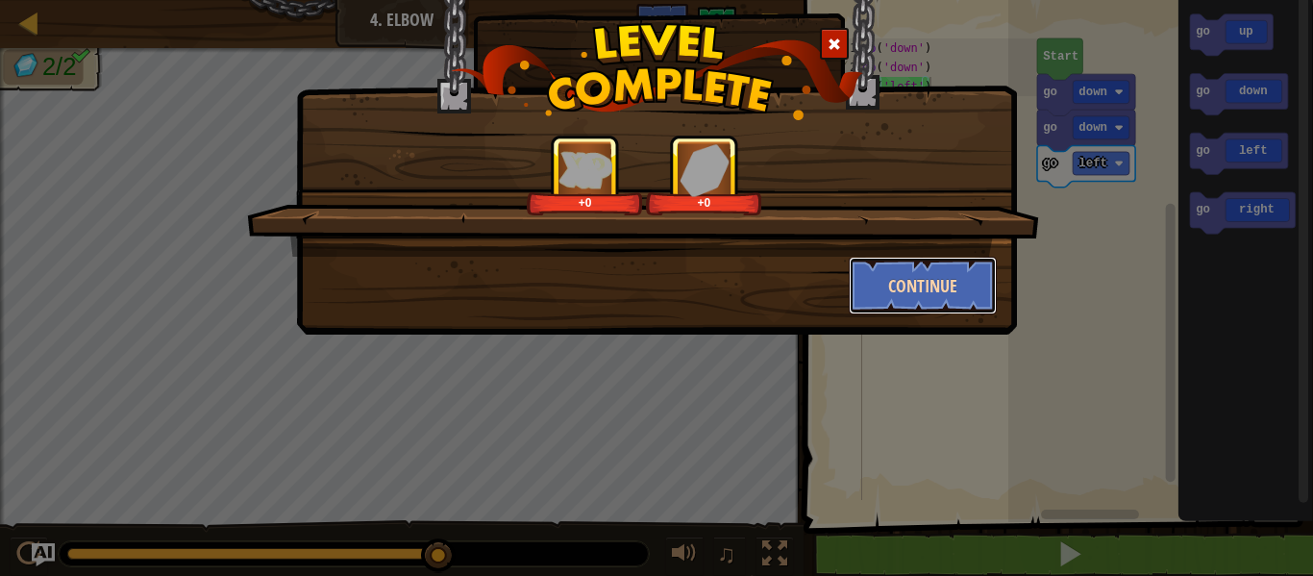
click at [907, 282] on button "Continue" at bounding box center [923, 286] width 149 height 58
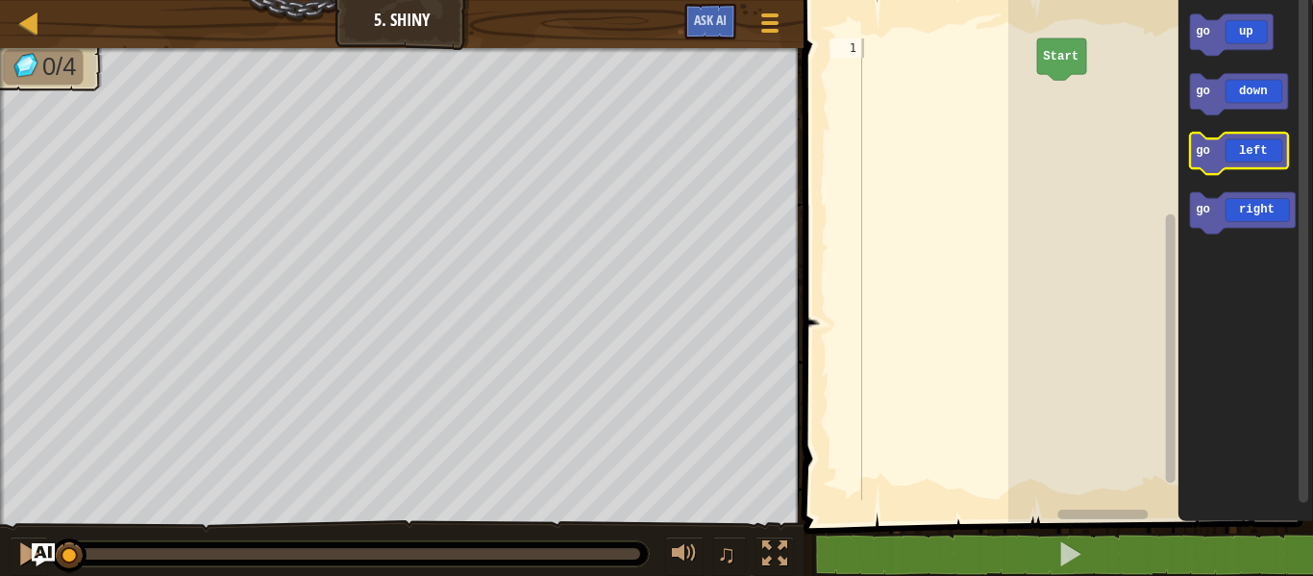
click at [1239, 143] on icon "Blockly Workspace" at bounding box center [1239, 154] width 98 height 41
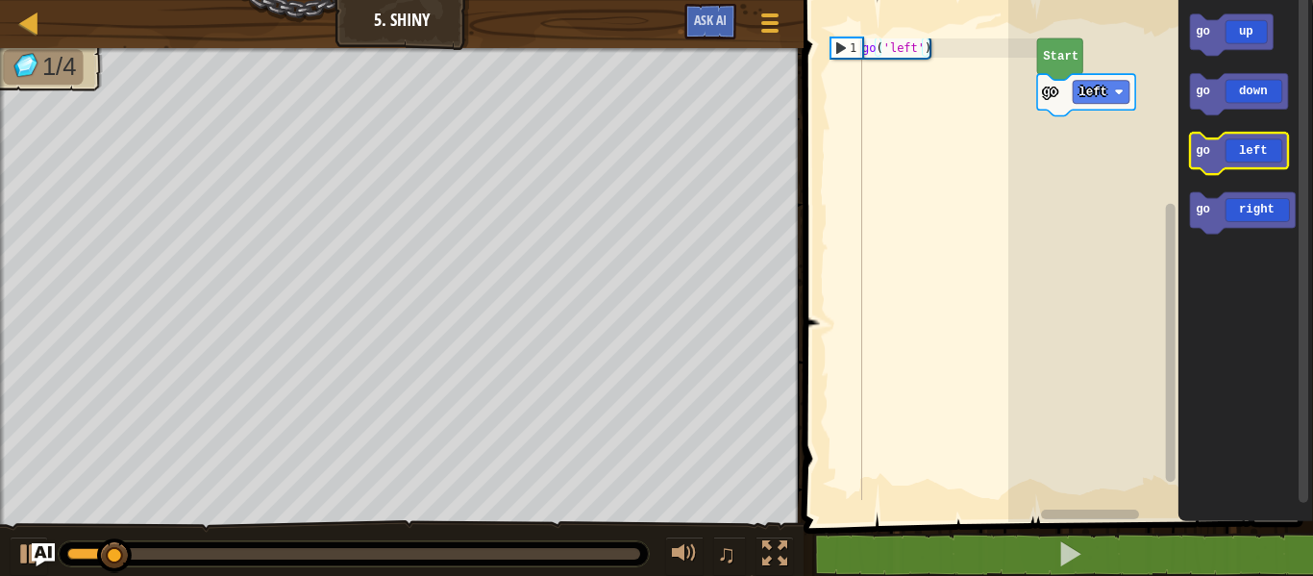
click at [1241, 142] on icon "Blockly Workspace" at bounding box center [1239, 154] width 98 height 41
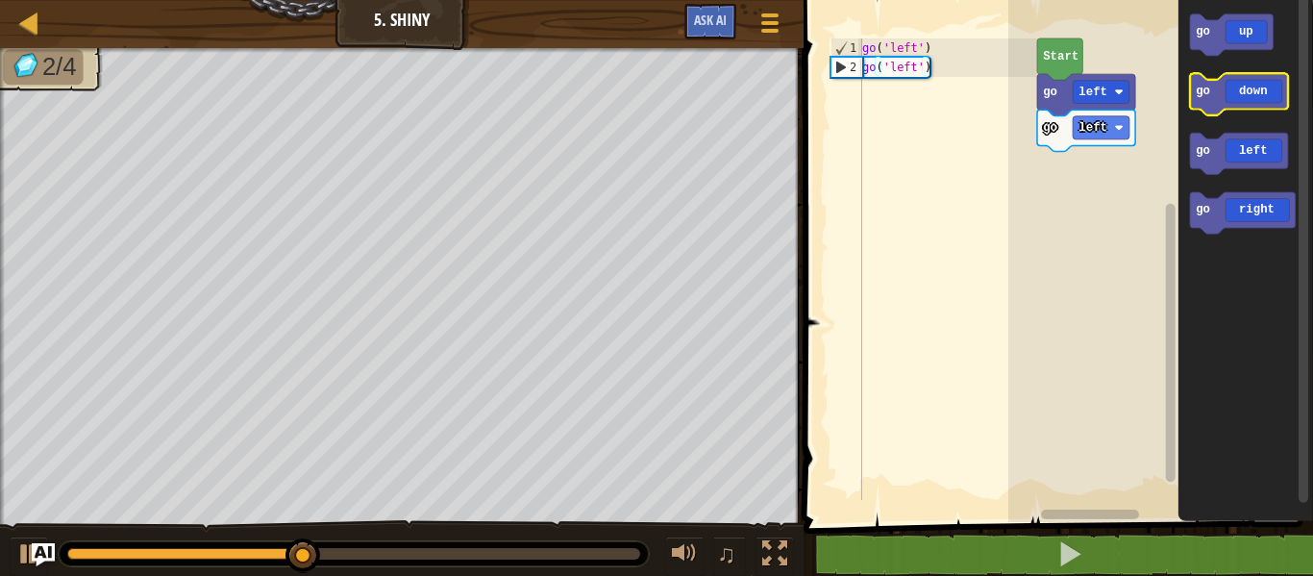
click at [1216, 93] on icon "Blockly Workspace" at bounding box center [1239, 94] width 98 height 41
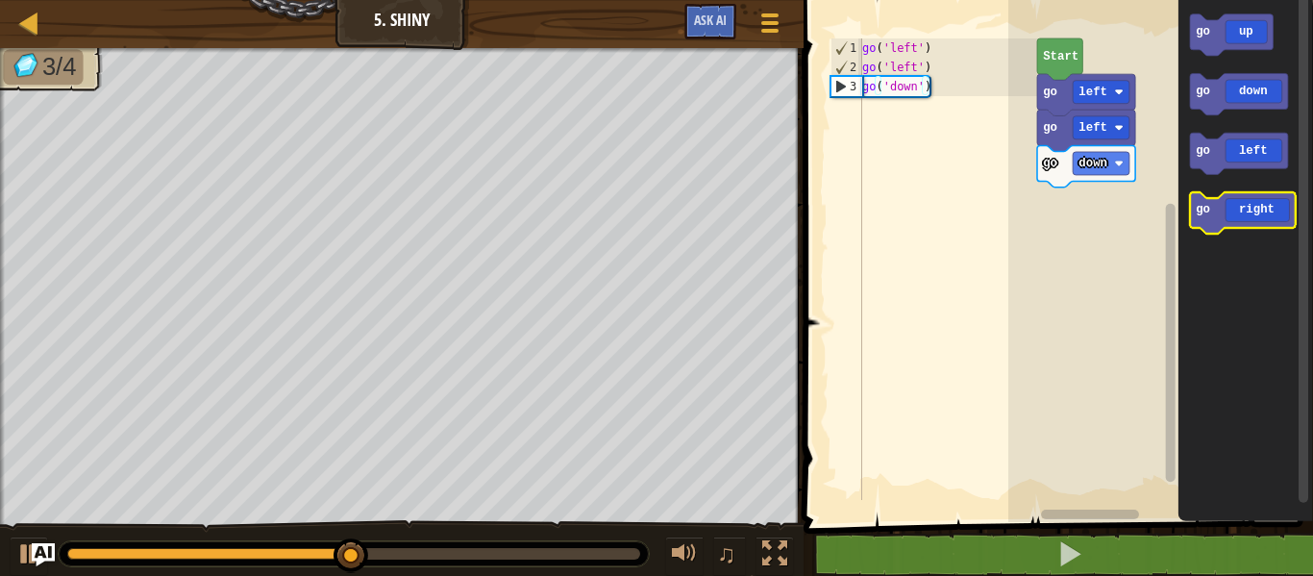
click at [1248, 210] on icon "Blockly Workspace" at bounding box center [1243, 212] width 106 height 41
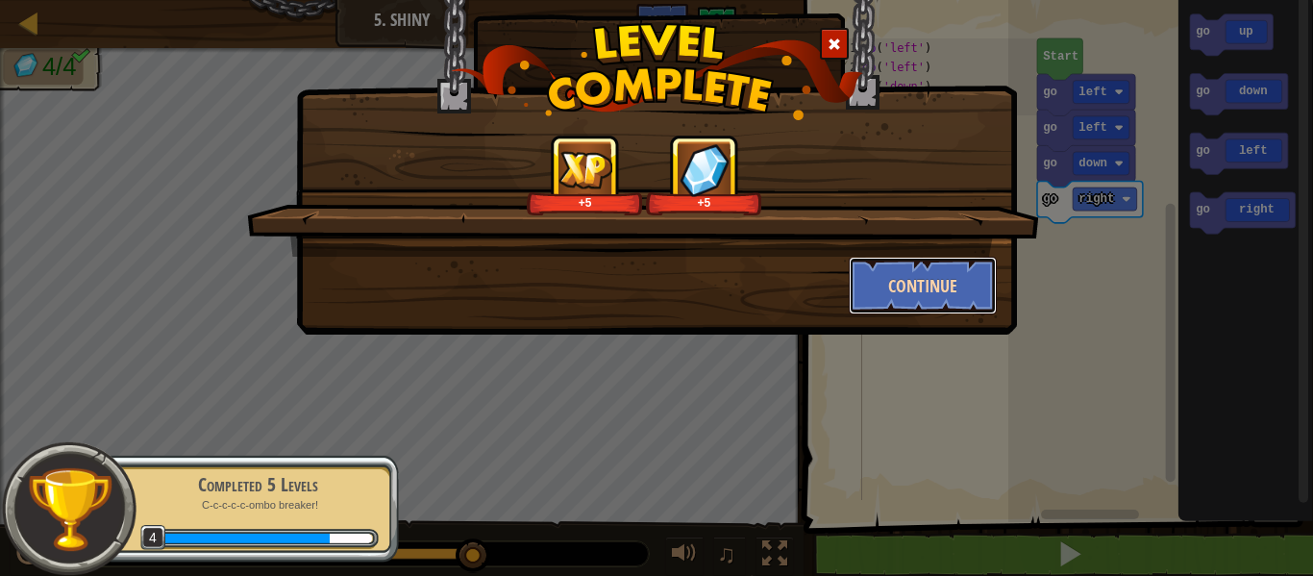
click at [963, 280] on button "Continue" at bounding box center [923, 286] width 149 height 58
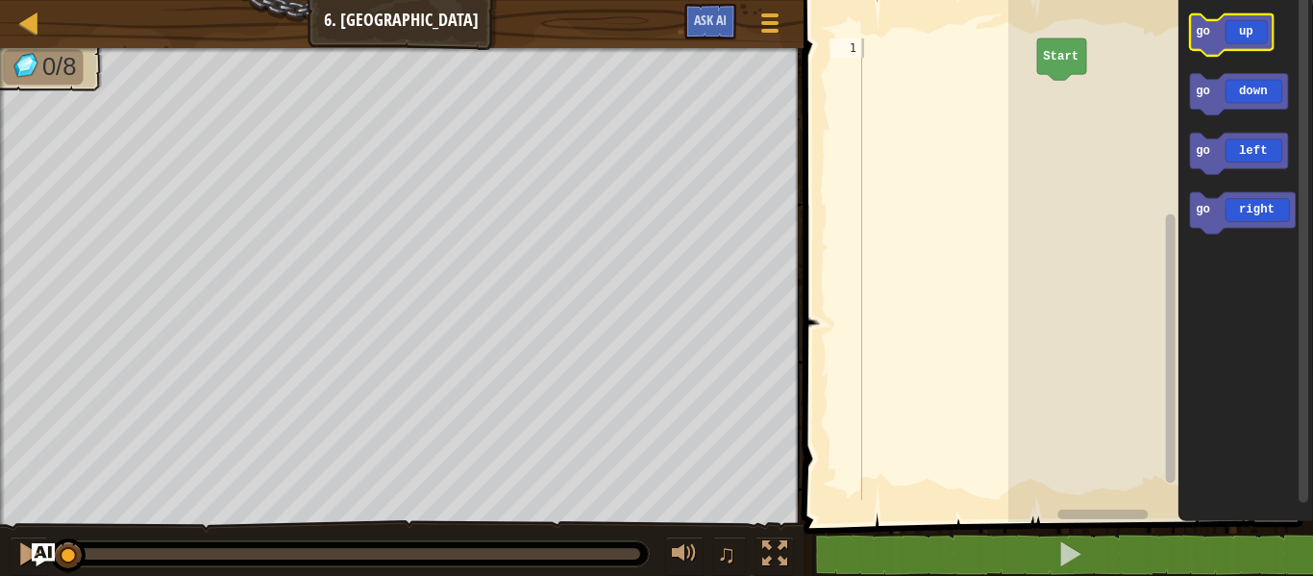
click at [1239, 24] on icon "Blockly Workspace" at bounding box center [1232, 34] width 84 height 41
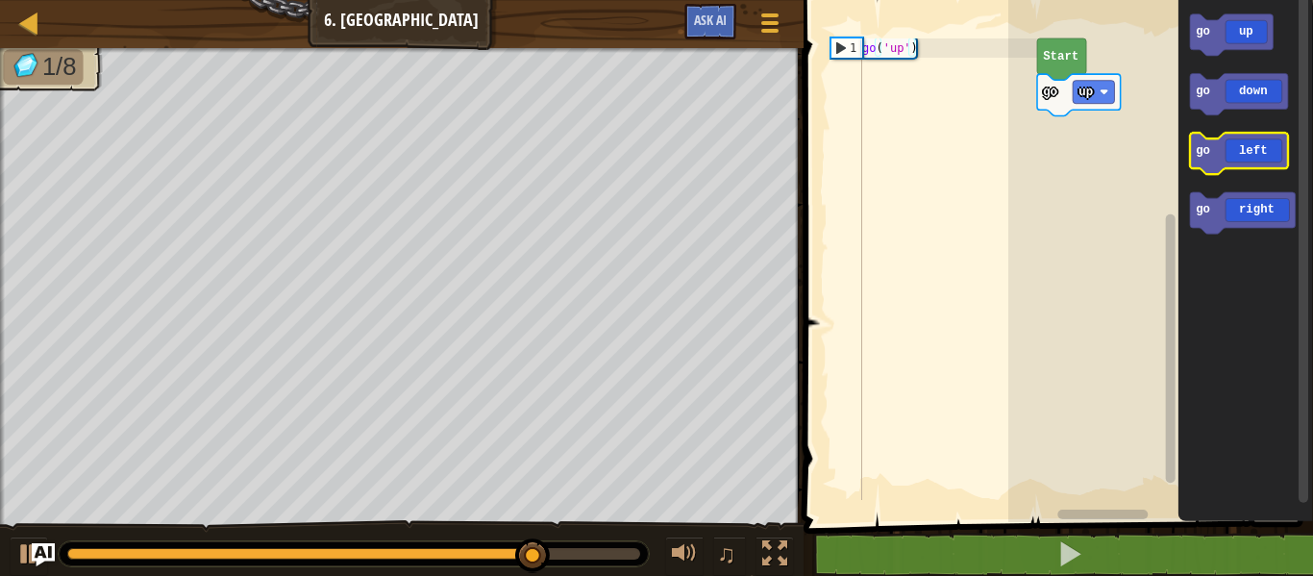
click at [1260, 157] on icon "Blockly Workspace" at bounding box center [1239, 154] width 98 height 41
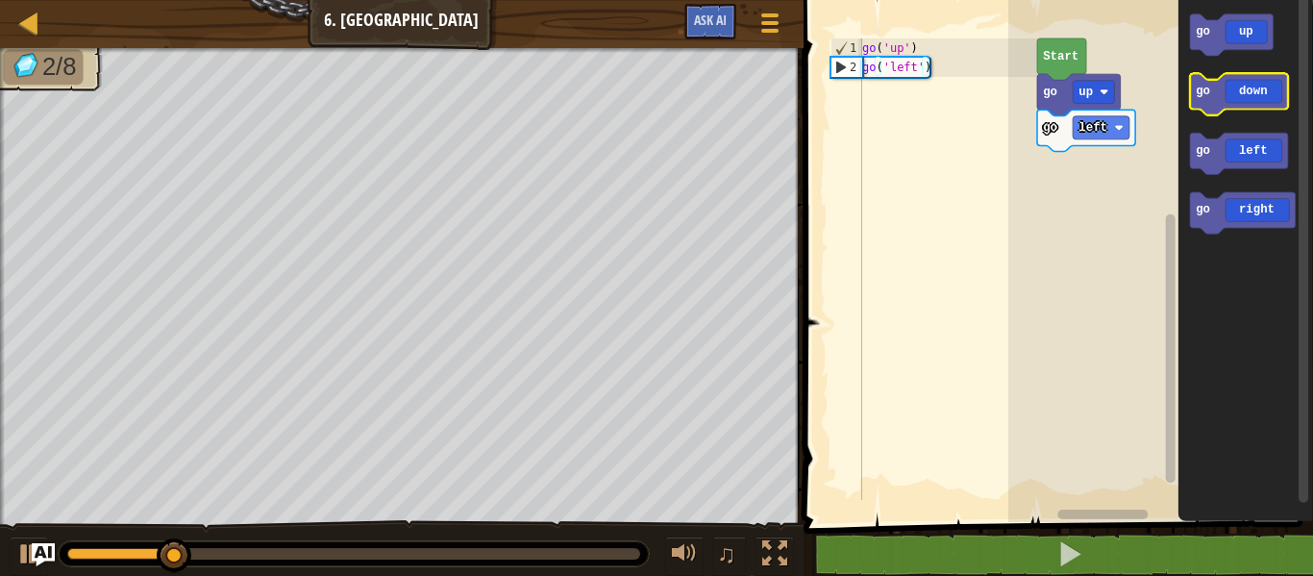
click at [1226, 95] on icon "Blockly Workspace" at bounding box center [1239, 94] width 98 height 41
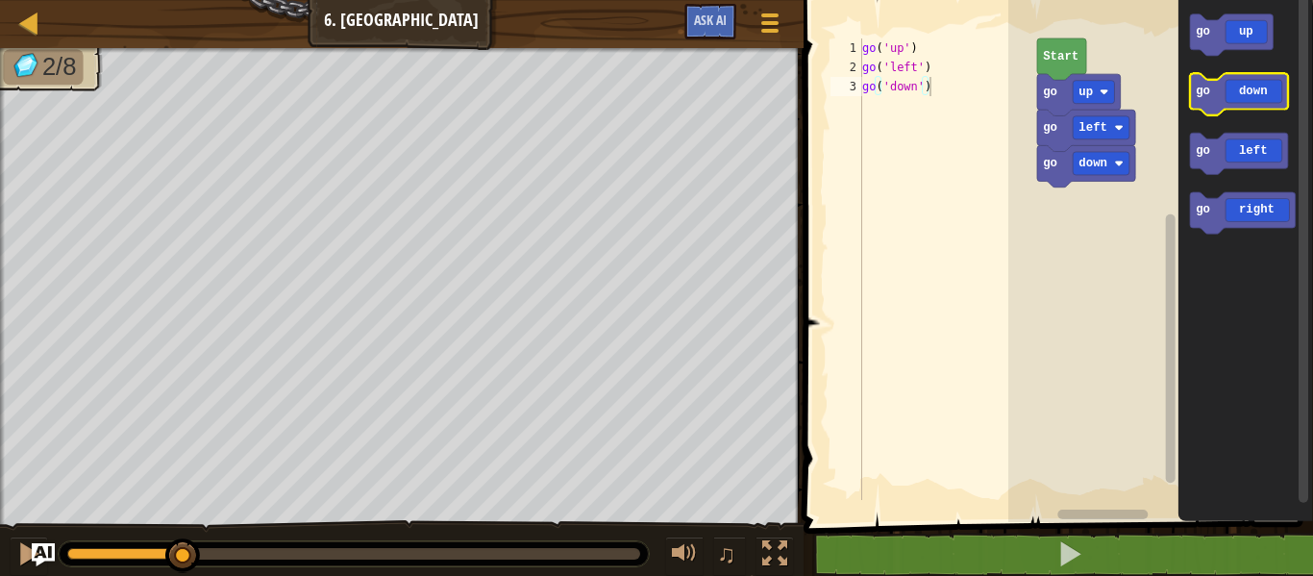
click at [1225, 95] on icon "Blockly Workspace" at bounding box center [1239, 94] width 98 height 41
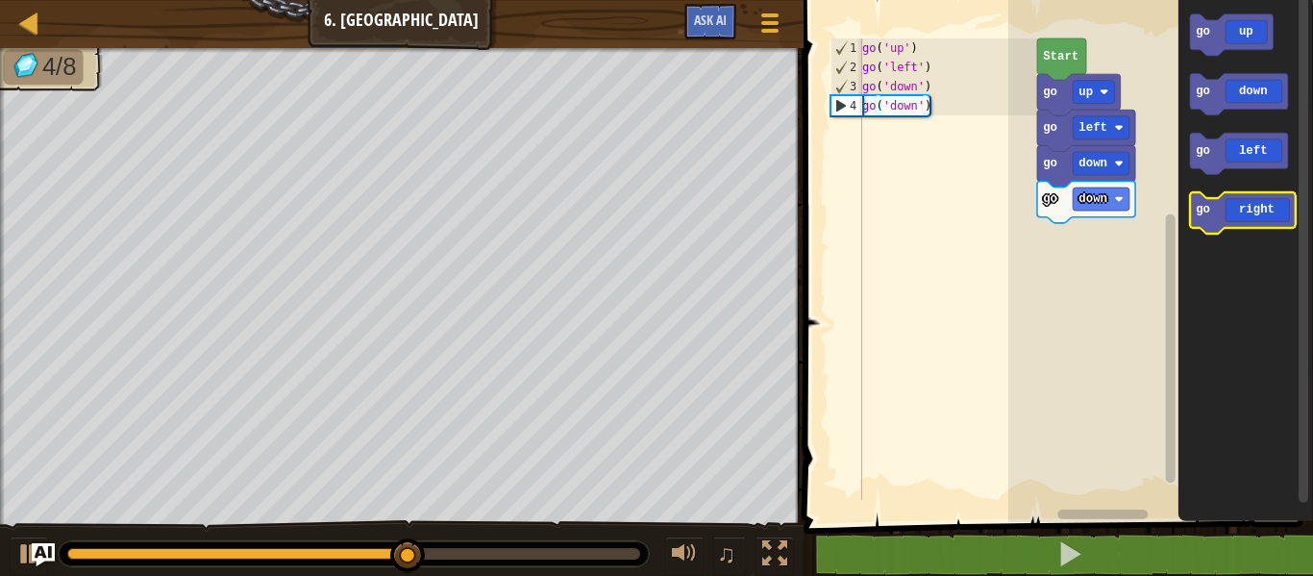
click at [1245, 211] on icon "Blockly Workspace" at bounding box center [1243, 212] width 106 height 41
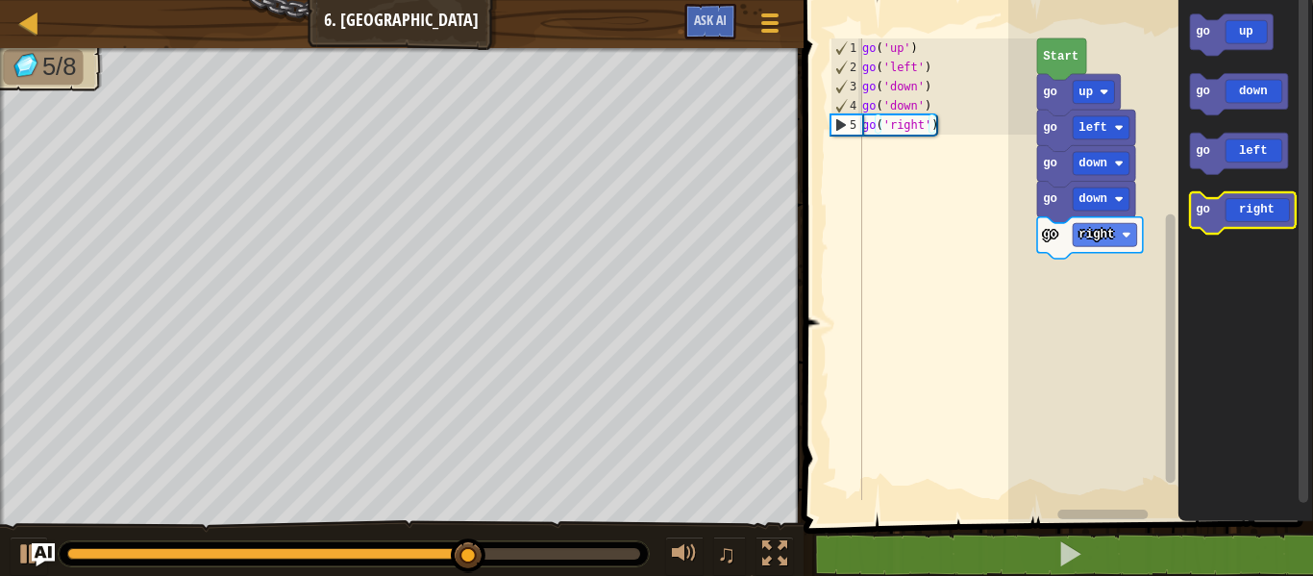
click at [1253, 220] on icon "Blockly Workspace" at bounding box center [1243, 212] width 106 height 41
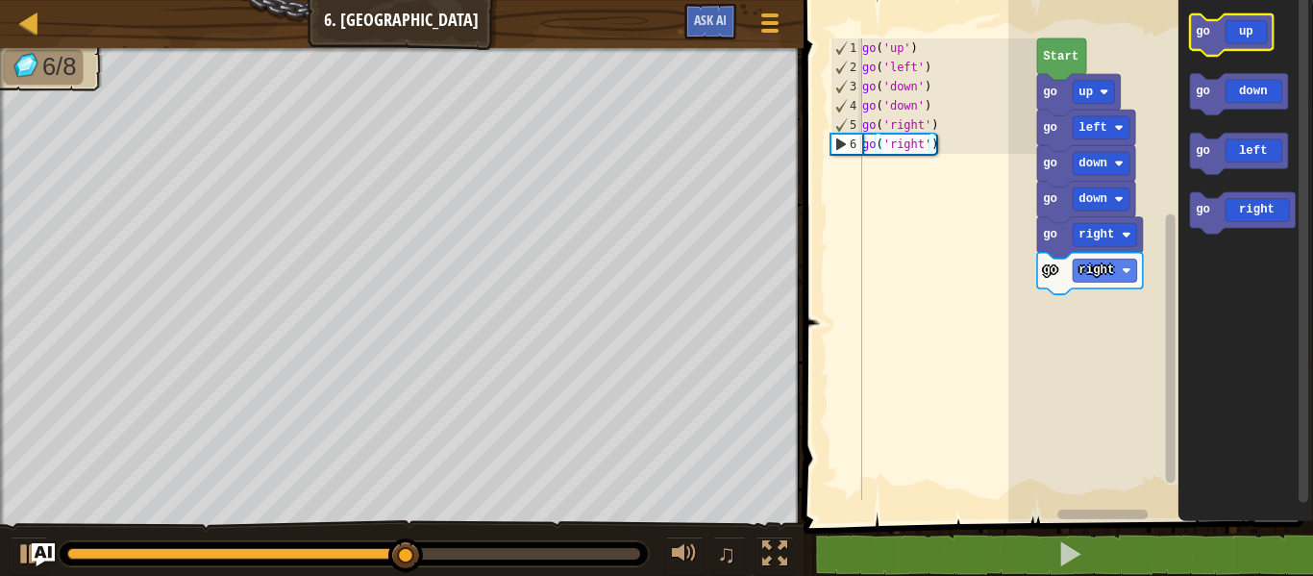
click at [1199, 27] on text "go" at bounding box center [1202, 31] width 14 height 13
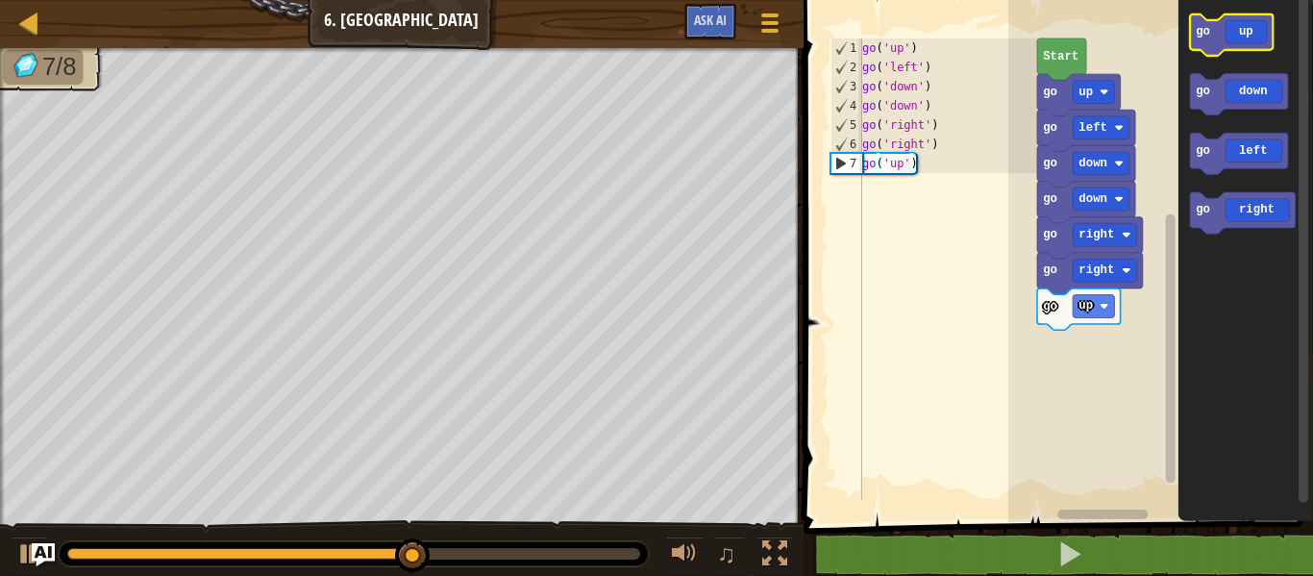
click at [1199, 34] on text "go" at bounding box center [1202, 31] width 14 height 13
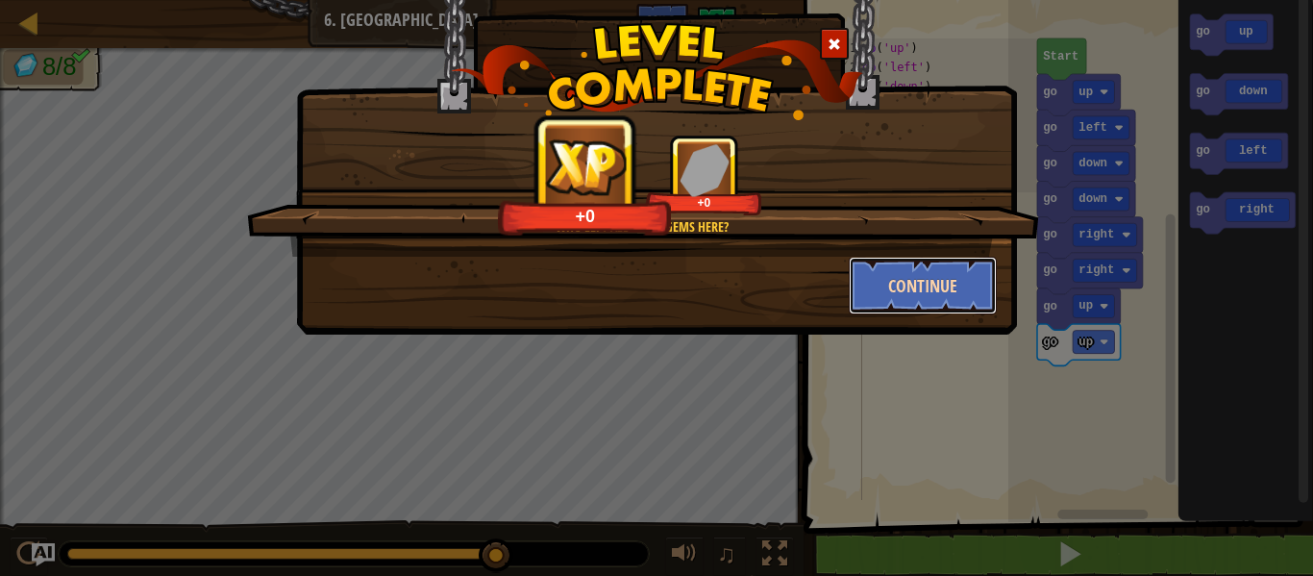
click at [945, 296] on button "Continue" at bounding box center [923, 286] width 149 height 58
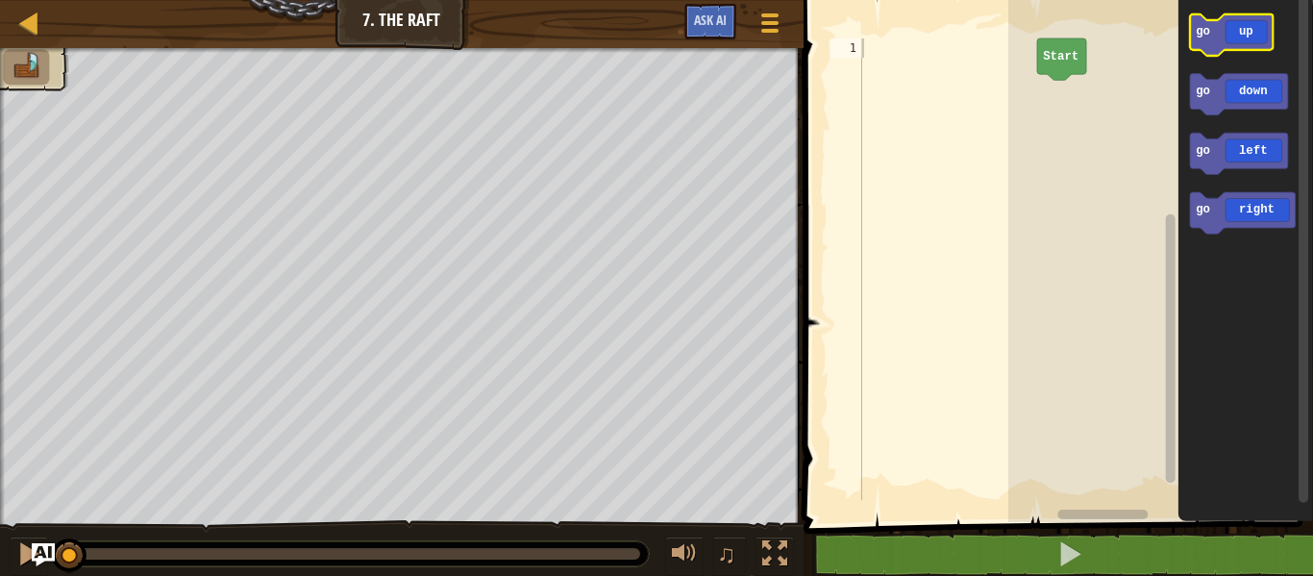
click at [1221, 30] on icon "Blockly Workspace" at bounding box center [1232, 34] width 84 height 41
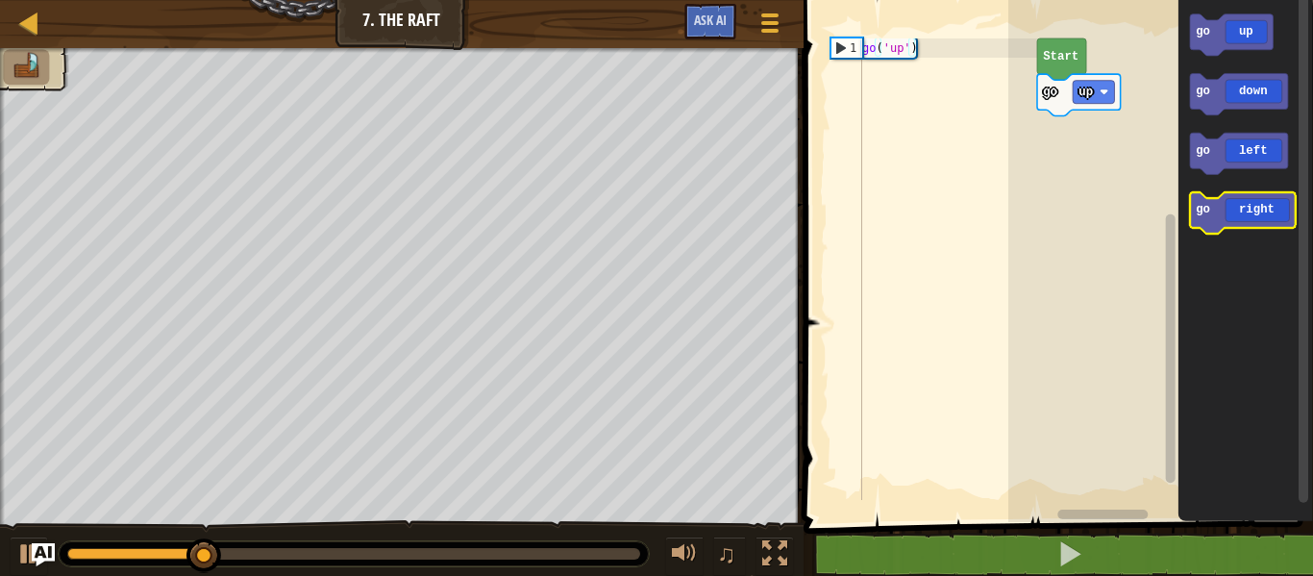
click at [1261, 208] on icon "Blockly Workspace" at bounding box center [1243, 212] width 106 height 41
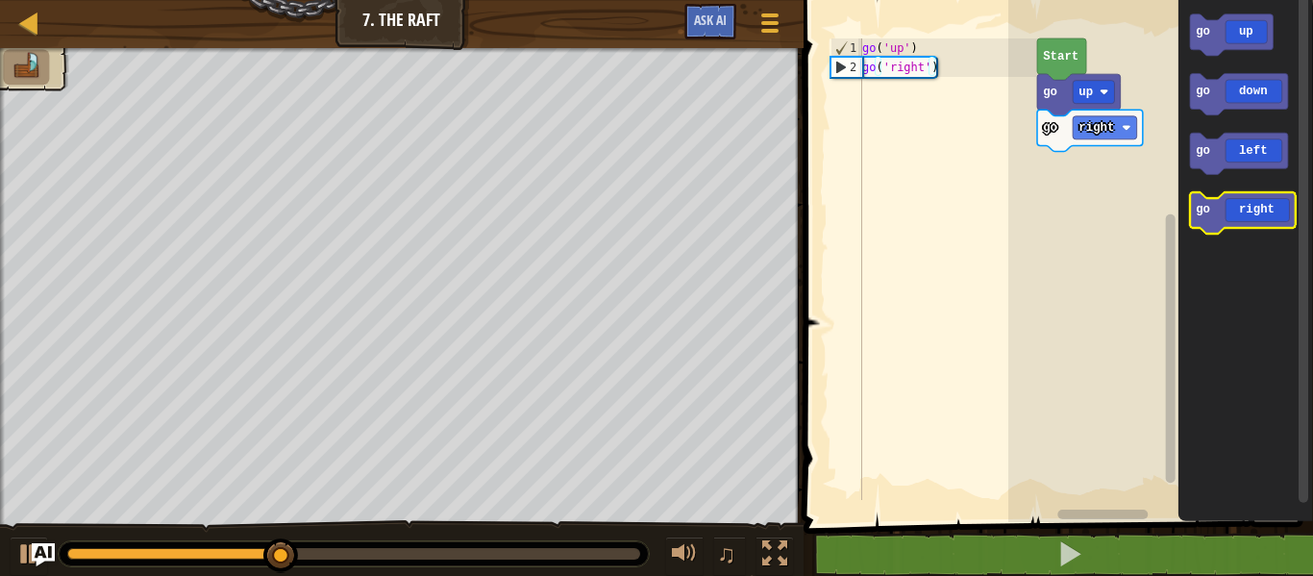
click at [1266, 209] on icon "Blockly Workspace" at bounding box center [1243, 212] width 106 height 41
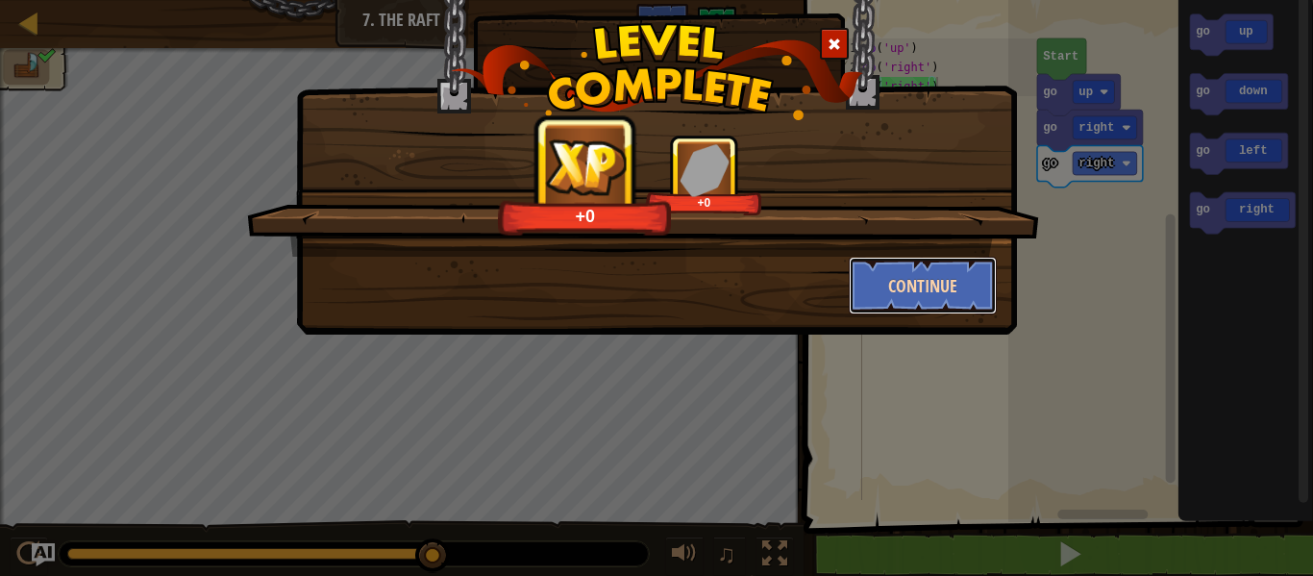
click at [982, 280] on button "Continue" at bounding box center [923, 286] width 149 height 58
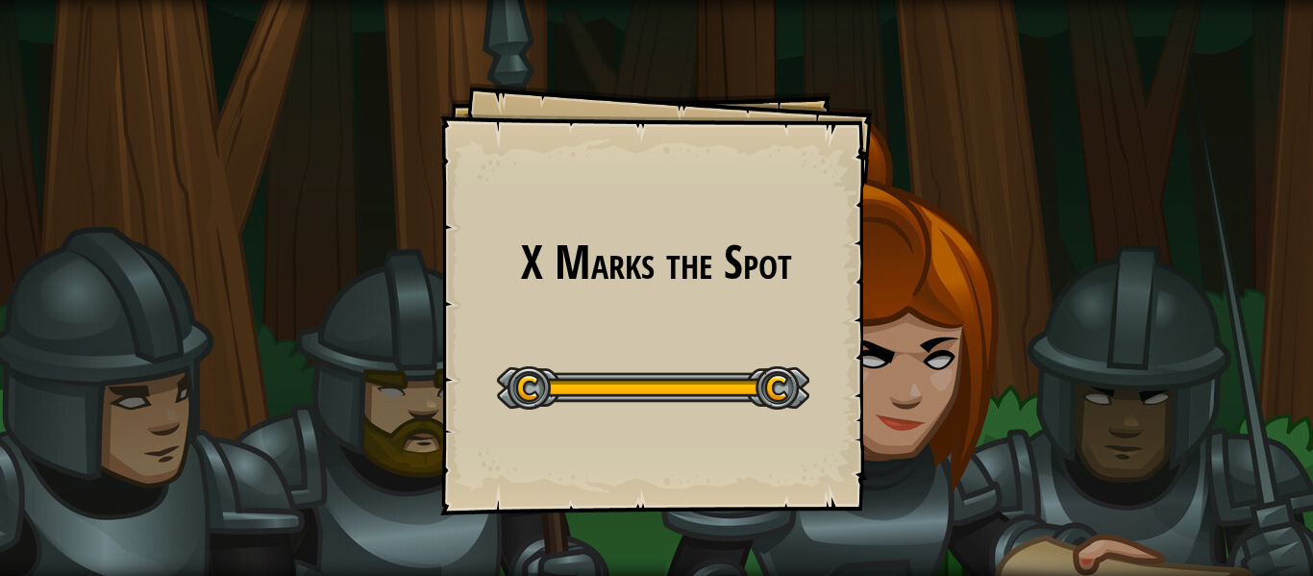
drag, startPoint x: 989, startPoint y: 269, endPoint x: 849, endPoint y: 266, distance: 139.4
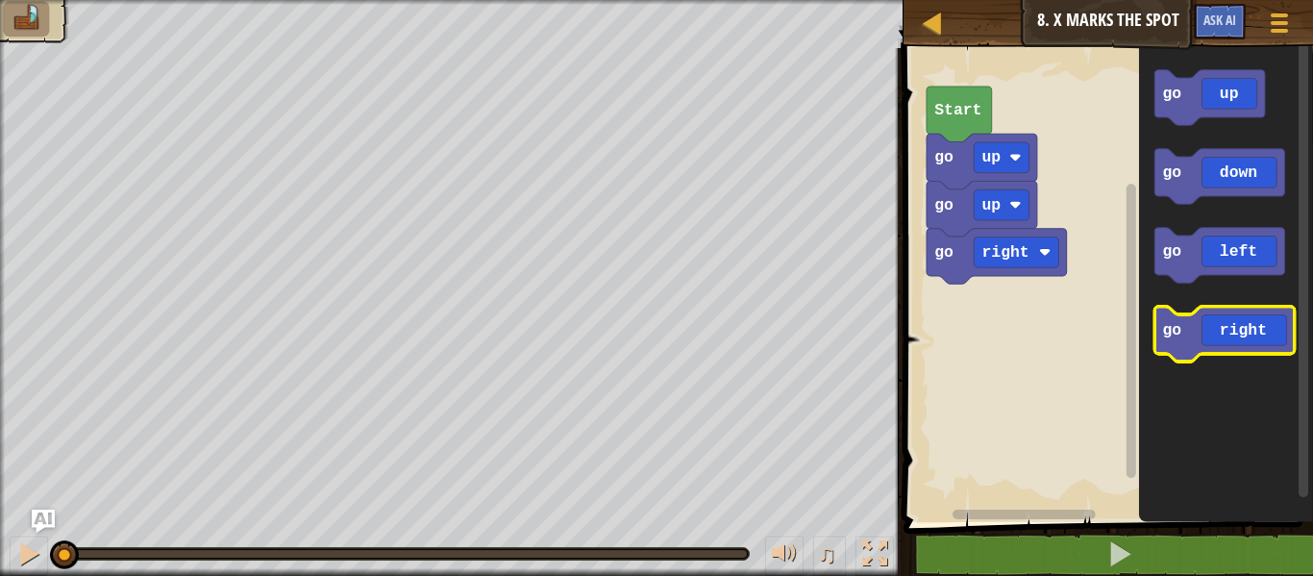
click at [1185, 309] on rect "Blockly Workspace" at bounding box center [1224, 334] width 140 height 55
click at [1212, 321] on icon "Blockly Workspace" at bounding box center [1224, 334] width 140 height 55
click at [1214, 320] on icon "Blockly Workspace" at bounding box center [1224, 334] width 140 height 55
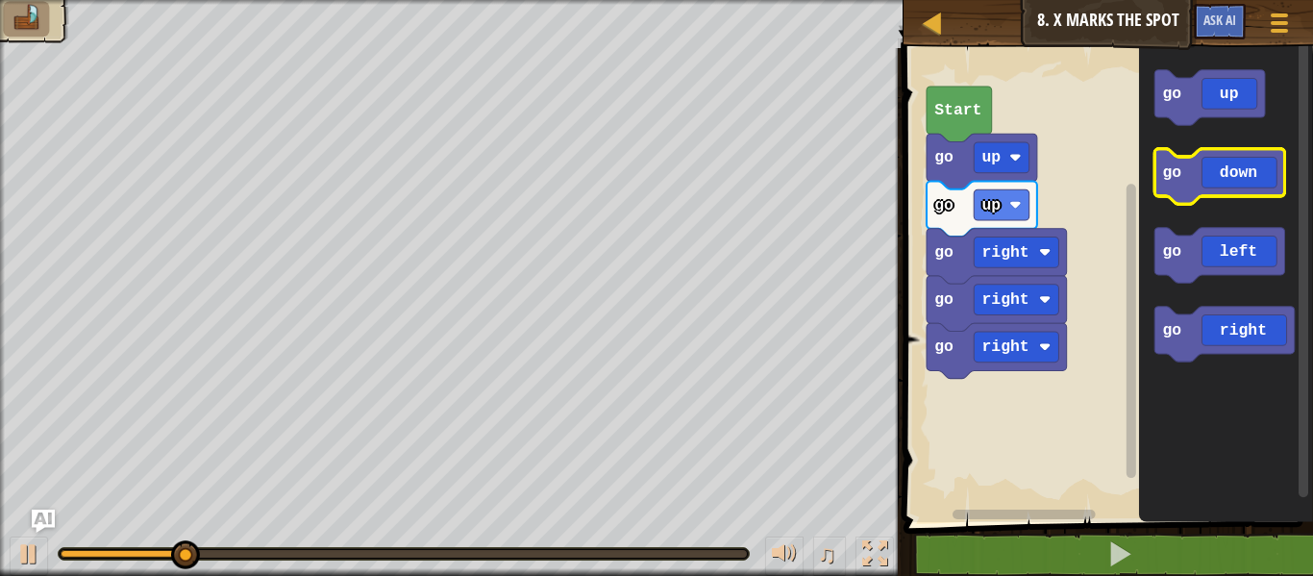
click at [1247, 181] on icon "Blockly Workspace" at bounding box center [1219, 176] width 130 height 55
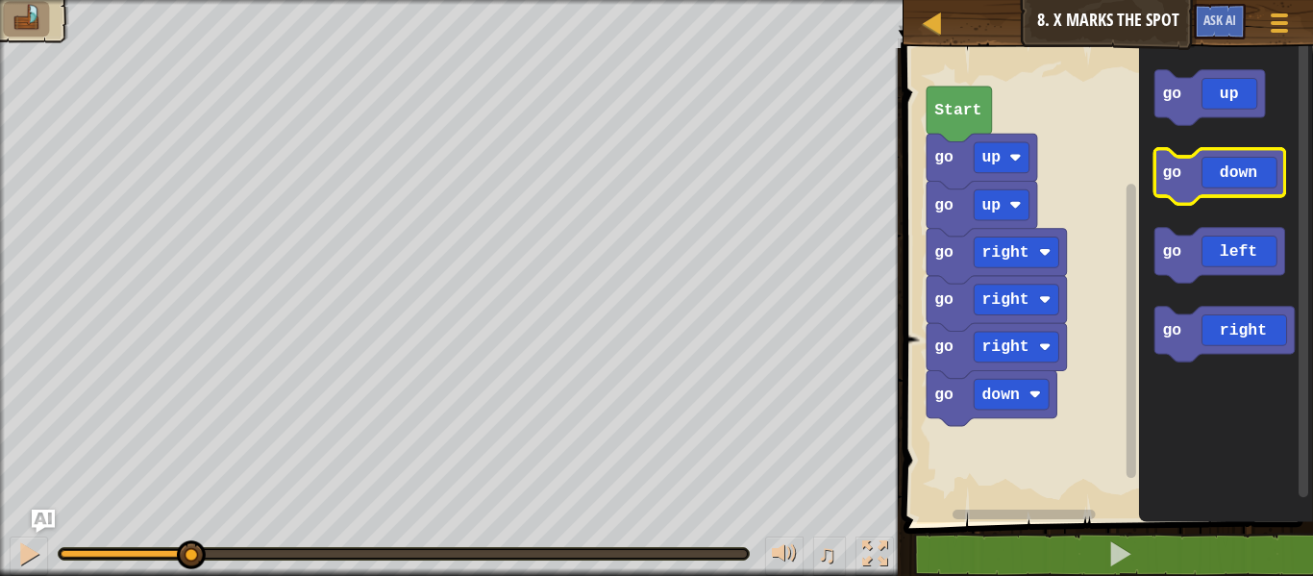
click at [1247, 181] on icon "Blockly Workspace" at bounding box center [1219, 176] width 130 height 55
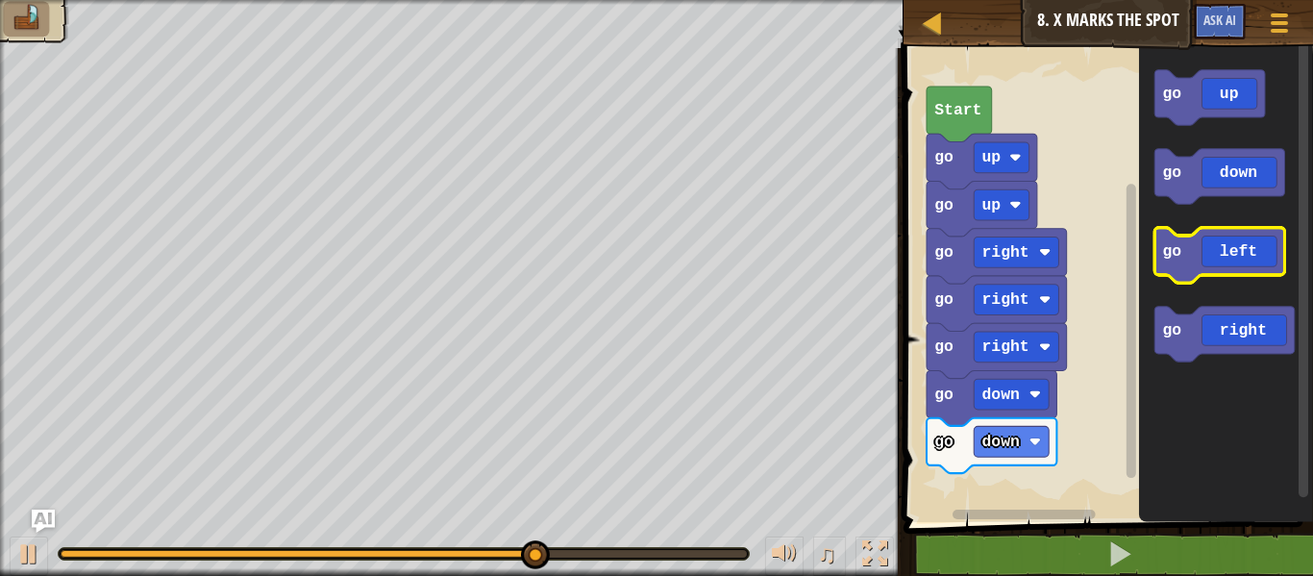
click at [1242, 256] on icon "Blockly Workspace" at bounding box center [1219, 255] width 130 height 55
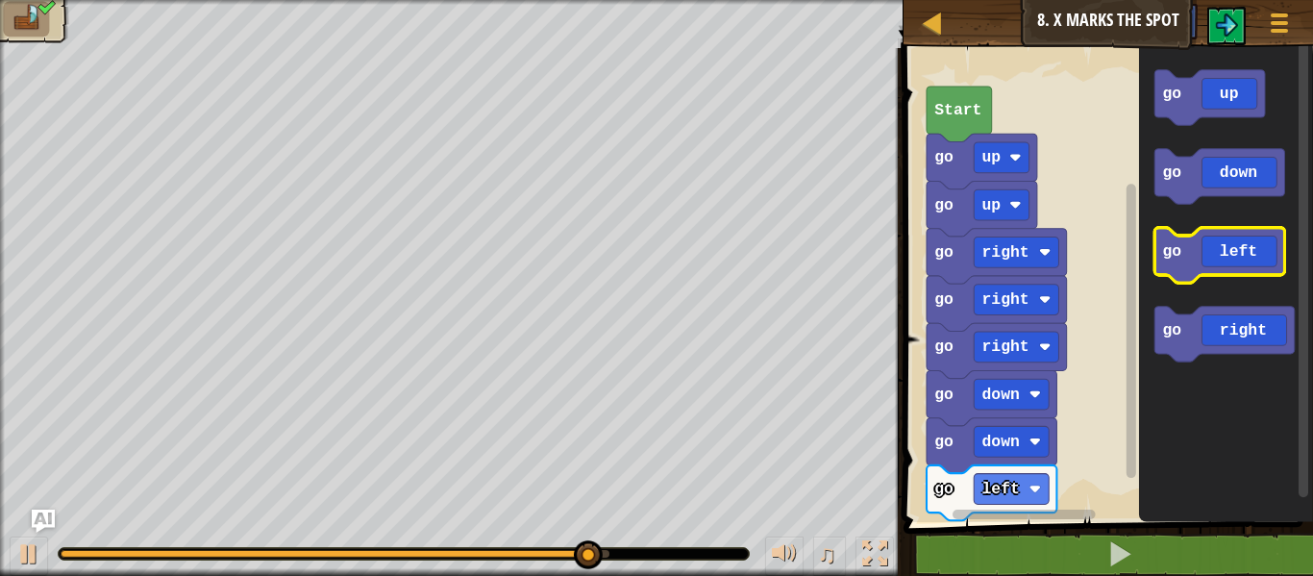
click at [1189, 249] on icon "Blockly Workspace" at bounding box center [1219, 255] width 130 height 55
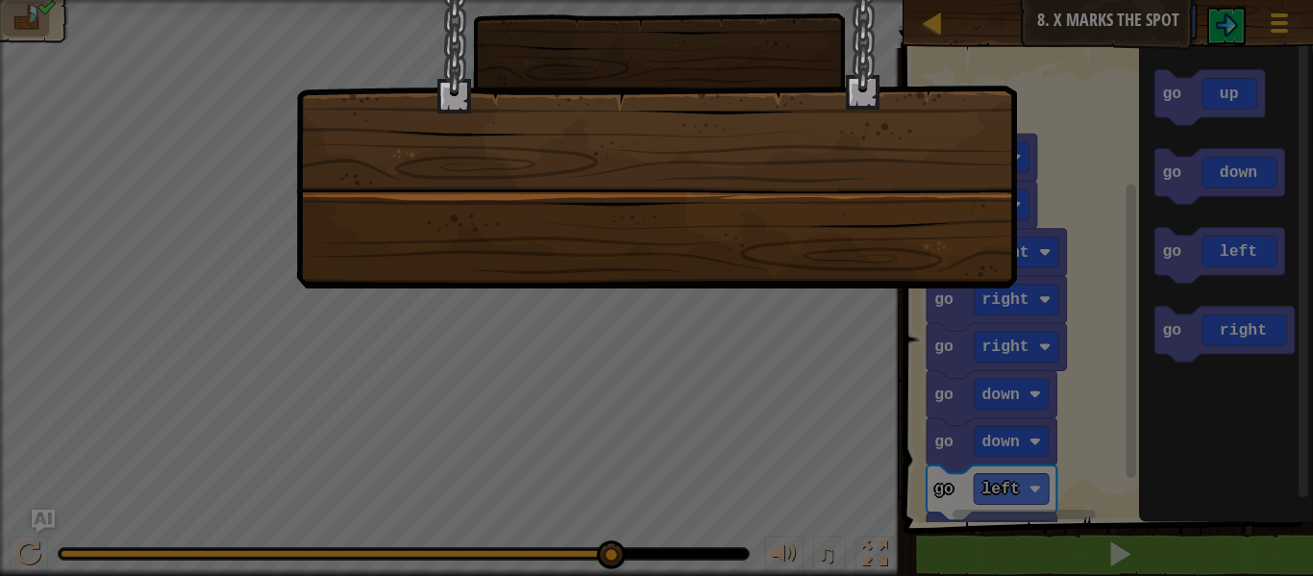
click at [1198, 251] on div at bounding box center [656, 288] width 1313 height 576
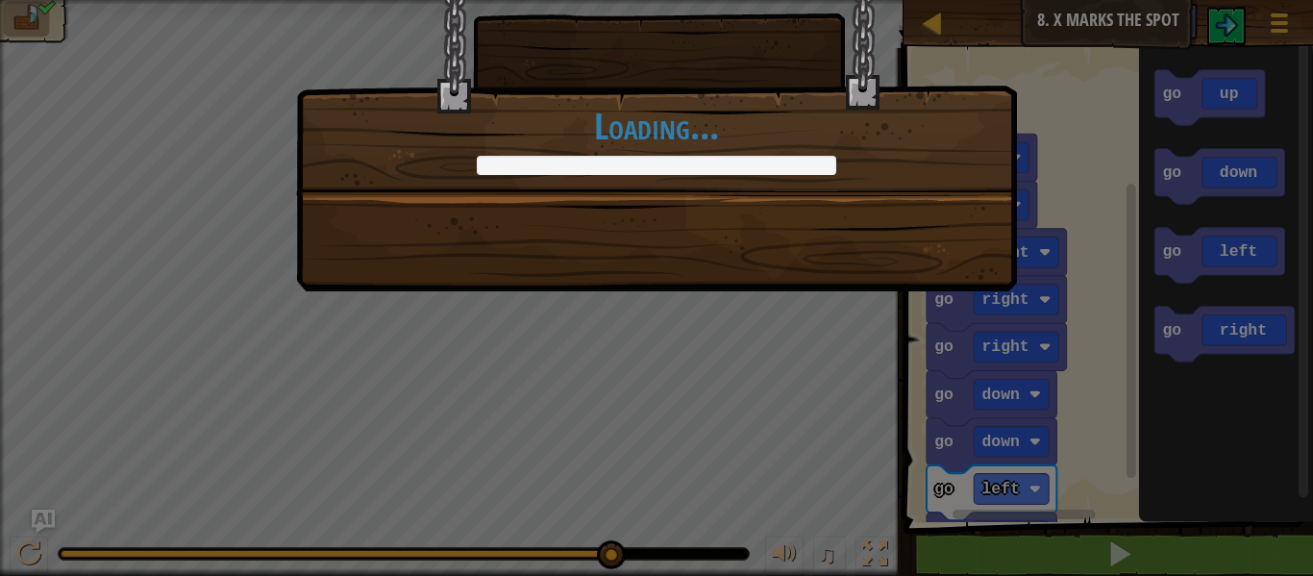
click at [1198, 252] on div "You're really going places. +0 +0 Continue Loading..." at bounding box center [656, 288] width 1313 height 576
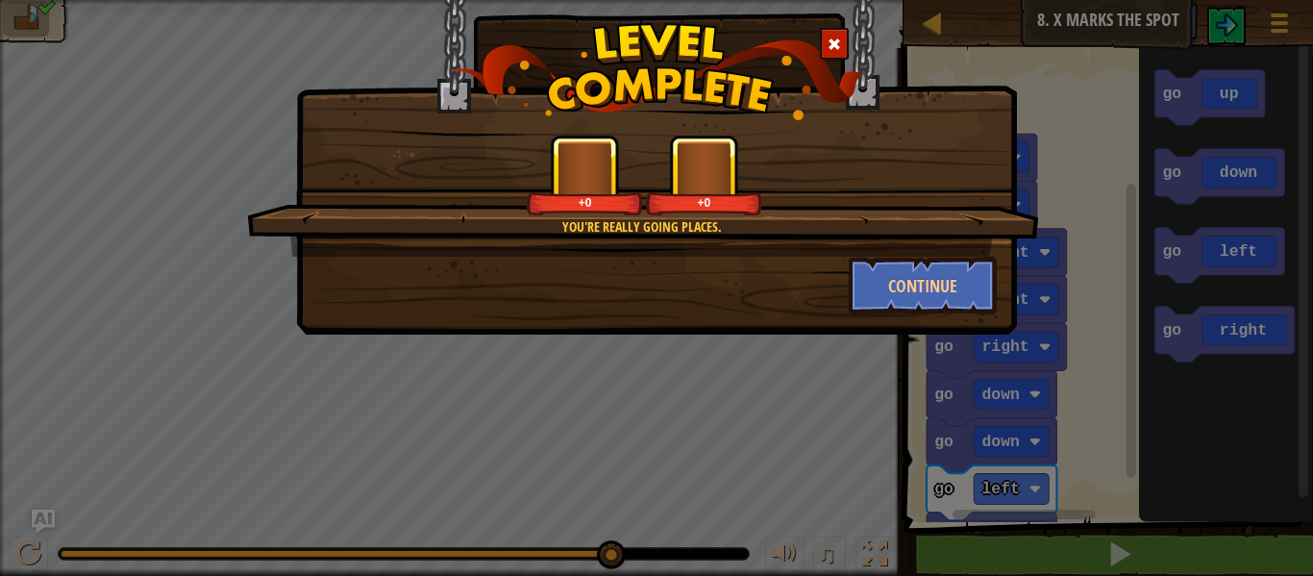
click at [1198, 253] on div "You're really going places. +0 +0 Continue" at bounding box center [656, 288] width 1313 height 576
drag, startPoint x: 1198, startPoint y: 253, endPoint x: 1112, endPoint y: 264, distance: 87.3
click at [1180, 260] on div "You're really going places. +0 +0 Continue" at bounding box center [656, 288] width 1313 height 576
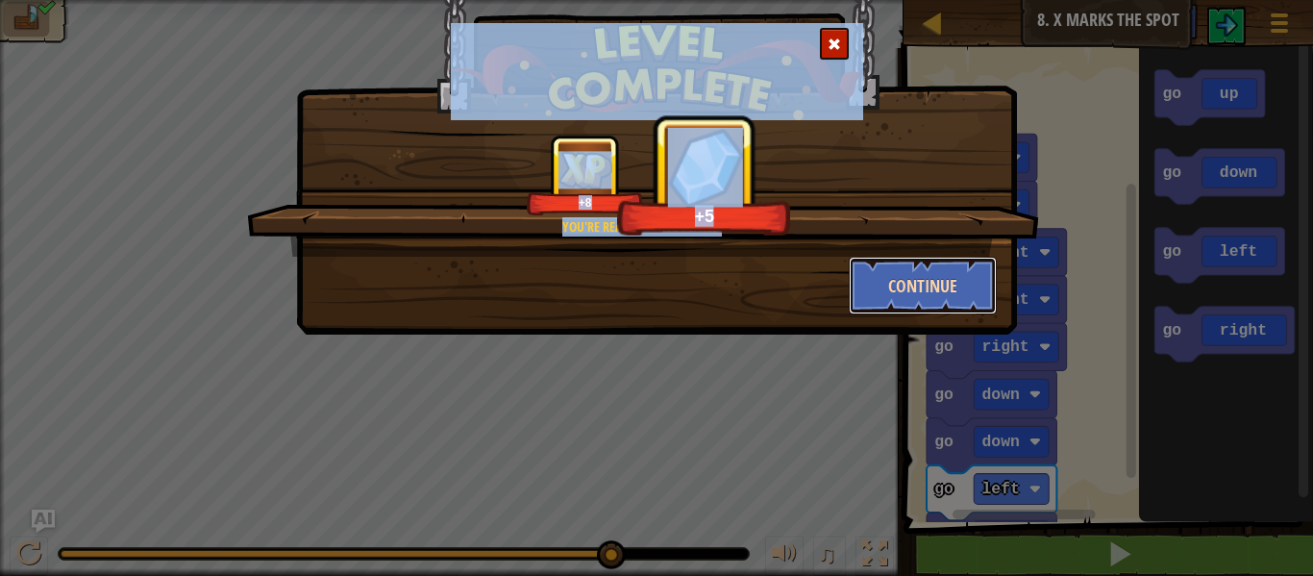
click at [947, 288] on button "Continue" at bounding box center [923, 286] width 149 height 58
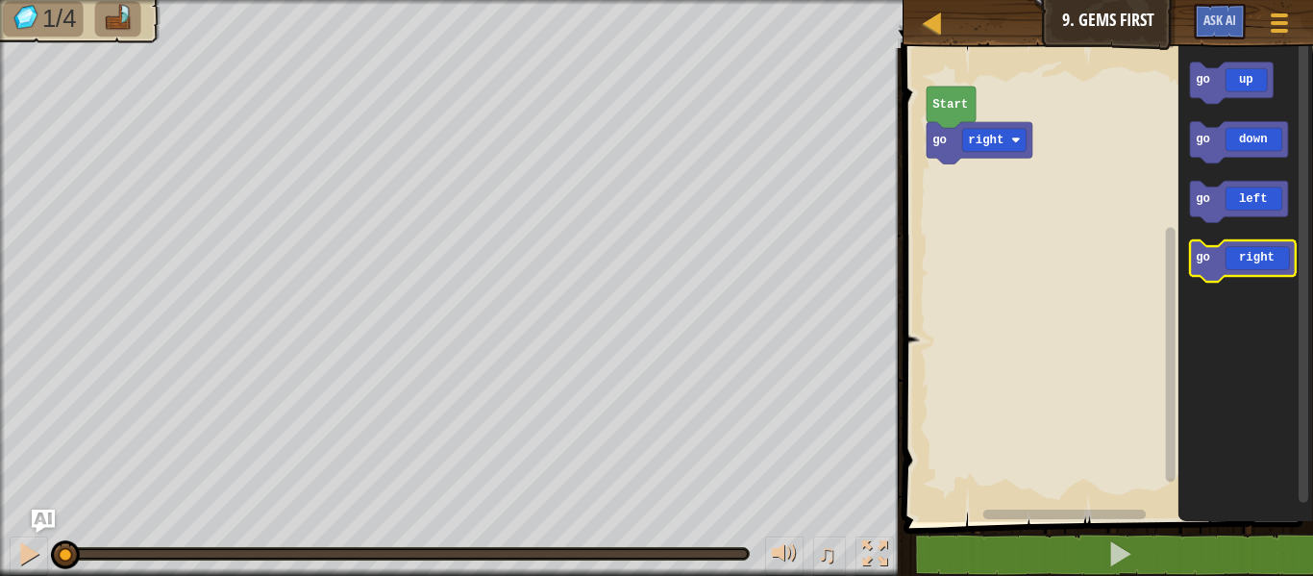
click at [1239, 246] on icon "Blockly Workspace" at bounding box center [1243, 260] width 106 height 41
click at [1243, 249] on icon "Blockly Workspace" at bounding box center [1243, 260] width 106 height 41
click at [1247, 249] on icon "Blockly Workspace" at bounding box center [1243, 260] width 106 height 41
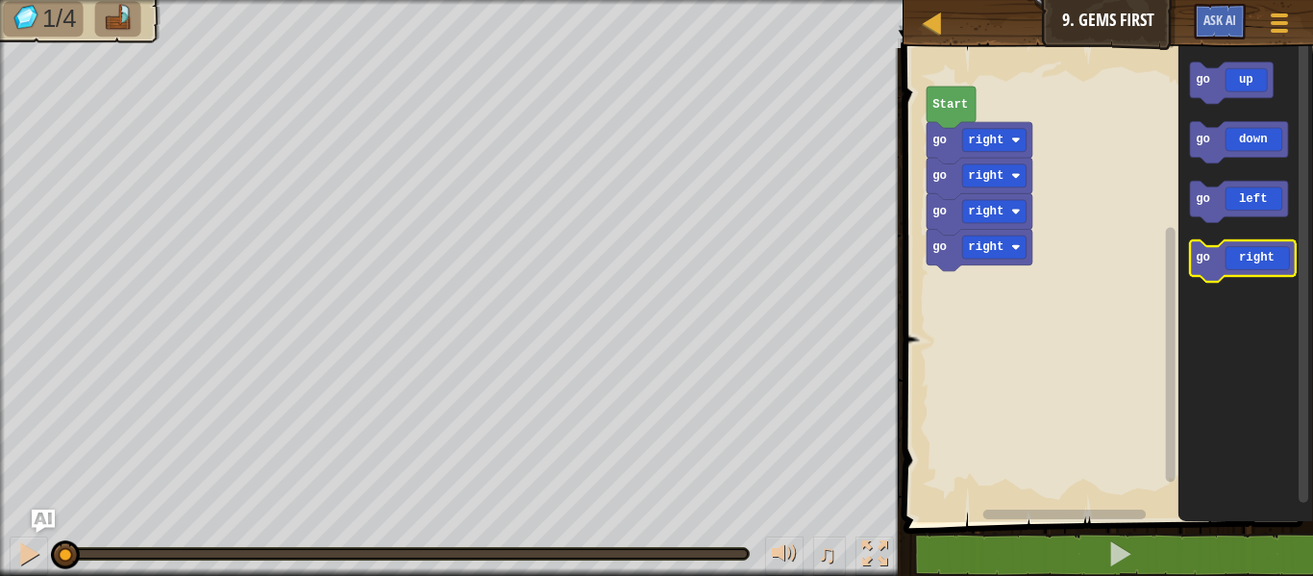
click at [1249, 249] on icon "Blockly Workspace" at bounding box center [1243, 260] width 106 height 41
click at [1251, 250] on icon "Blockly Workspace" at bounding box center [1243, 260] width 106 height 41
click at [1257, 266] on icon "Blockly Workspace" at bounding box center [1243, 260] width 106 height 41
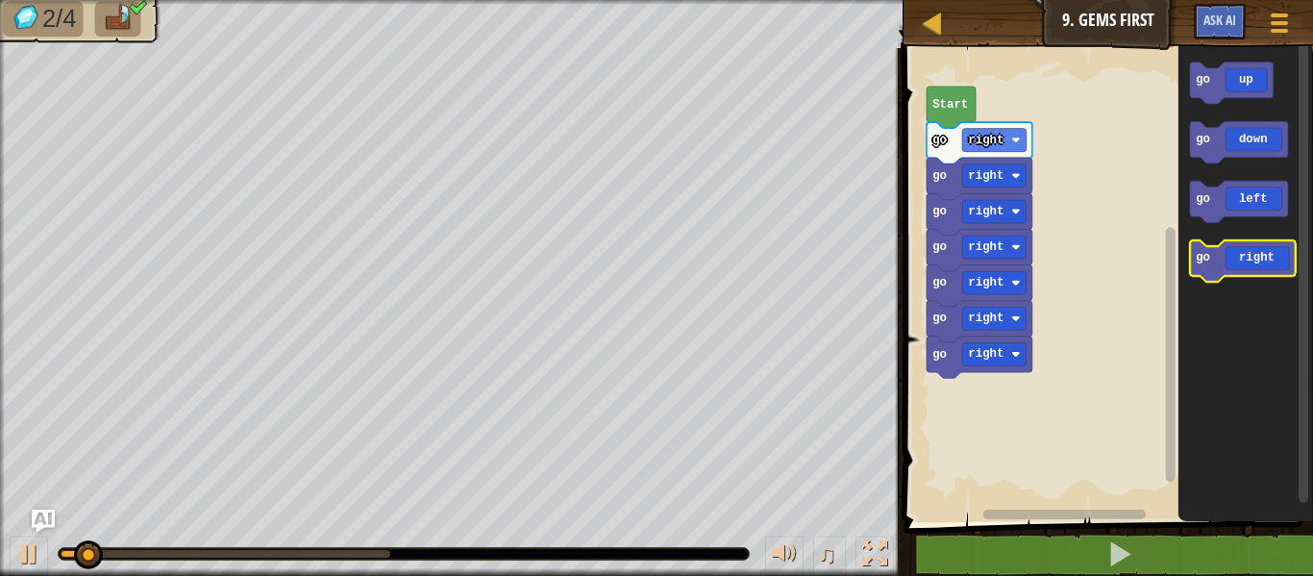
click at [1260, 268] on icon "Blockly Workspace" at bounding box center [1243, 260] width 106 height 41
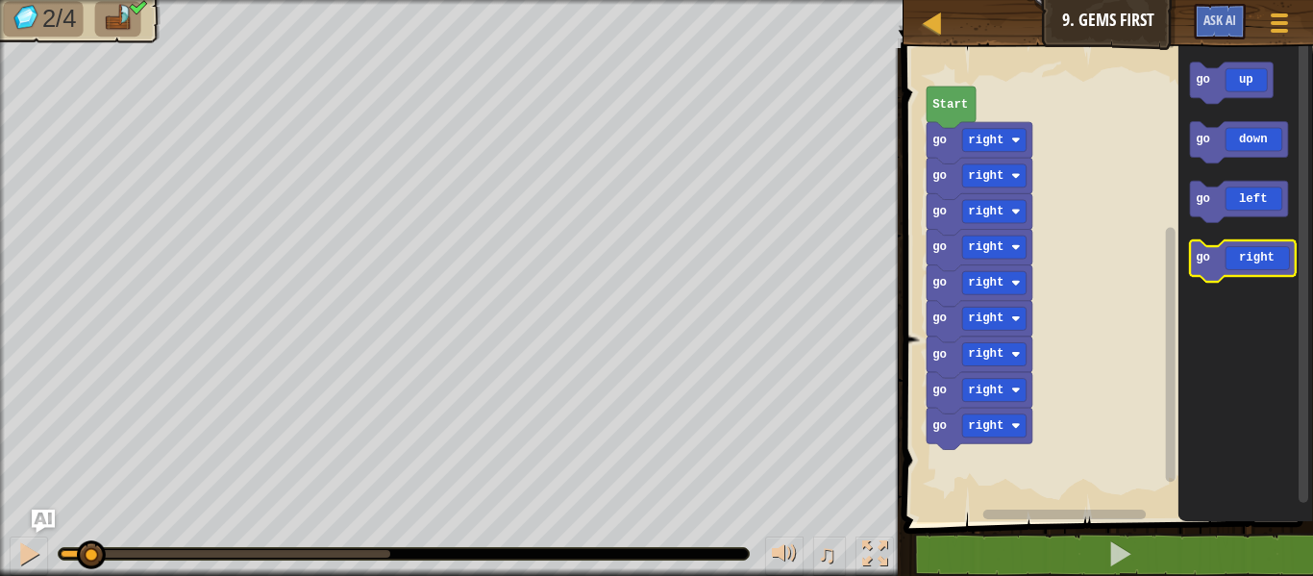
click at [1260, 268] on icon "Blockly Workspace" at bounding box center [1243, 260] width 106 height 41
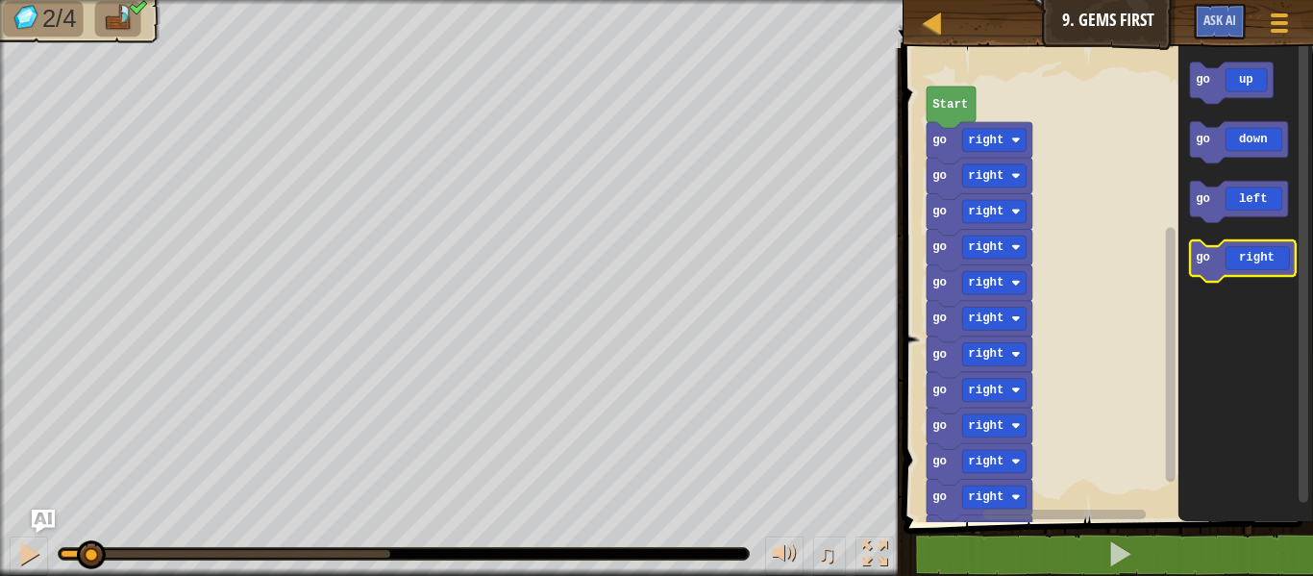
click at [1260, 268] on icon "Blockly Workspace" at bounding box center [1243, 260] width 106 height 41
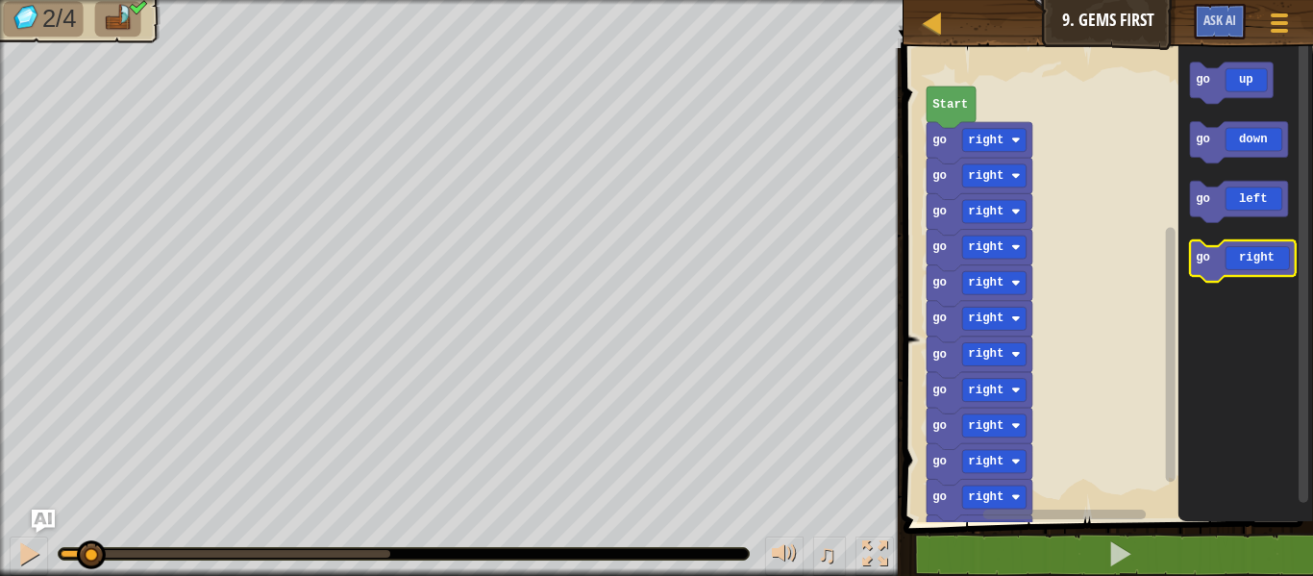
click at [1260, 268] on icon "Blockly Workspace" at bounding box center [1243, 260] width 106 height 41
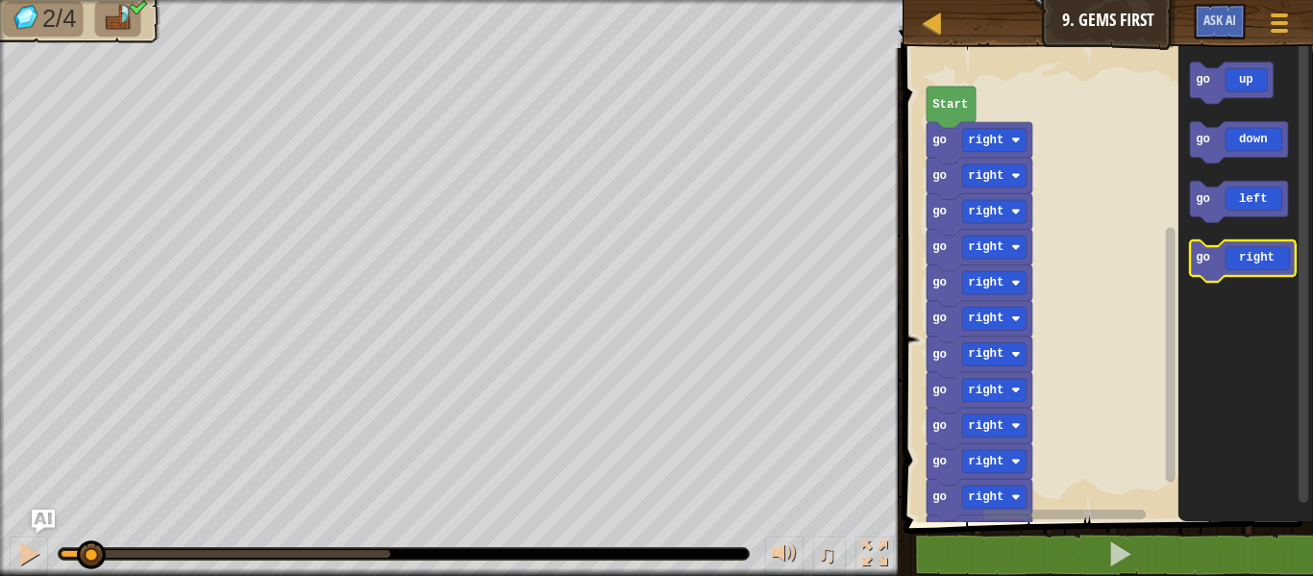
click at [1260, 268] on icon "Blockly Workspace" at bounding box center [1243, 260] width 106 height 41
click at [1262, 264] on icon "Blockly Workspace" at bounding box center [1243, 260] width 106 height 41
click at [1263, 262] on icon "Blockly Workspace" at bounding box center [1243, 260] width 106 height 41
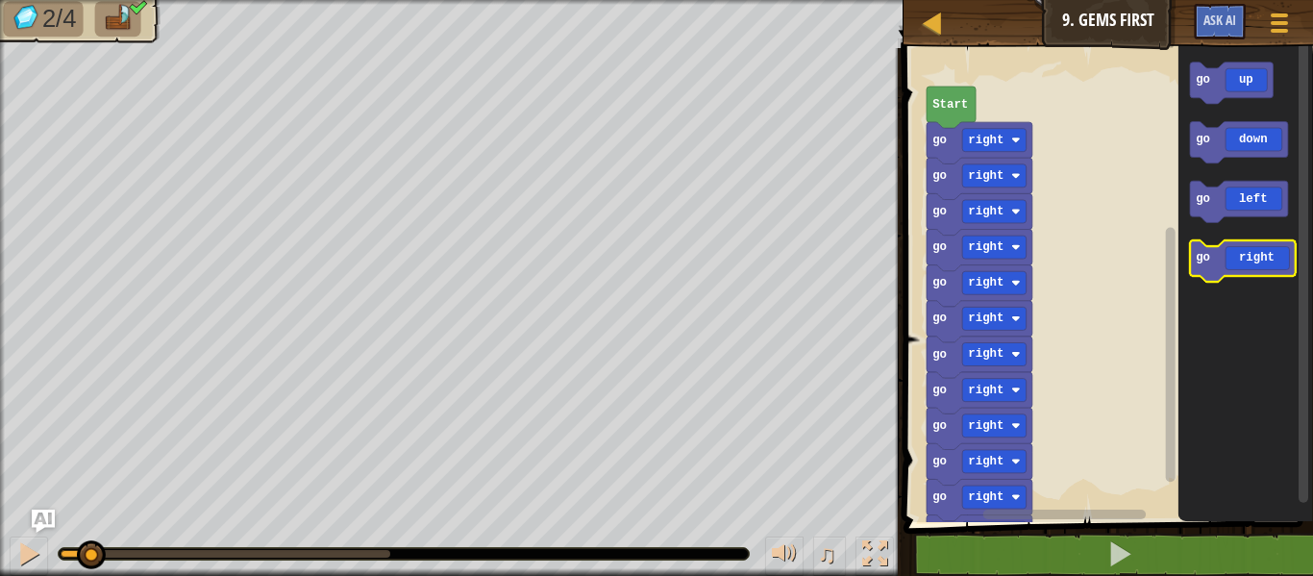
click at [1263, 262] on icon "Blockly Workspace" at bounding box center [1243, 260] width 106 height 41
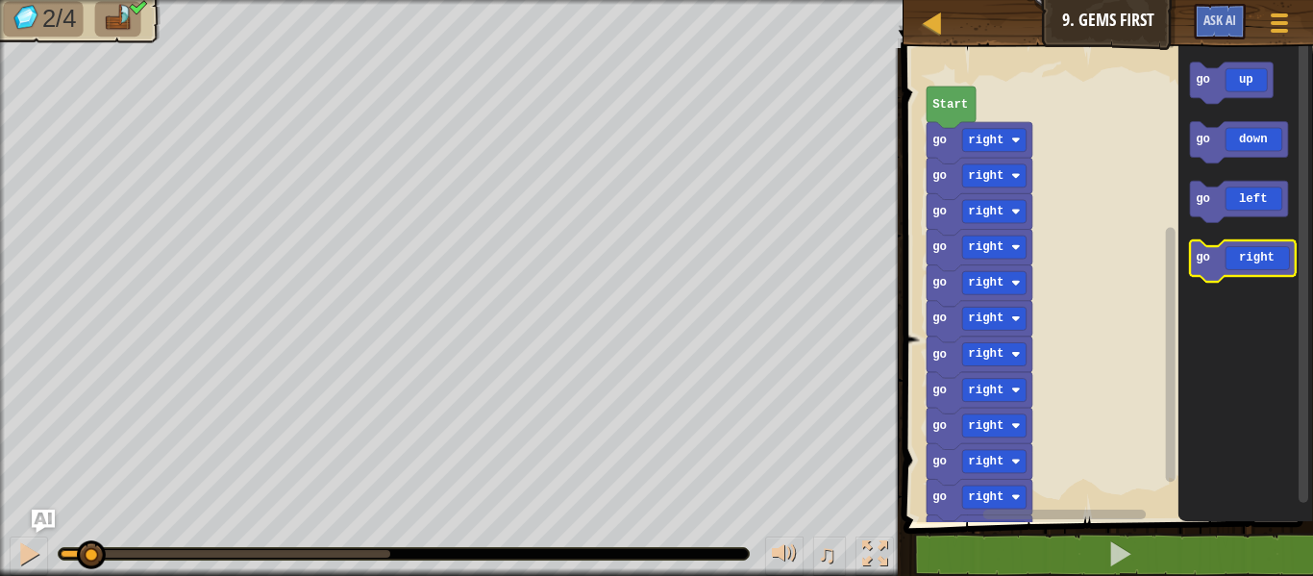
click at [1263, 262] on icon "Blockly Workspace" at bounding box center [1243, 260] width 106 height 41
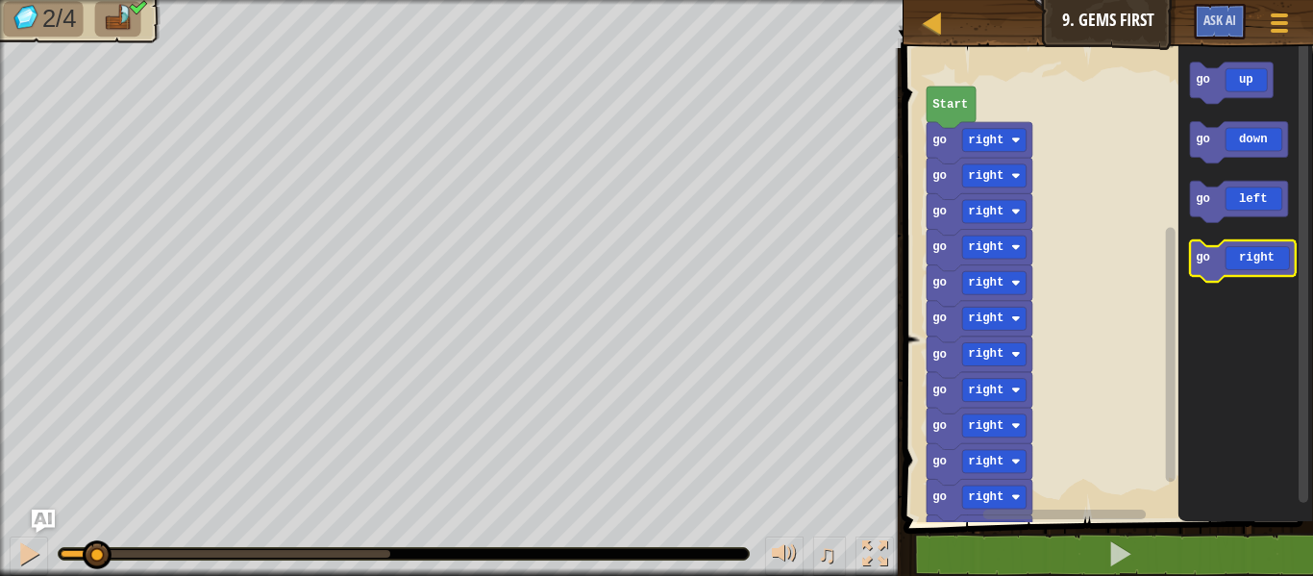
click at [1263, 258] on icon "Blockly Workspace" at bounding box center [1243, 260] width 106 height 41
click at [1261, 264] on icon "Blockly Workspace" at bounding box center [1243, 260] width 106 height 41
click at [1265, 261] on icon "Blockly Workspace" at bounding box center [1243, 260] width 106 height 41
click at [1265, 260] on icon "Blockly Workspace" at bounding box center [1243, 260] width 106 height 41
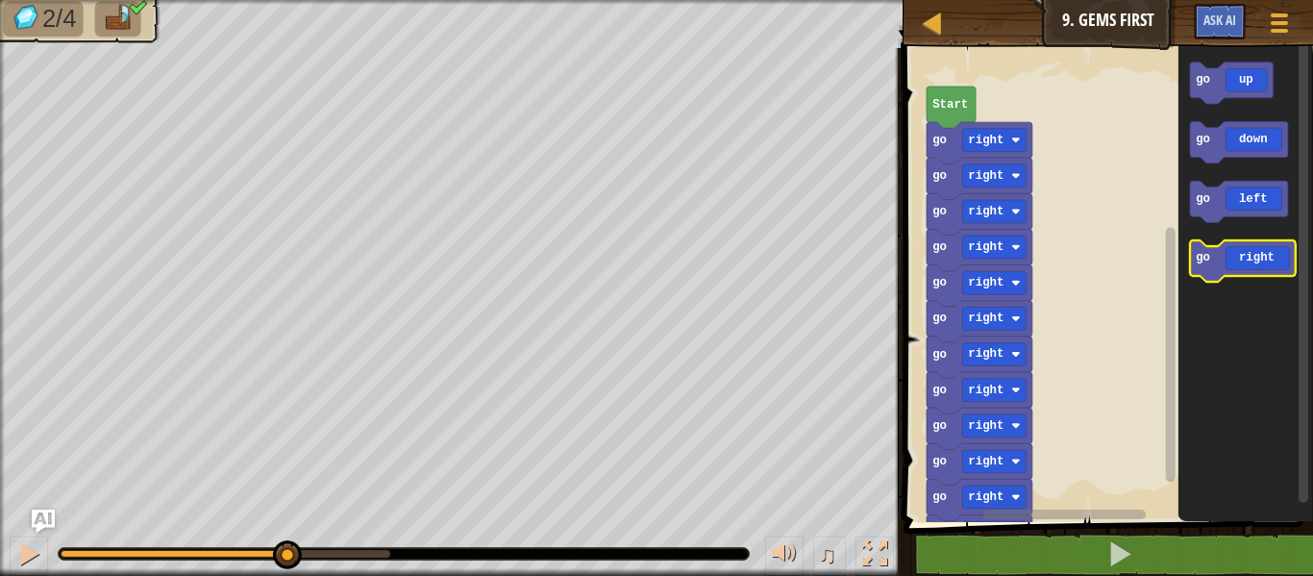
click at [1265, 260] on icon "Blockly Workspace" at bounding box center [1243, 260] width 106 height 41
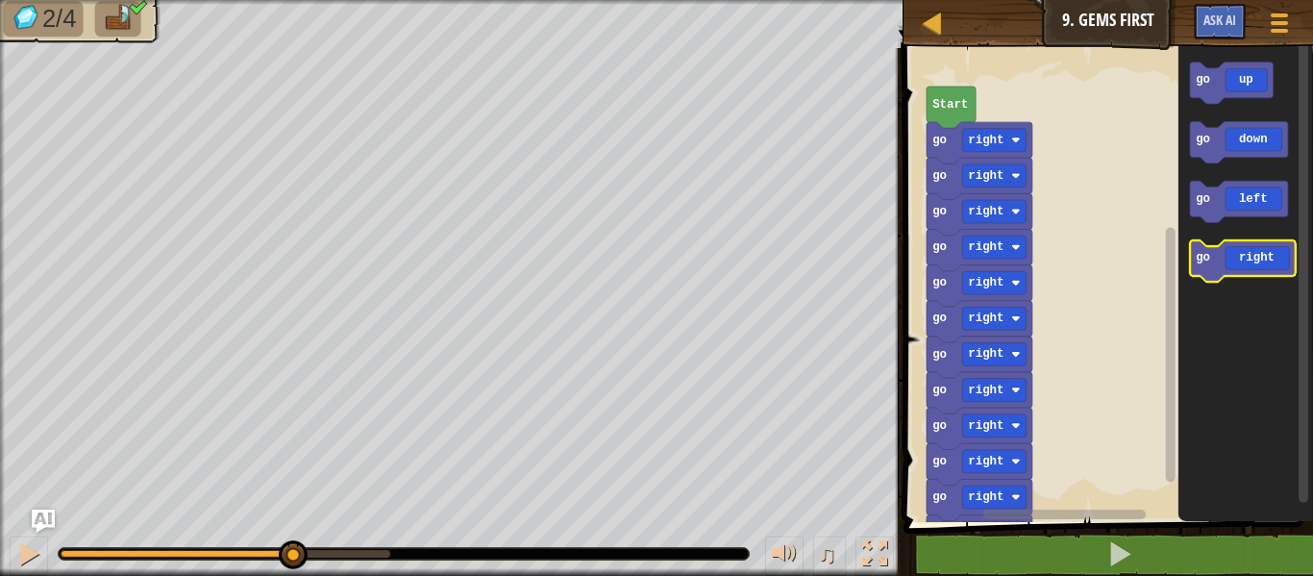
click at [1265, 260] on icon "Blockly Workspace" at bounding box center [1243, 260] width 106 height 41
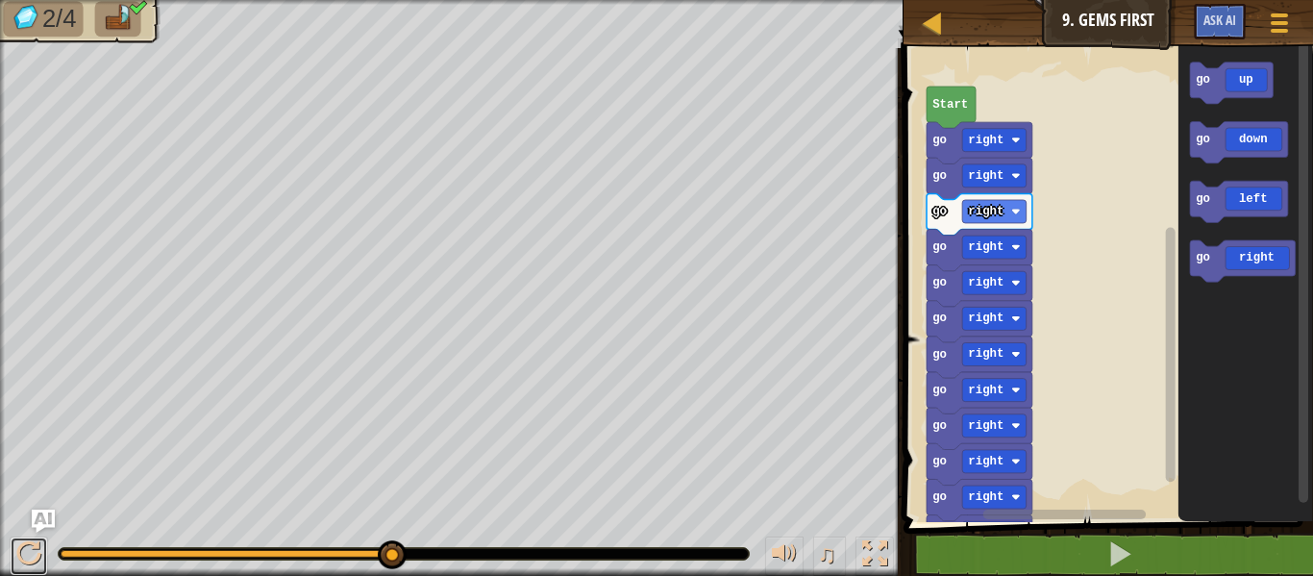
drag, startPoint x: 40, startPoint y: 564, endPoint x: 95, endPoint y: 575, distance: 55.8
click at [50, 567] on div "♫" at bounding box center [451, 549] width 903 height 58
click at [42, 550] on button at bounding box center [29, 555] width 38 height 39
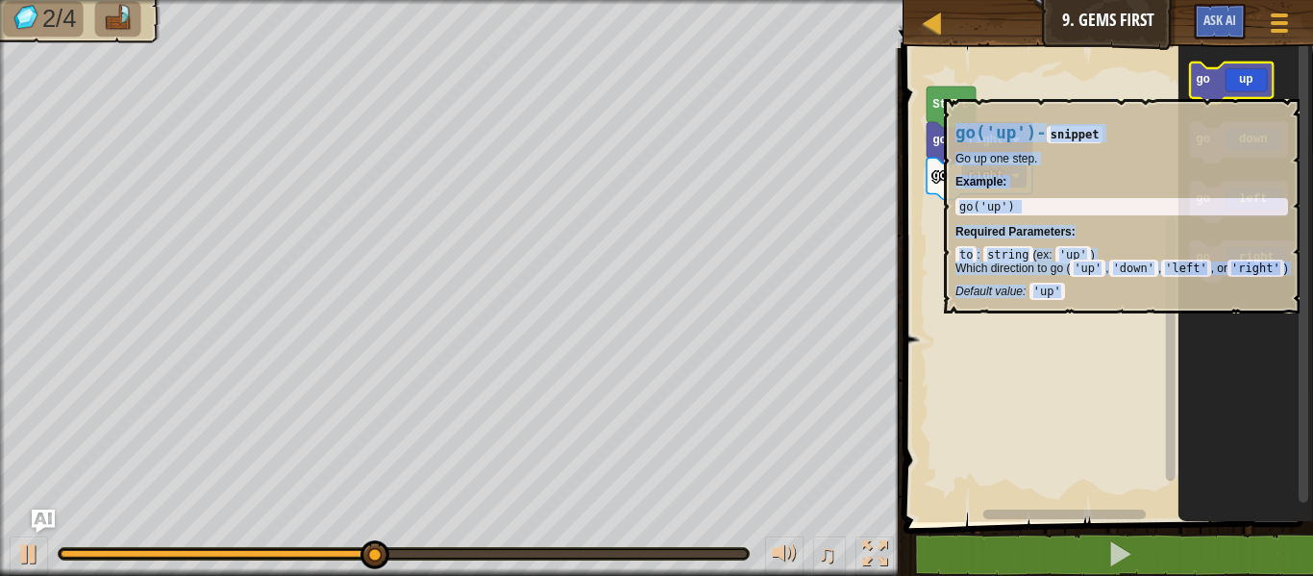
click at [1233, 81] on icon "Blockly Workspace" at bounding box center [1232, 82] width 84 height 41
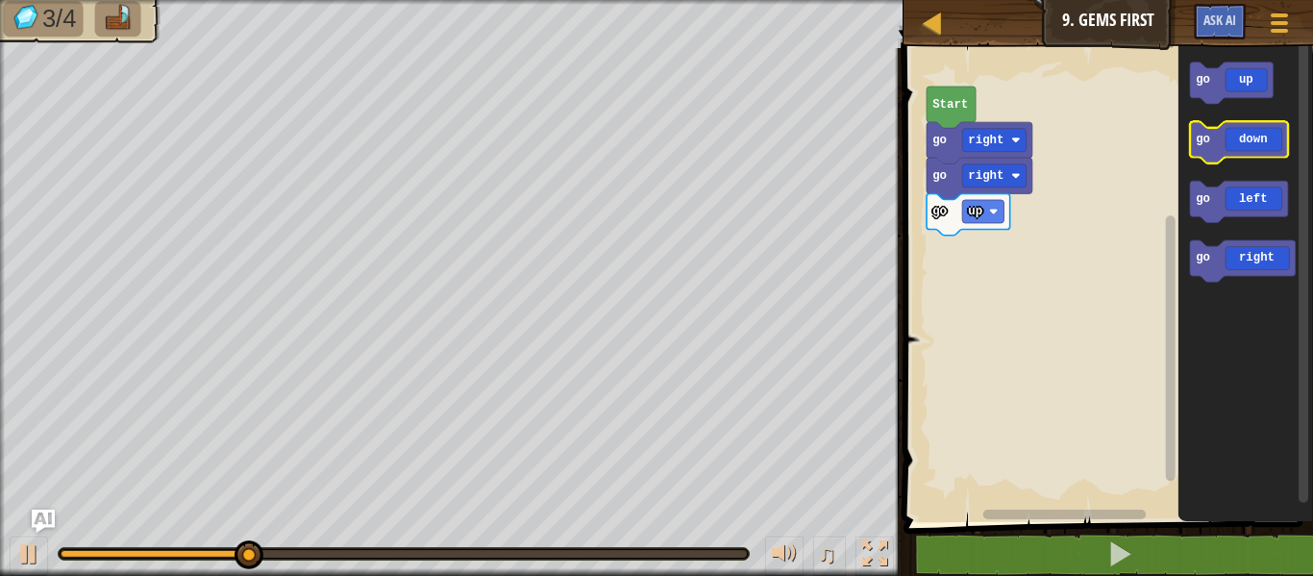
click at [1236, 130] on icon "Blockly Workspace" at bounding box center [1239, 142] width 98 height 41
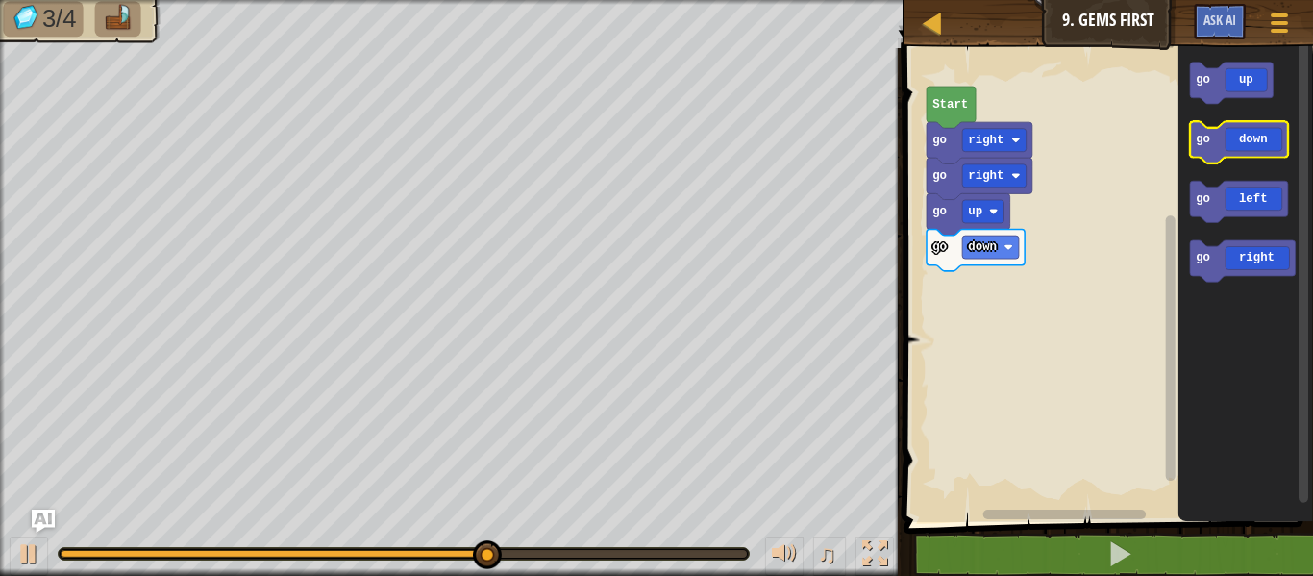
click at [1242, 156] on icon "Blockly Workspace" at bounding box center [1239, 142] width 98 height 41
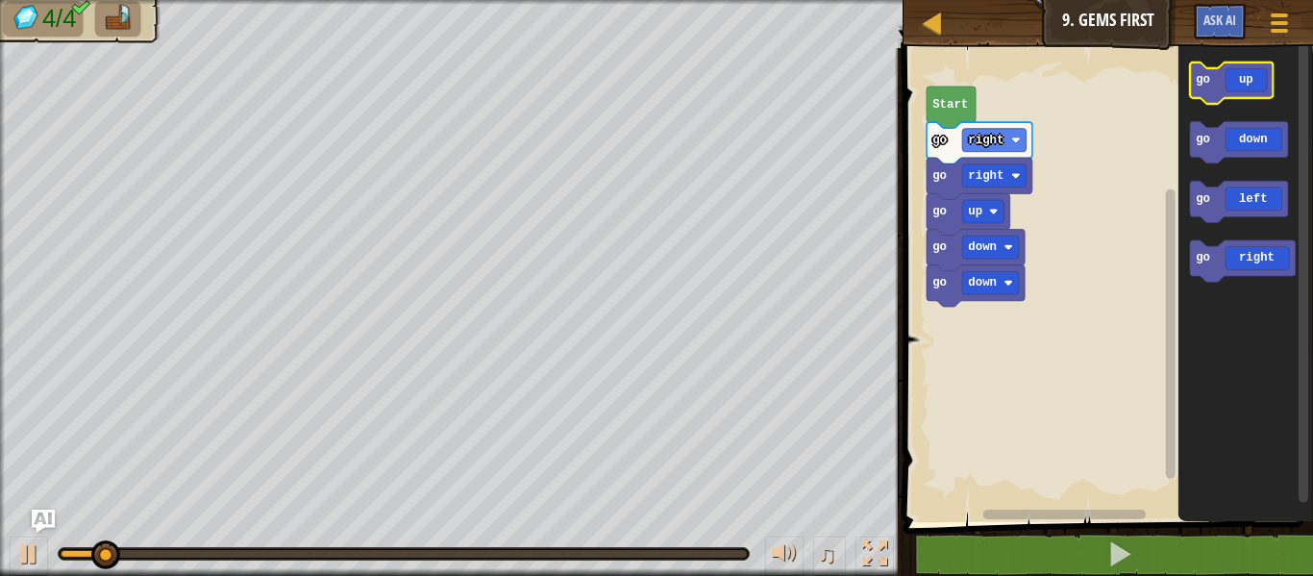
click at [1245, 75] on icon "Blockly Workspace" at bounding box center [1232, 82] width 84 height 41
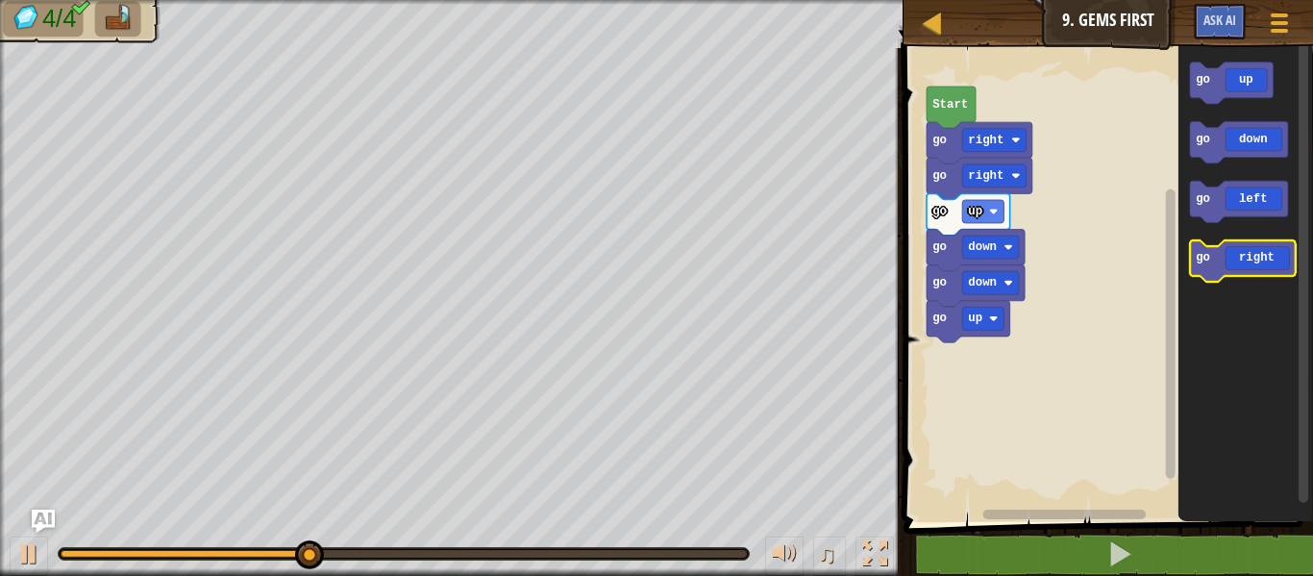
click at [1243, 265] on icon "Blockly Workspace" at bounding box center [1243, 260] width 106 height 41
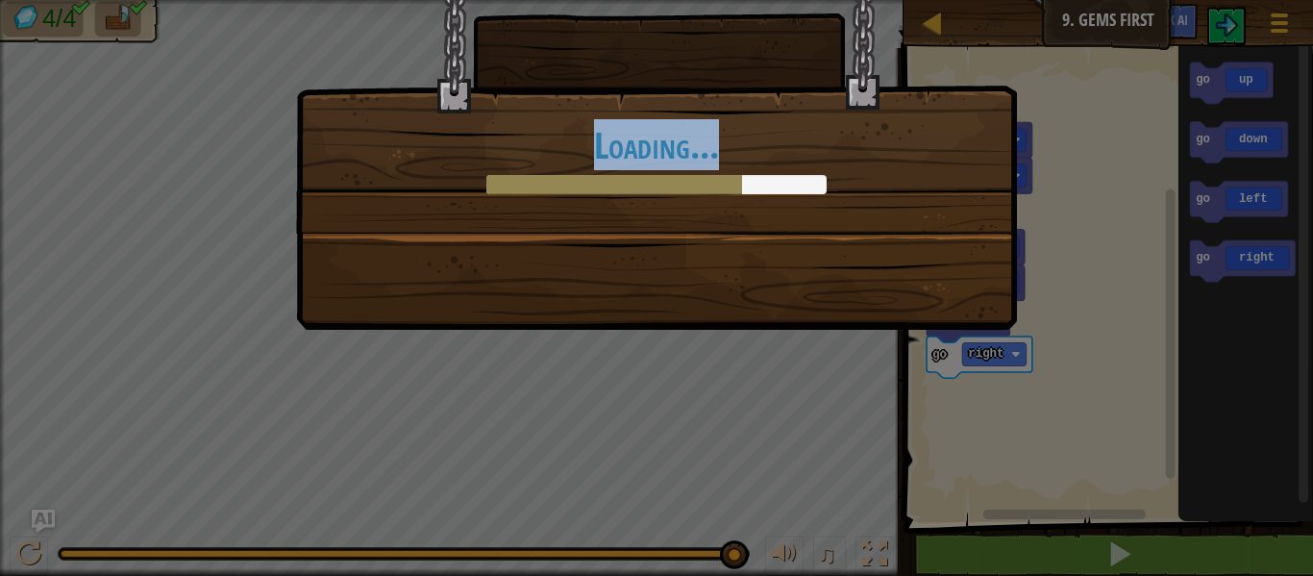
click at [677, 245] on div "Loading..." at bounding box center [656, 141] width 721 height 378
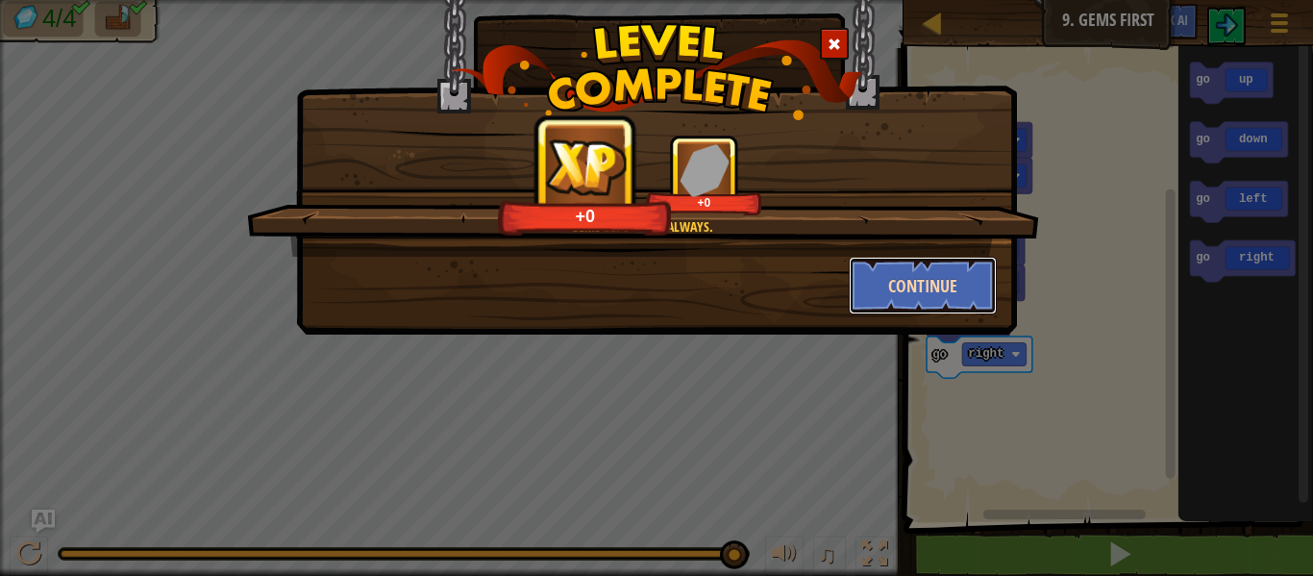
click at [899, 280] on button "Continue" at bounding box center [923, 286] width 149 height 58
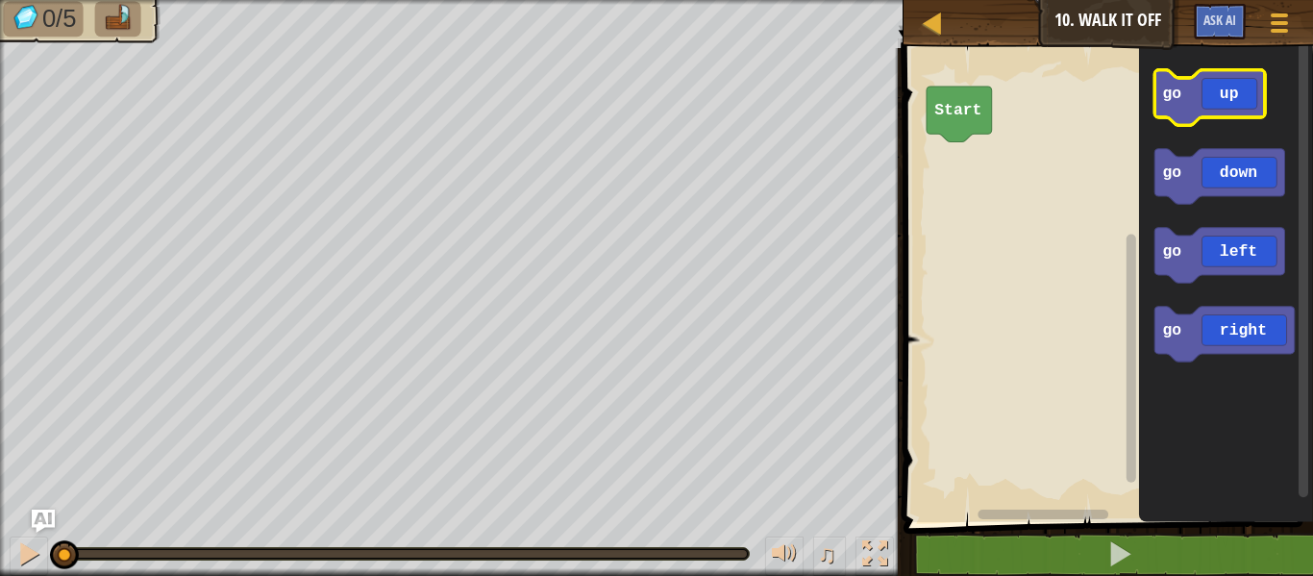
click at [1232, 99] on icon "Blockly Workspace" at bounding box center [1209, 97] width 111 height 55
click at [1237, 97] on icon "Blockly Workspace" at bounding box center [1209, 97] width 111 height 55
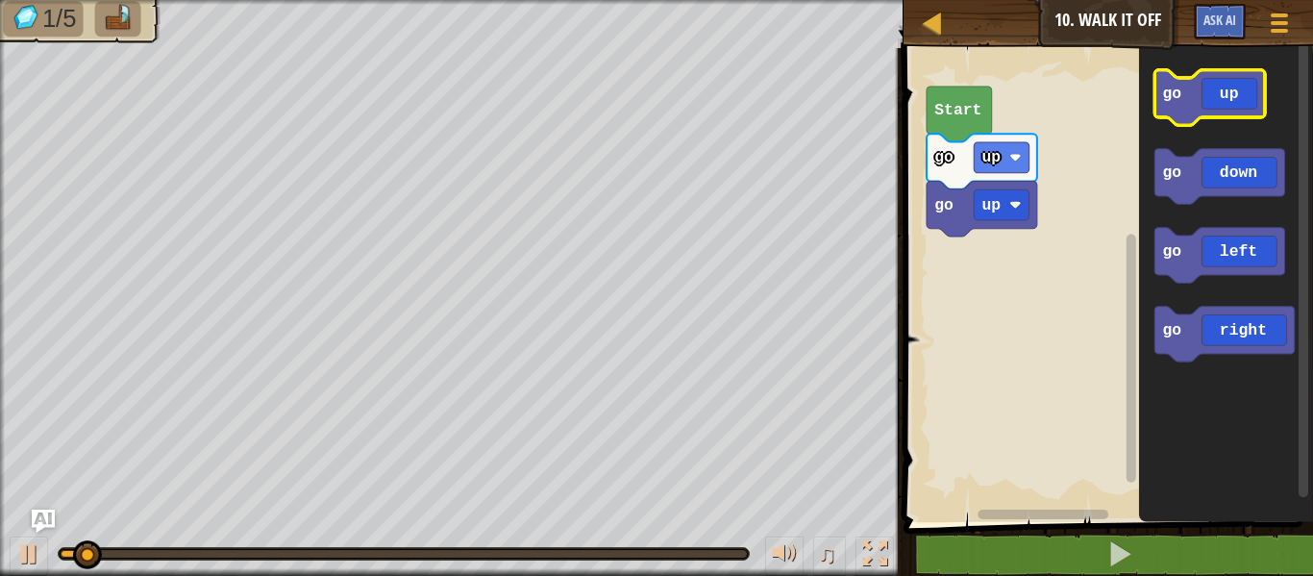
click at [1239, 97] on icon "Blockly Workspace" at bounding box center [1209, 97] width 111 height 55
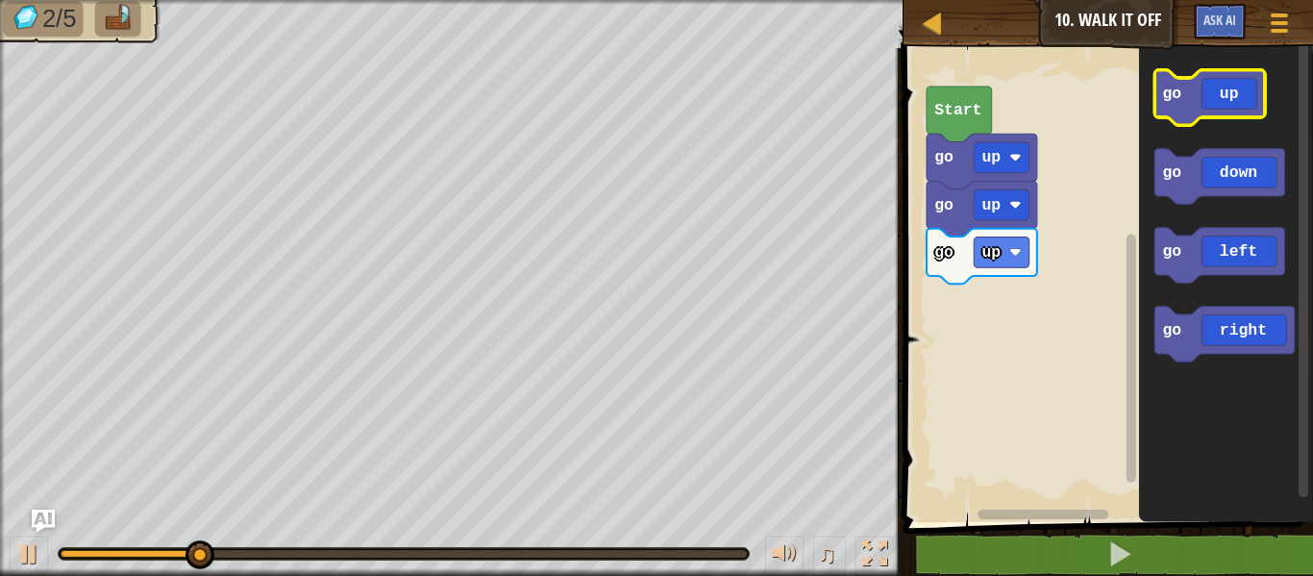
click at [1239, 97] on icon "Blockly Workspace" at bounding box center [1209, 97] width 111 height 55
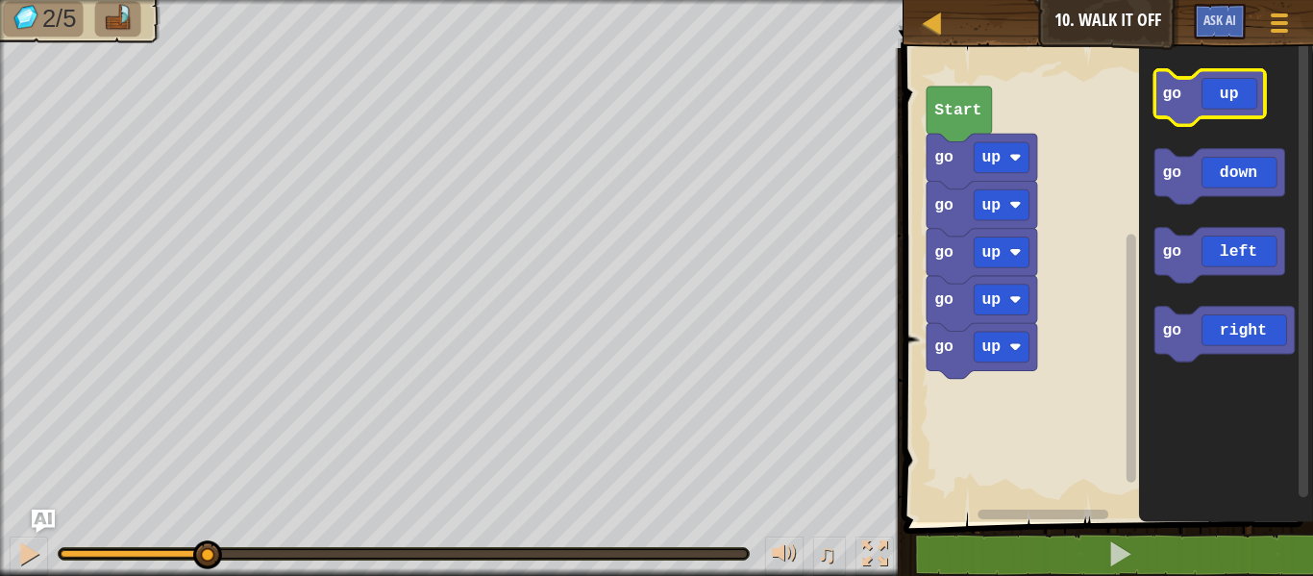
click at [1239, 97] on icon "Blockly Workspace" at bounding box center [1209, 97] width 111 height 55
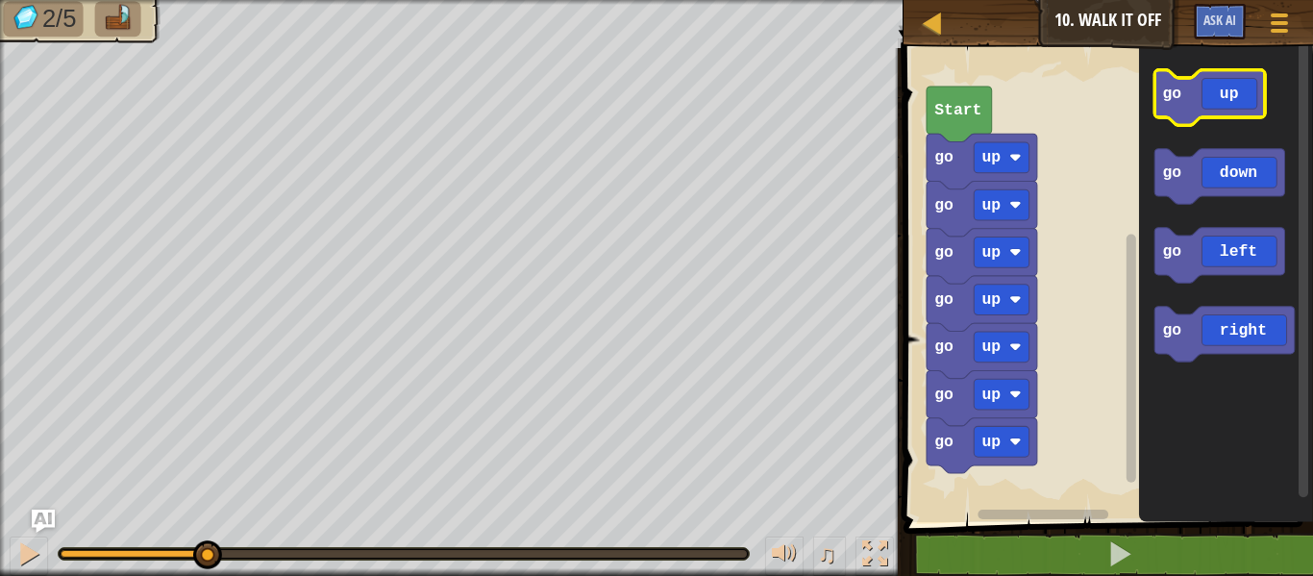
click at [1239, 97] on icon "Blockly Workspace" at bounding box center [1209, 97] width 111 height 55
click at [1239, 96] on icon "Blockly Workspace" at bounding box center [1209, 97] width 111 height 55
click at [1239, 95] on icon "Blockly Workspace" at bounding box center [1209, 97] width 111 height 55
click at [1242, 100] on icon "Blockly Workspace" at bounding box center [1209, 97] width 111 height 55
click at [1246, 100] on icon "Blockly Workspace" at bounding box center [1209, 97] width 111 height 55
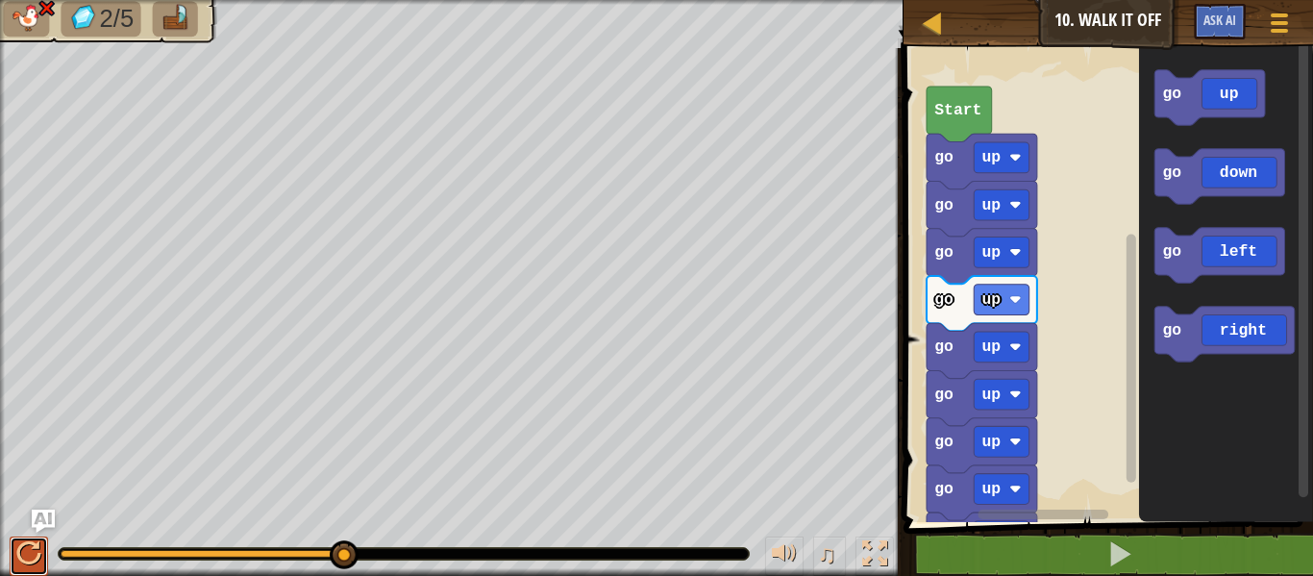
click at [29, 560] on div at bounding box center [28, 553] width 25 height 25
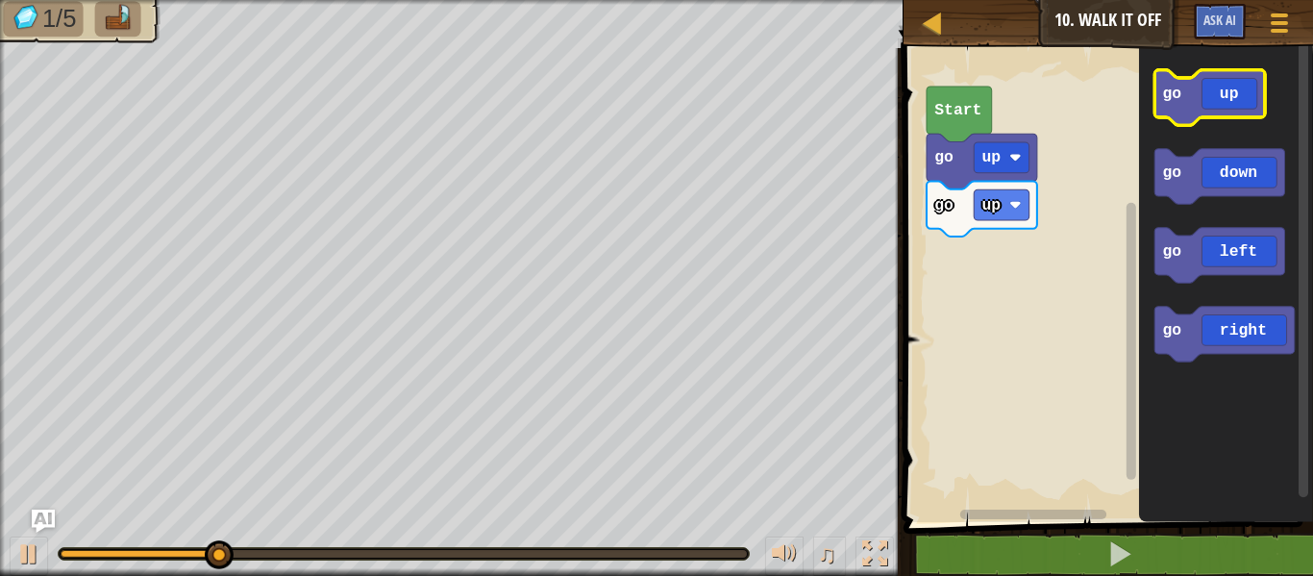
click at [1231, 100] on icon "Blockly Workspace" at bounding box center [1209, 97] width 111 height 55
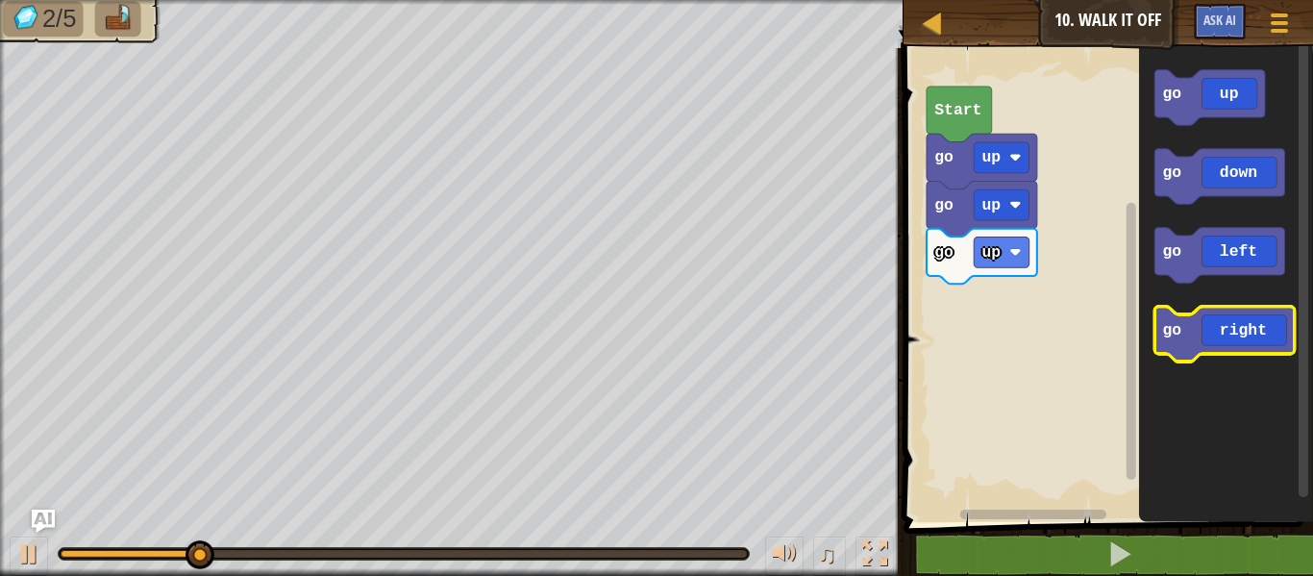
click at [1233, 327] on icon "Blockly Workspace" at bounding box center [1224, 334] width 140 height 55
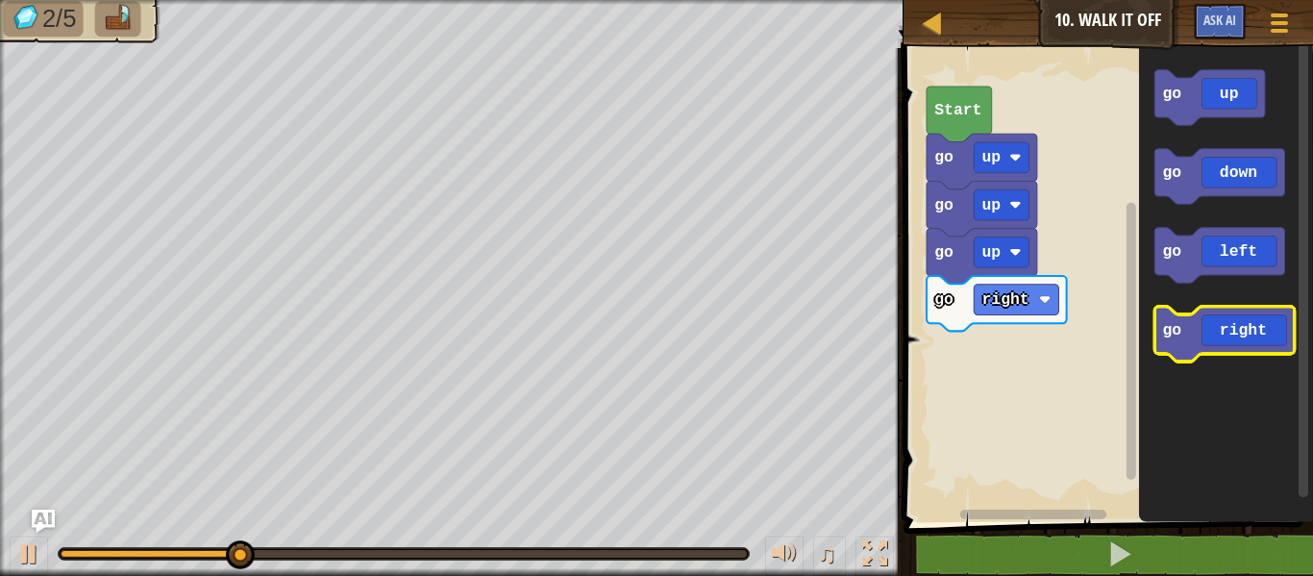
click at [1250, 322] on icon "Blockly Workspace" at bounding box center [1224, 334] width 140 height 55
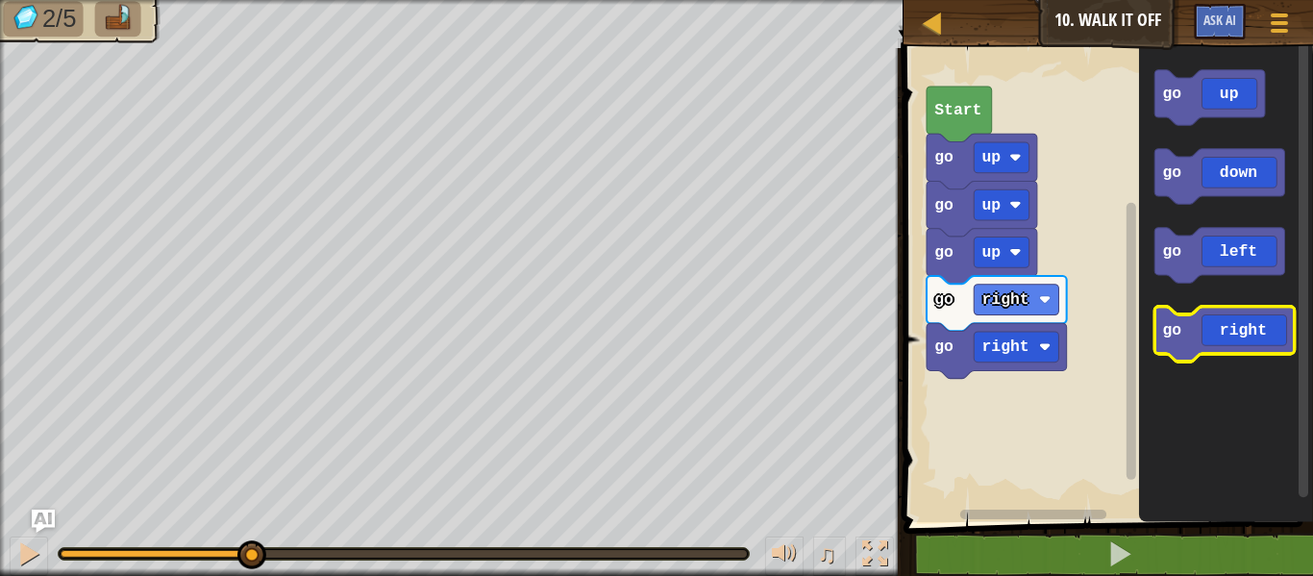
click at [1250, 322] on icon "Blockly Workspace" at bounding box center [1224, 334] width 140 height 55
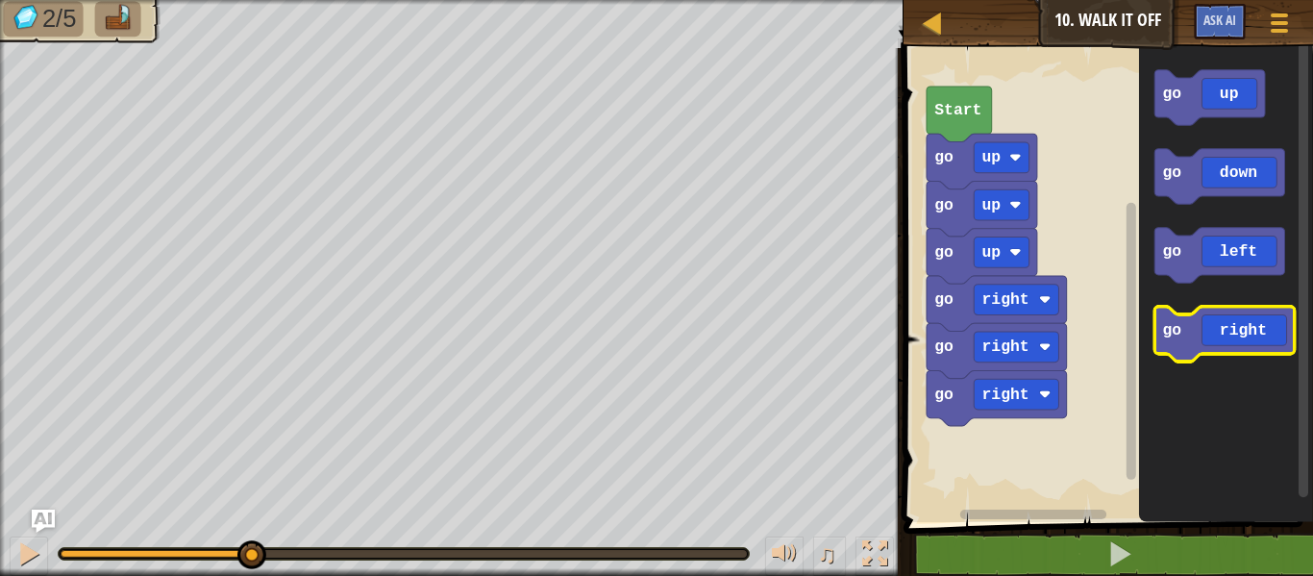
click at [1250, 321] on icon "Blockly Workspace" at bounding box center [1224, 334] width 140 height 55
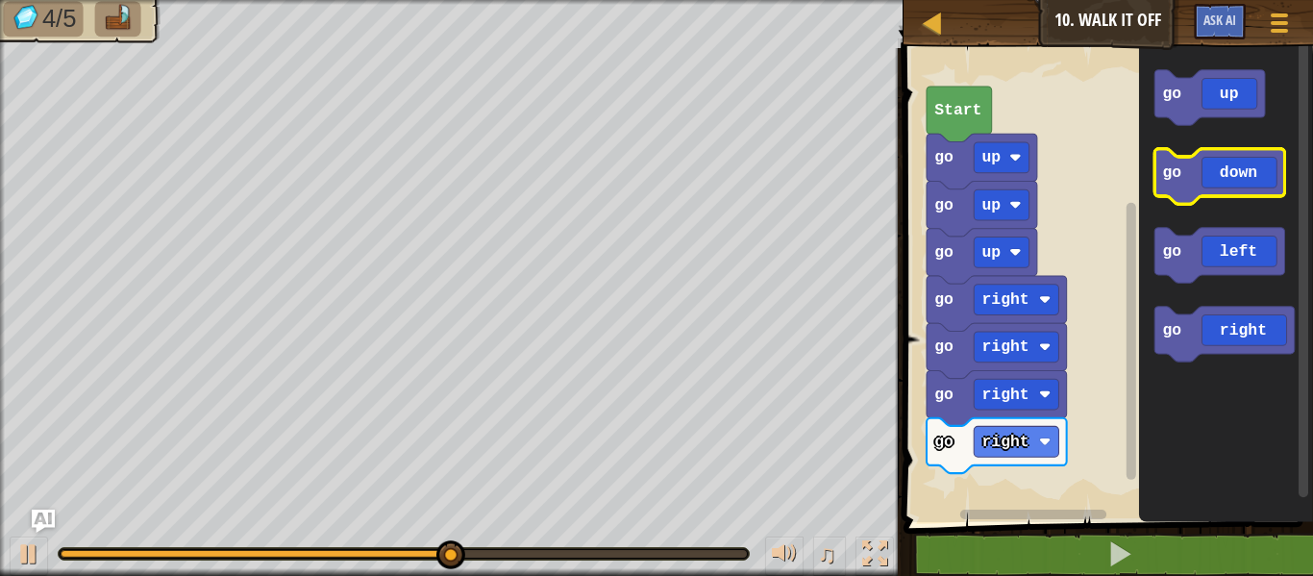
click at [1243, 169] on icon "Blockly Workspace" at bounding box center [1219, 176] width 130 height 55
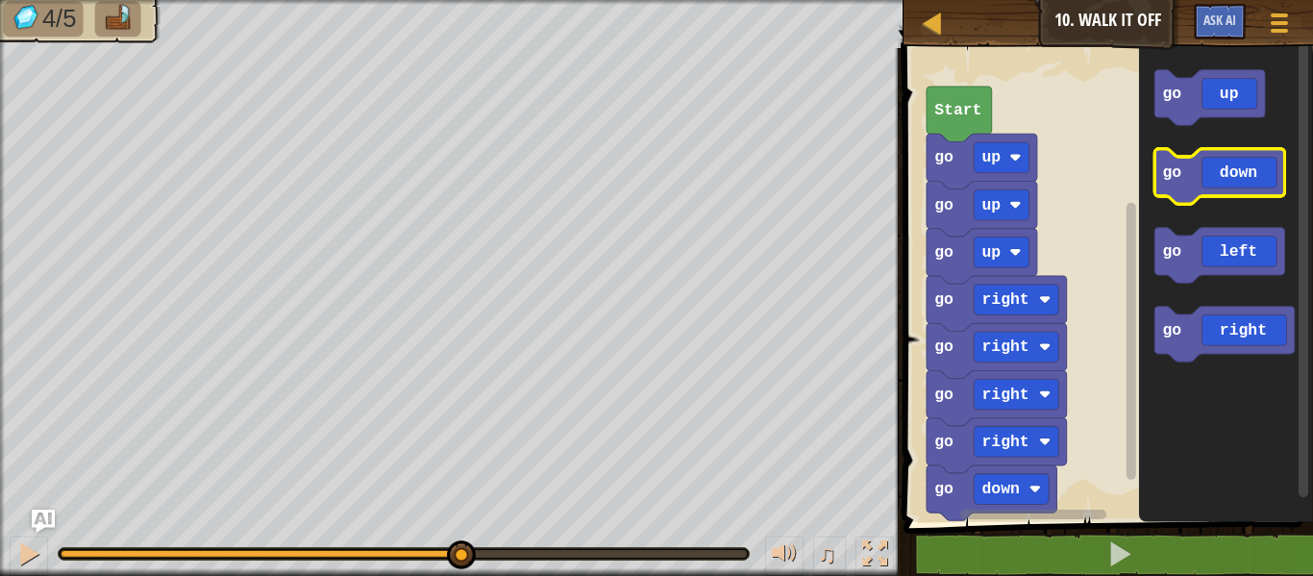
click at [1241, 168] on icon "Blockly Workspace" at bounding box center [1219, 176] width 130 height 55
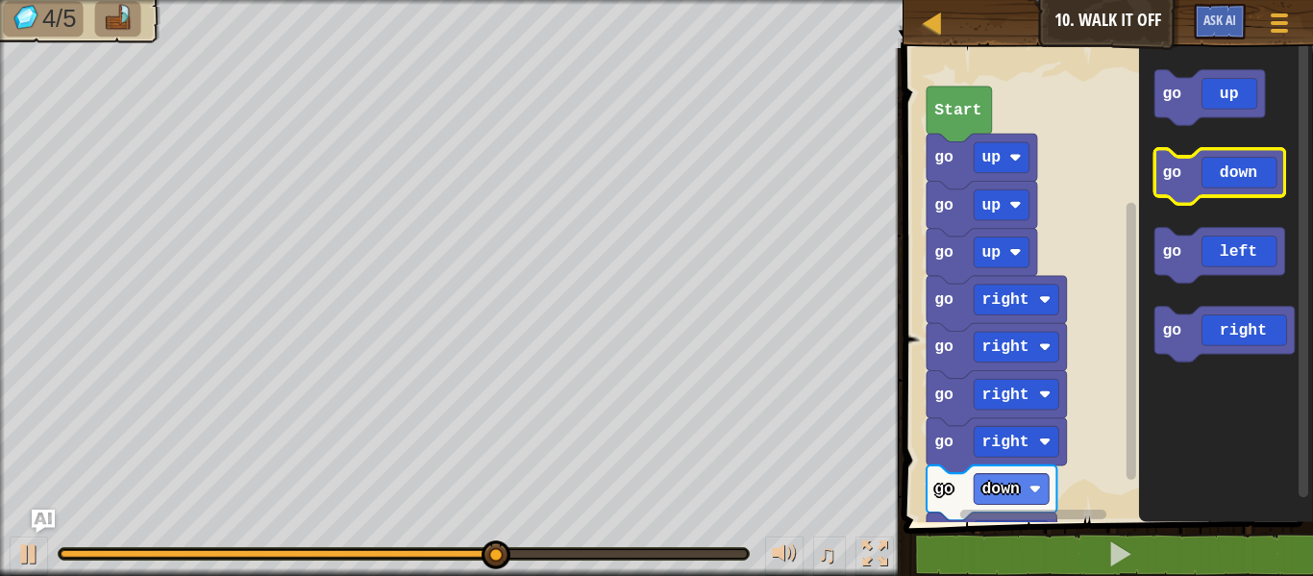
click at [1240, 167] on icon "Blockly Workspace" at bounding box center [1219, 176] width 130 height 55
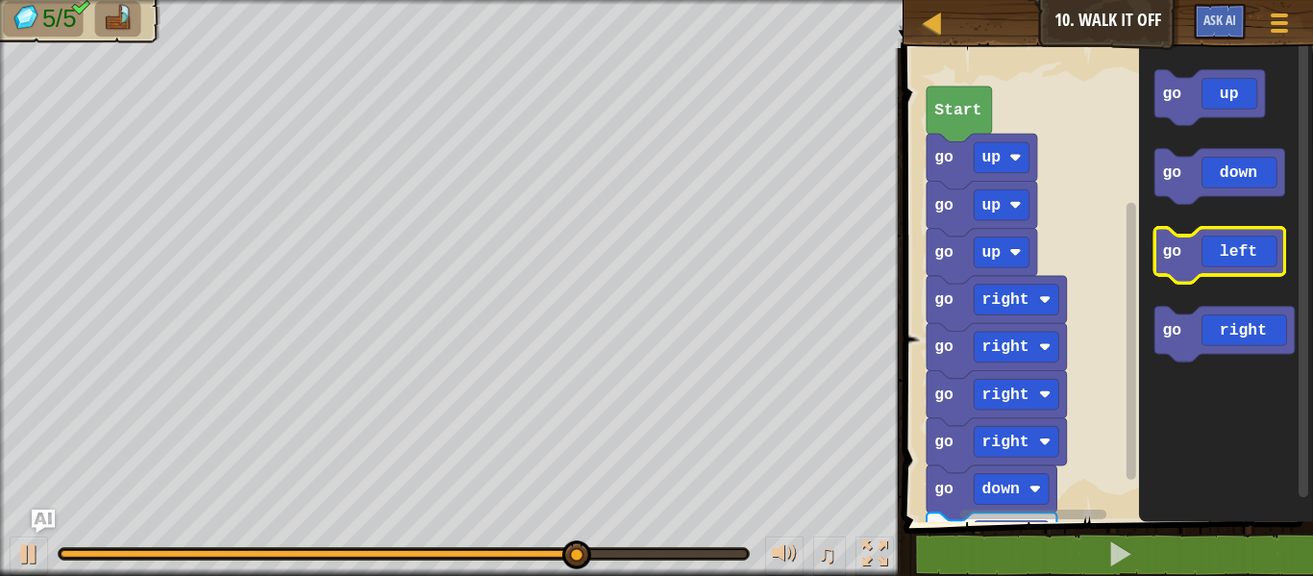
click at [1199, 255] on icon "Blockly Workspace" at bounding box center [1219, 255] width 130 height 55
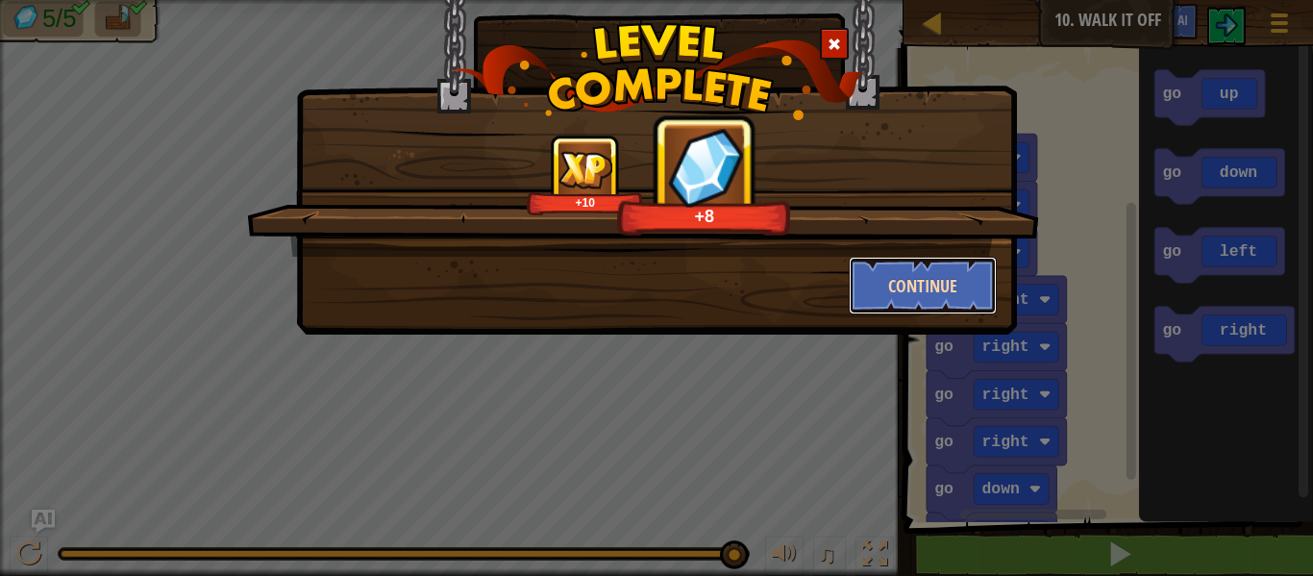
click at [903, 270] on button "Continue" at bounding box center [923, 286] width 149 height 58
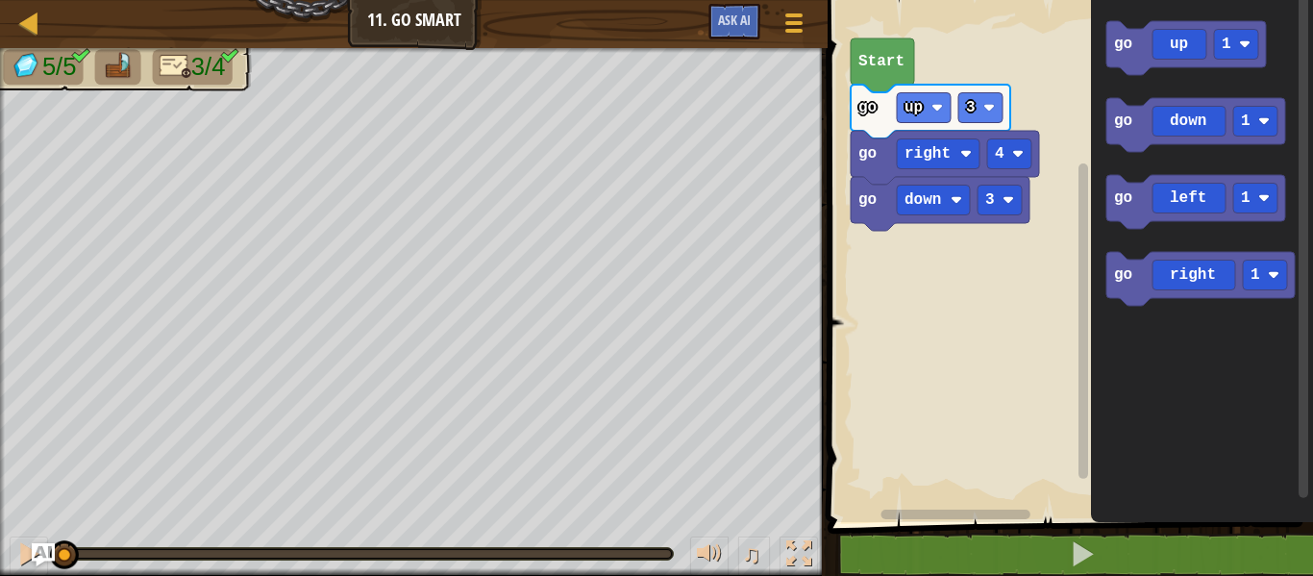
click at [919, 441] on rect "Blockly Workspace" at bounding box center [1067, 255] width 491 height 531
click at [1023, 406] on rect "Blockly Workspace" at bounding box center [1067, 255] width 491 height 531
